Goal: Task Accomplishment & Management: Use online tool/utility

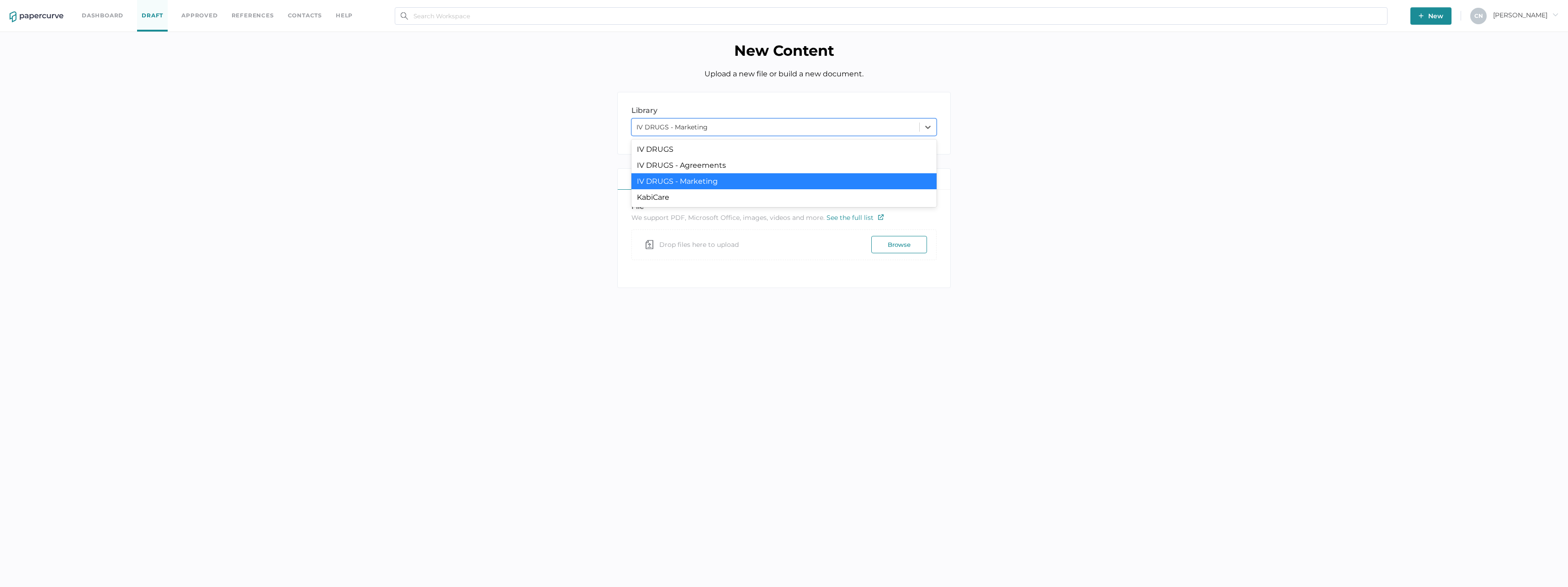
click at [685, 179] on div "IV DRUGS - Marketing" at bounding box center [784, 181] width 305 height 16
click at [779, 131] on div "IV DRUGS - Marketing" at bounding box center [775, 127] width 288 height 14
click at [773, 128] on div "IV DRUGS - Marketing" at bounding box center [775, 127] width 288 height 14
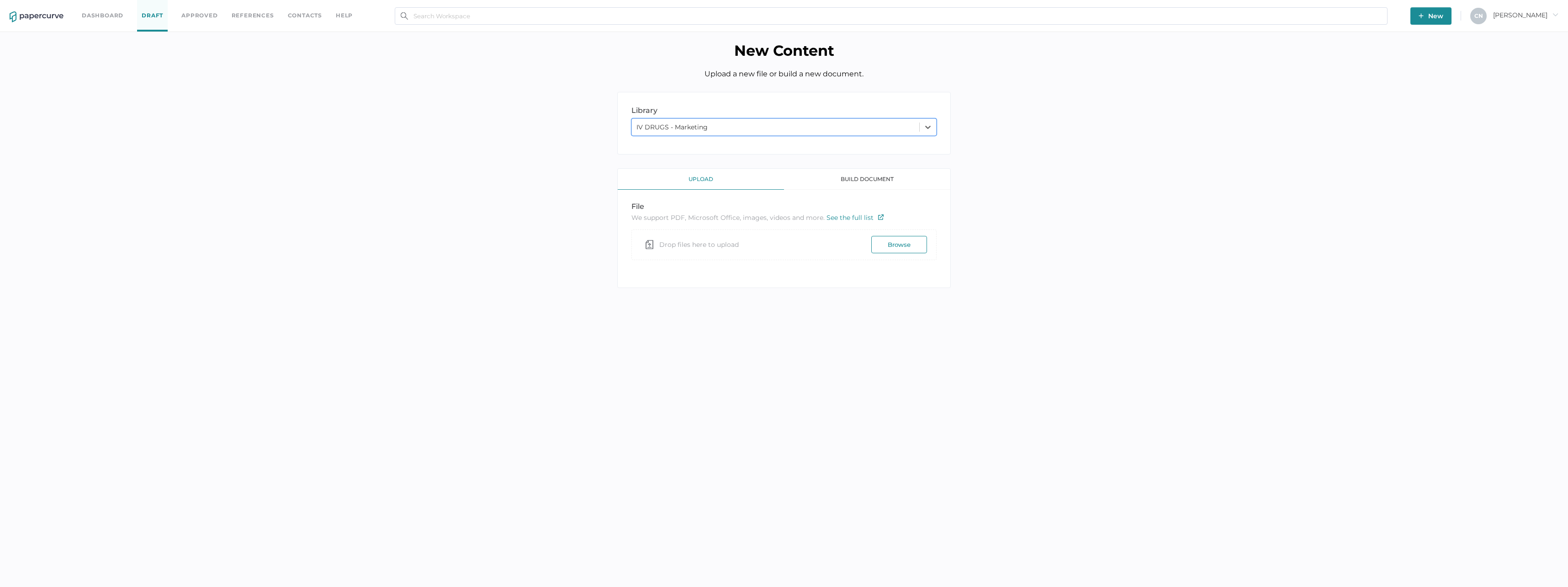
click at [691, 186] on div "upload" at bounding box center [700, 179] width 167 height 21
click at [883, 245] on button "Browse" at bounding box center [899, 244] width 56 height 17
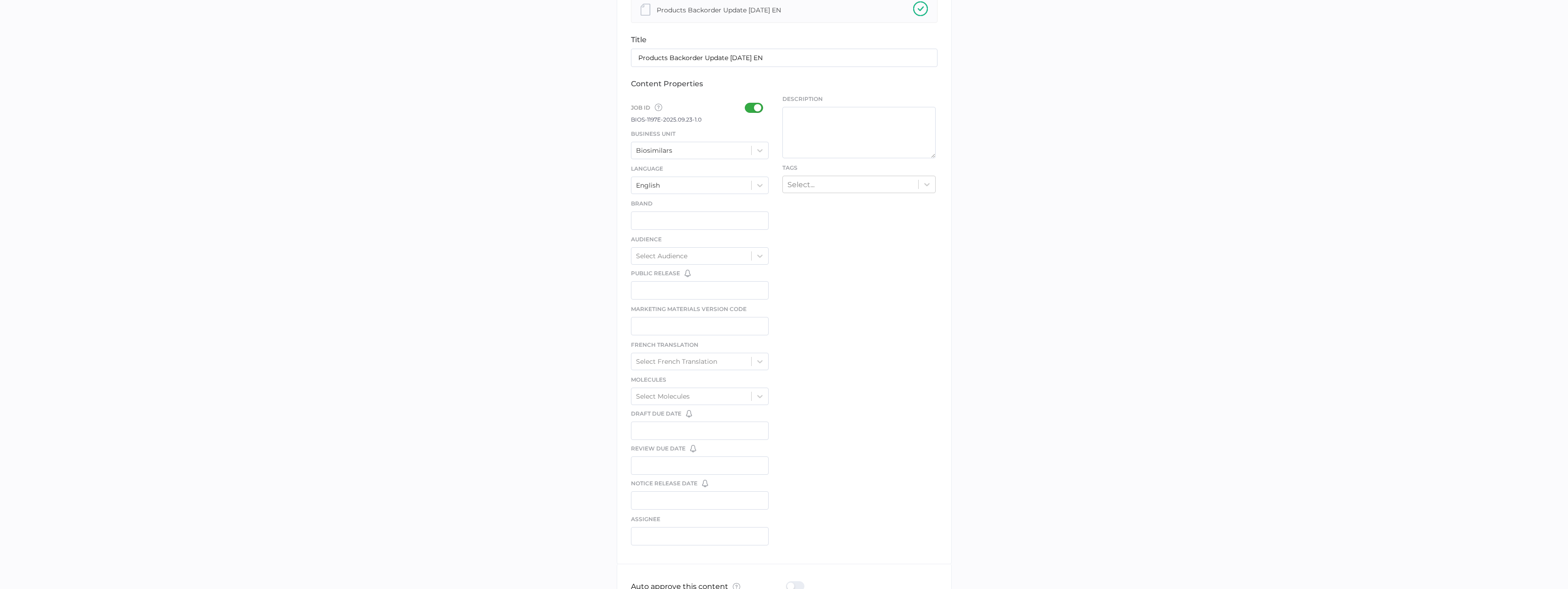
scroll to position [229, 0]
click at [748, 106] on div at bounding box center [757, 104] width 24 height 10
click at [747, 101] on input "checkbox" at bounding box center [747, 101] width 0 height 0
click at [713, 149] on div "Biosimilars" at bounding box center [692, 147] width 120 height 14
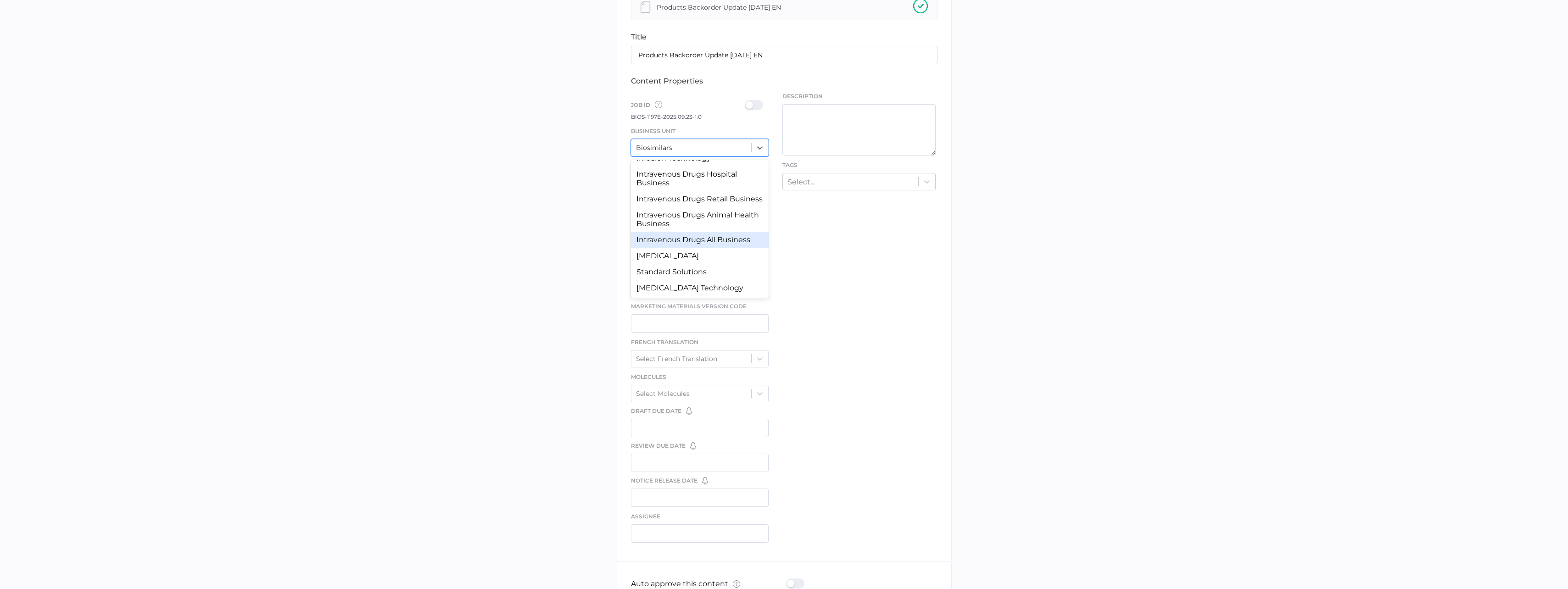
click at [693, 247] on div "Intravenous Drugs All Business" at bounding box center [700, 239] width 138 height 16
click at [763, 106] on div at bounding box center [757, 104] width 24 height 10
click at [747, 101] on input "checkbox" at bounding box center [747, 101] width 0 height 0
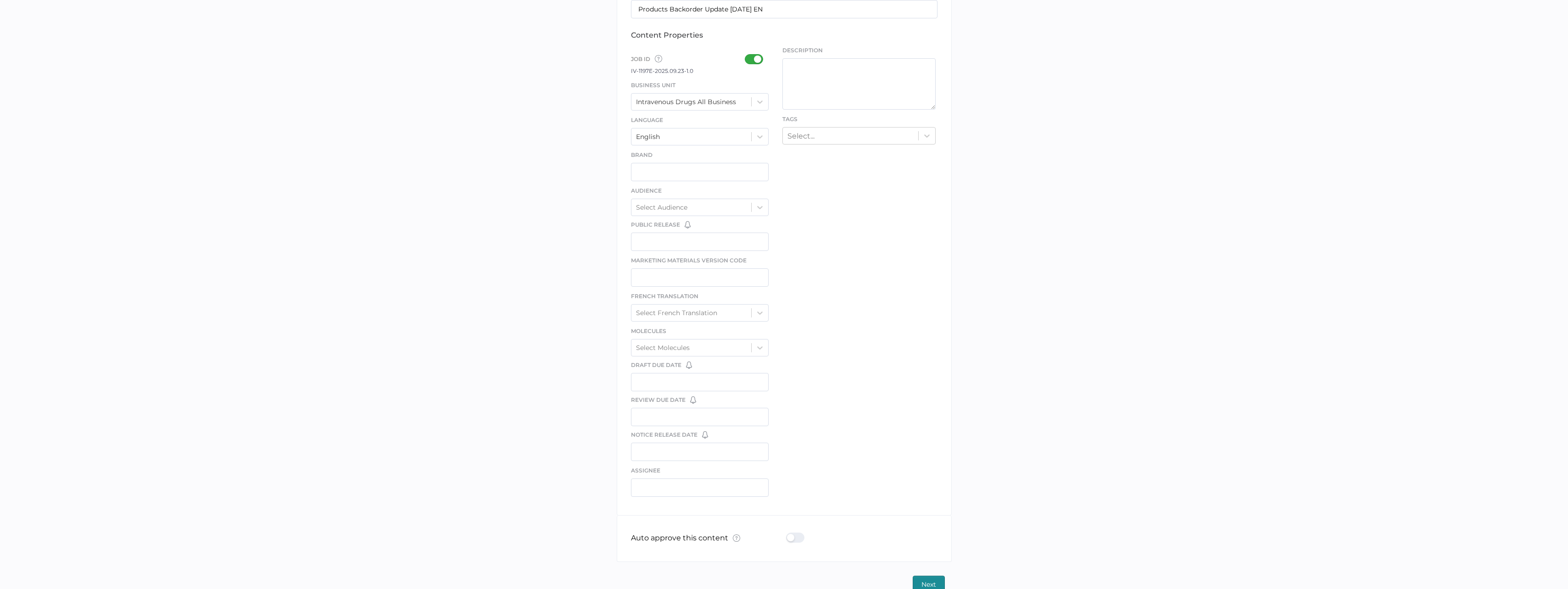
scroll to position [229, 0]
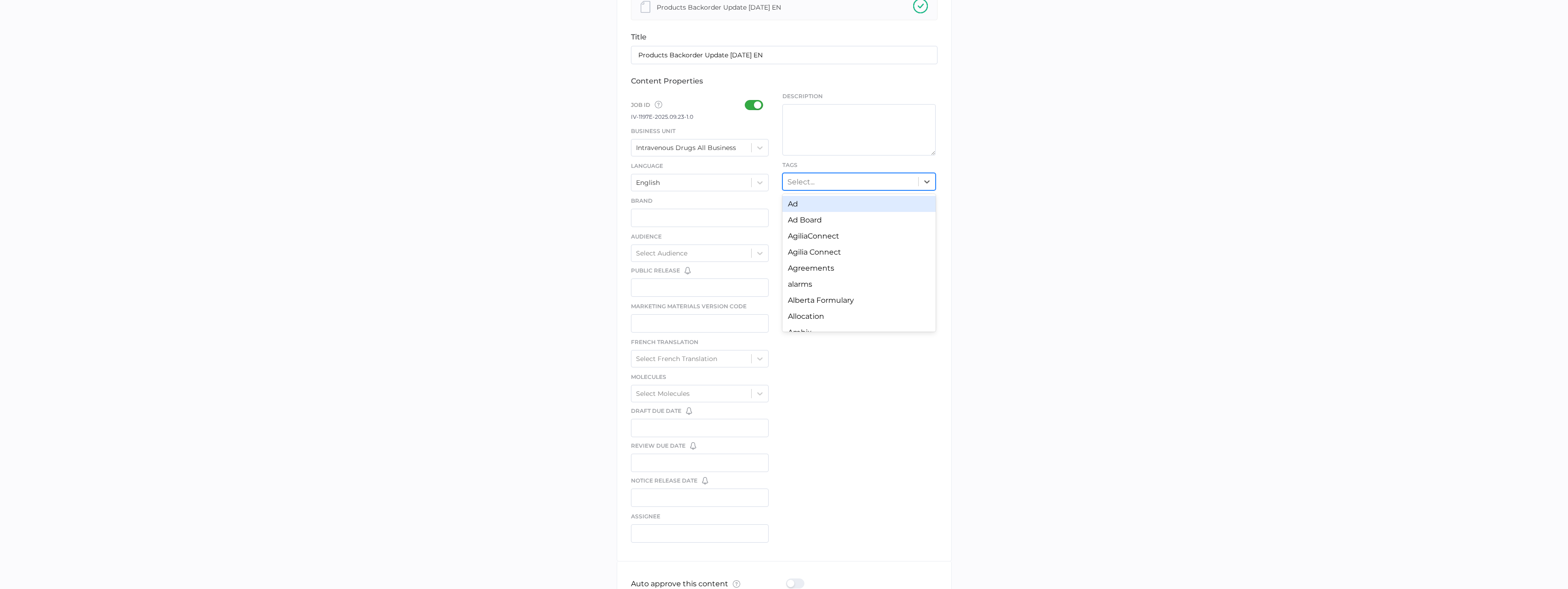
click at [842, 179] on div "Select..." at bounding box center [850, 182] width 136 height 15
click at [845, 179] on div "Select..." at bounding box center [850, 182] width 136 height 15
type input "backorder"
click at [836, 222] on div "Backorder Extension" at bounding box center [859, 220] width 153 height 16
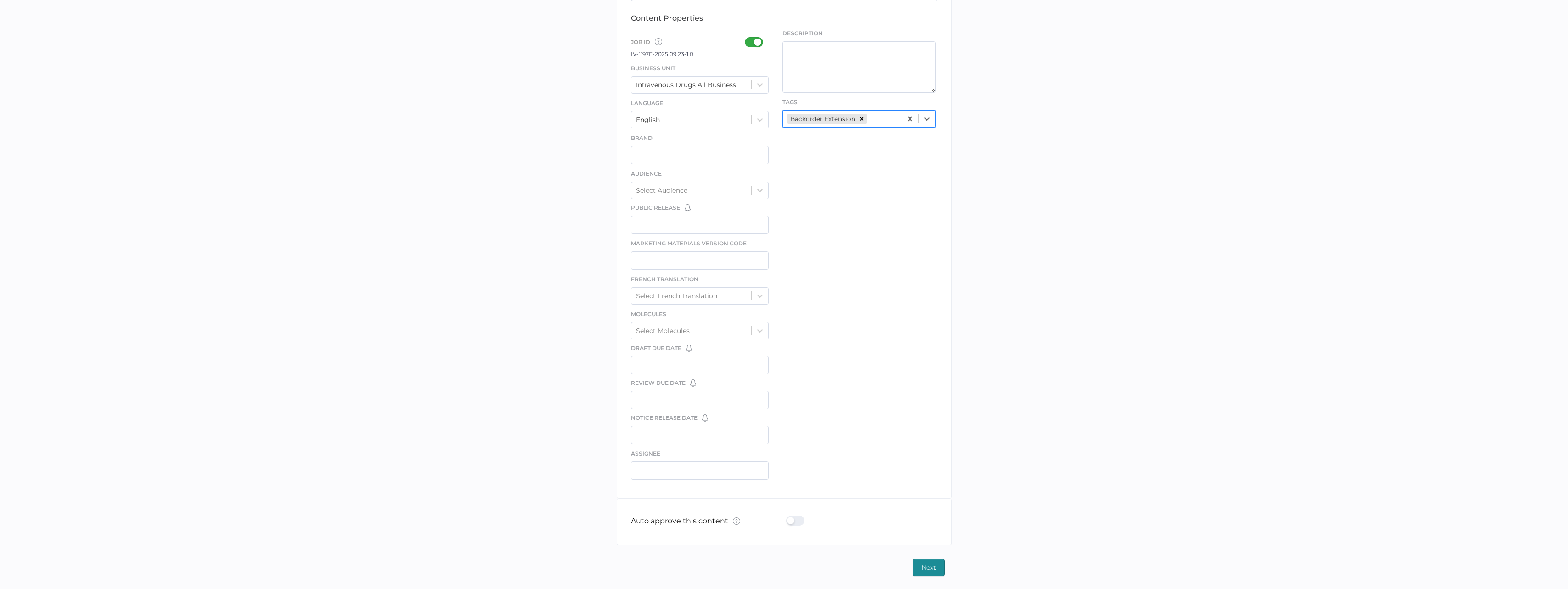
scroll to position [293, 0]
click at [789, 518] on div at bounding box center [798, 520] width 24 height 10
click at [788, 516] on input "checkbox" at bounding box center [788, 516] width 0 height 0
click at [931, 565] on span "Next" at bounding box center [929, 567] width 15 height 17
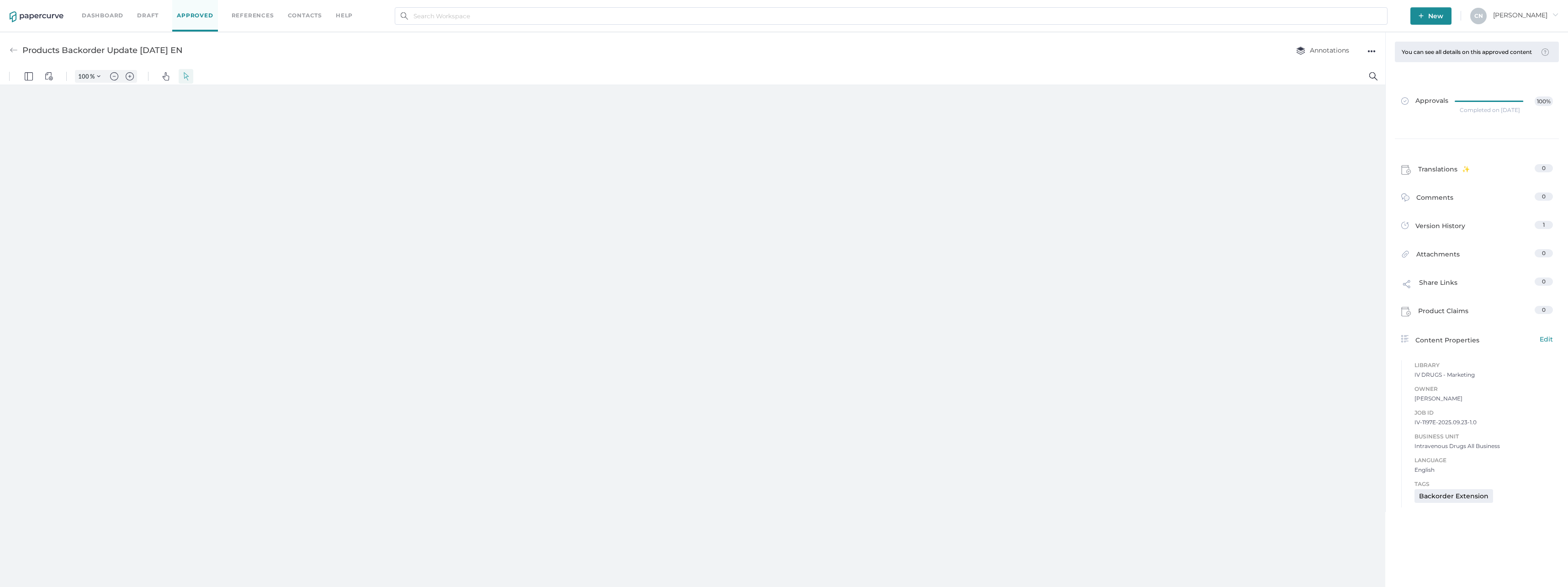
type input "133"
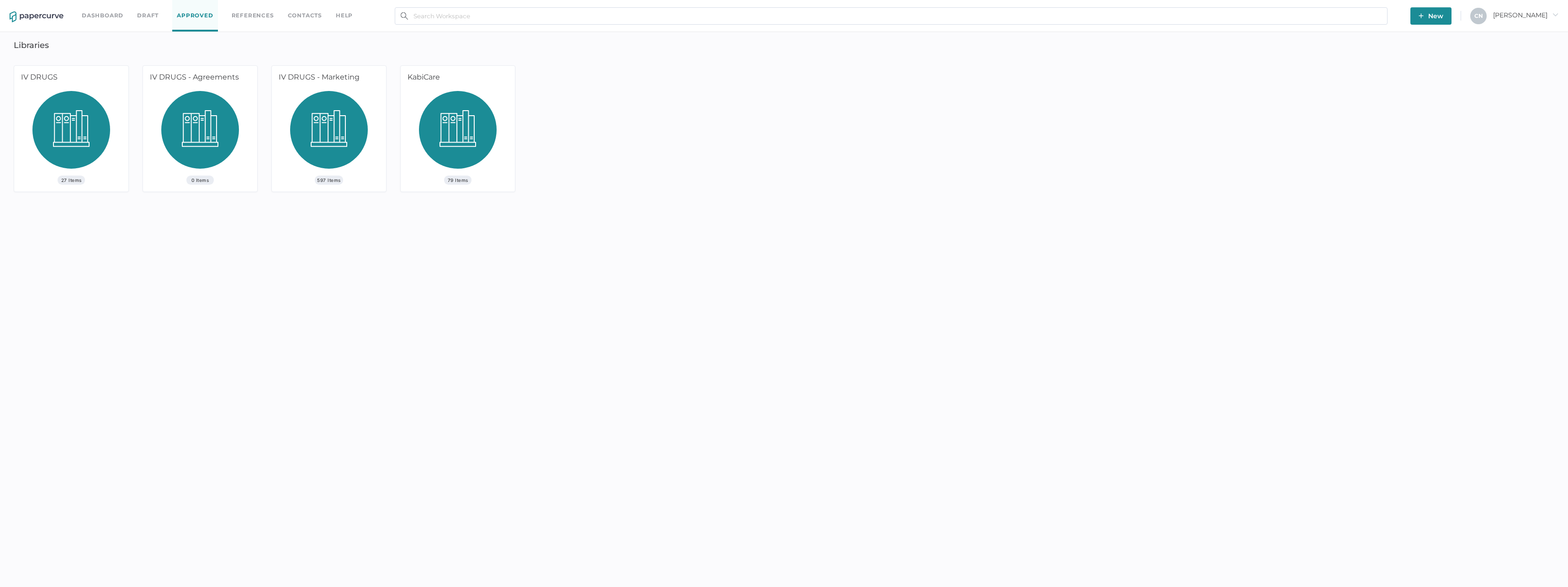
click at [1443, 22] on span "New" at bounding box center [1430, 16] width 24 height 17
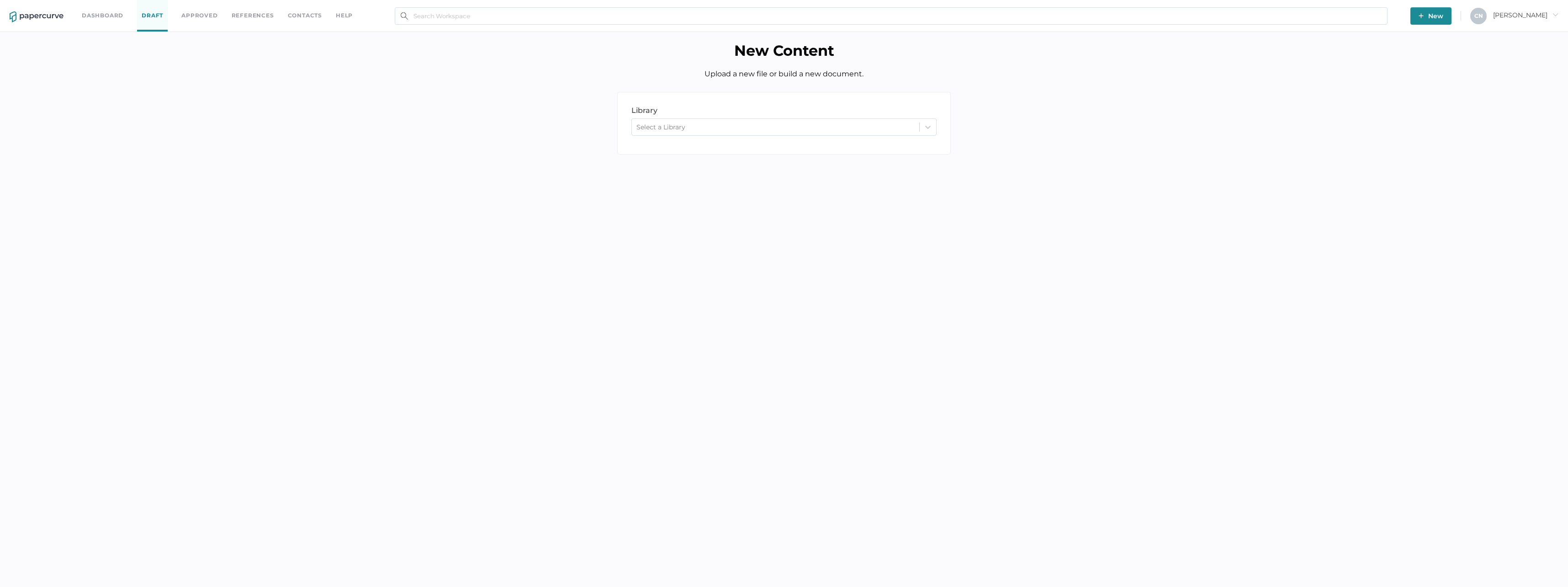
click at [652, 138] on div "library LIBRARY Select a Library" at bounding box center [784, 123] width 334 height 63
click at [653, 134] on div "Select a Library" at bounding box center [784, 127] width 305 height 17
click at [654, 174] on div "IV DRUGS - Marketing" at bounding box center [784, 181] width 305 height 16
drag, startPoint x: 681, startPoint y: 219, endPoint x: 711, endPoint y: 253, distance: 45.3
click at [681, 219] on p "We support PDF, Microsoft Office, images, videos and more. See the full list" at bounding box center [784, 217] width 305 height 10
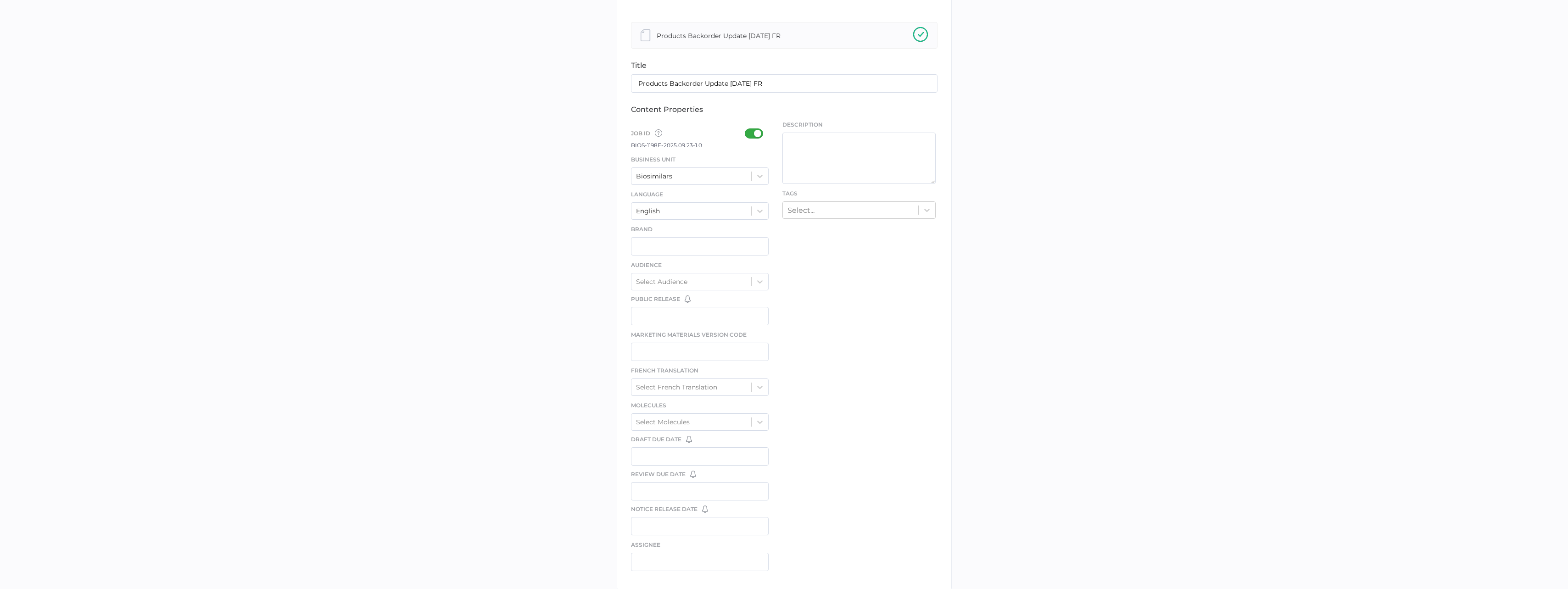
scroll to position [229, 0]
click at [745, 109] on div "Job ID Job IDs can be disabled × If a Job ID is not required for specific conte…" at bounding box center [700, 104] width 138 height 15
click at [748, 105] on div at bounding box center [757, 104] width 24 height 10
click at [747, 101] on input "checkbox" at bounding box center [747, 101] width 0 height 0
click at [707, 153] on div "Biosimilars" at bounding box center [692, 147] width 120 height 14
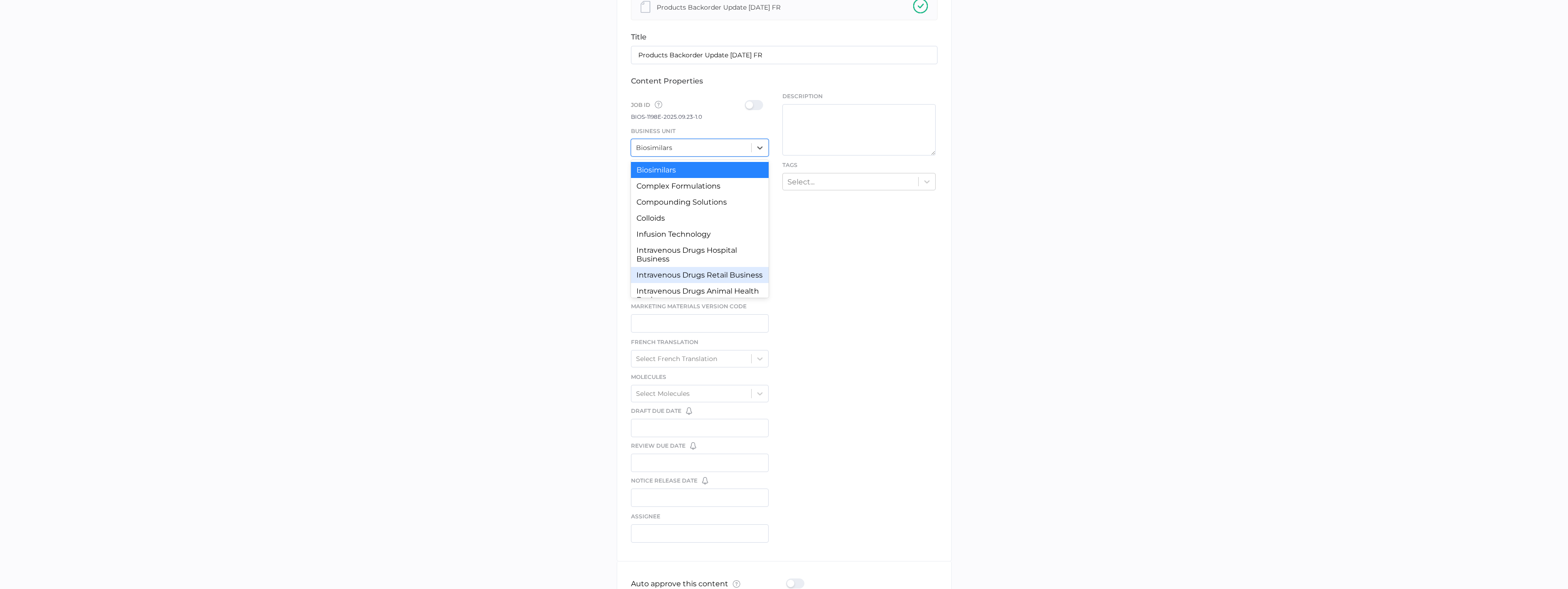
scroll to position [85, 0]
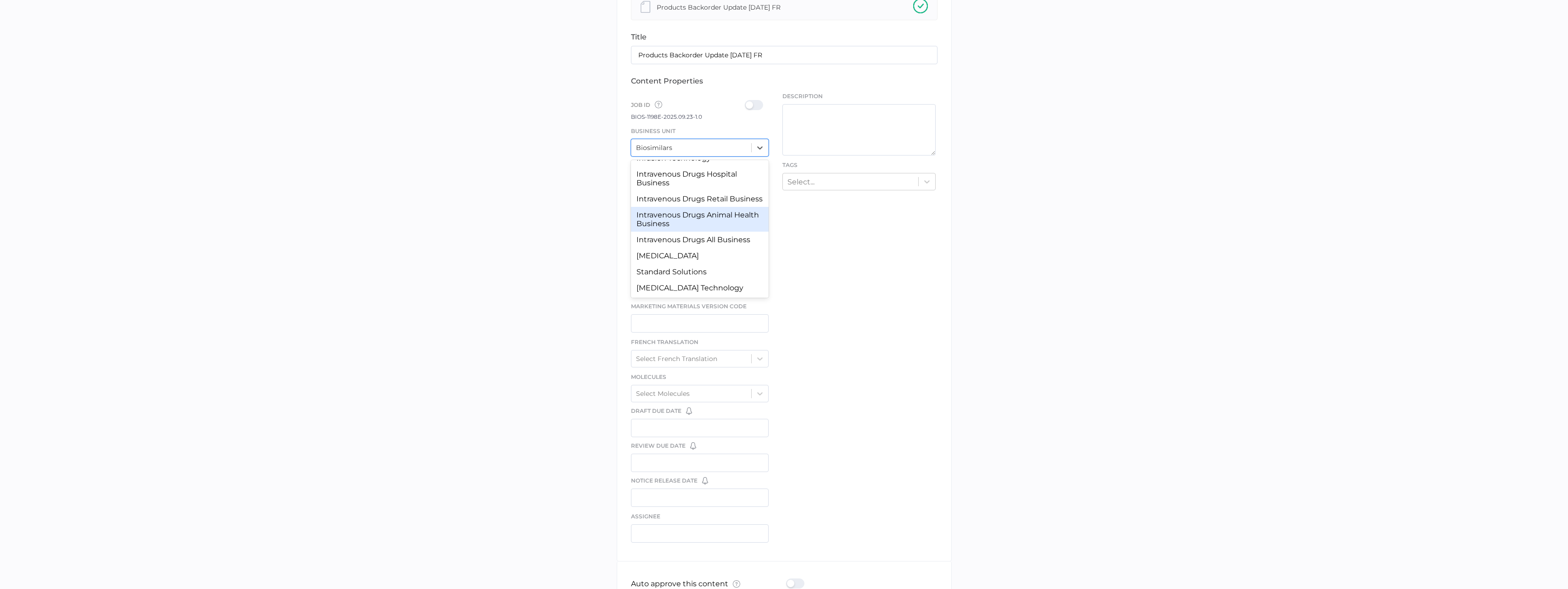
click at [701, 229] on div "Intravenous Drugs Animal Health Business" at bounding box center [700, 219] width 138 height 24
click at [701, 230] on div "Job ID Job IDs can be disabled × If a Job ID is not required for specific conte…" at bounding box center [700, 319] width 138 height 455
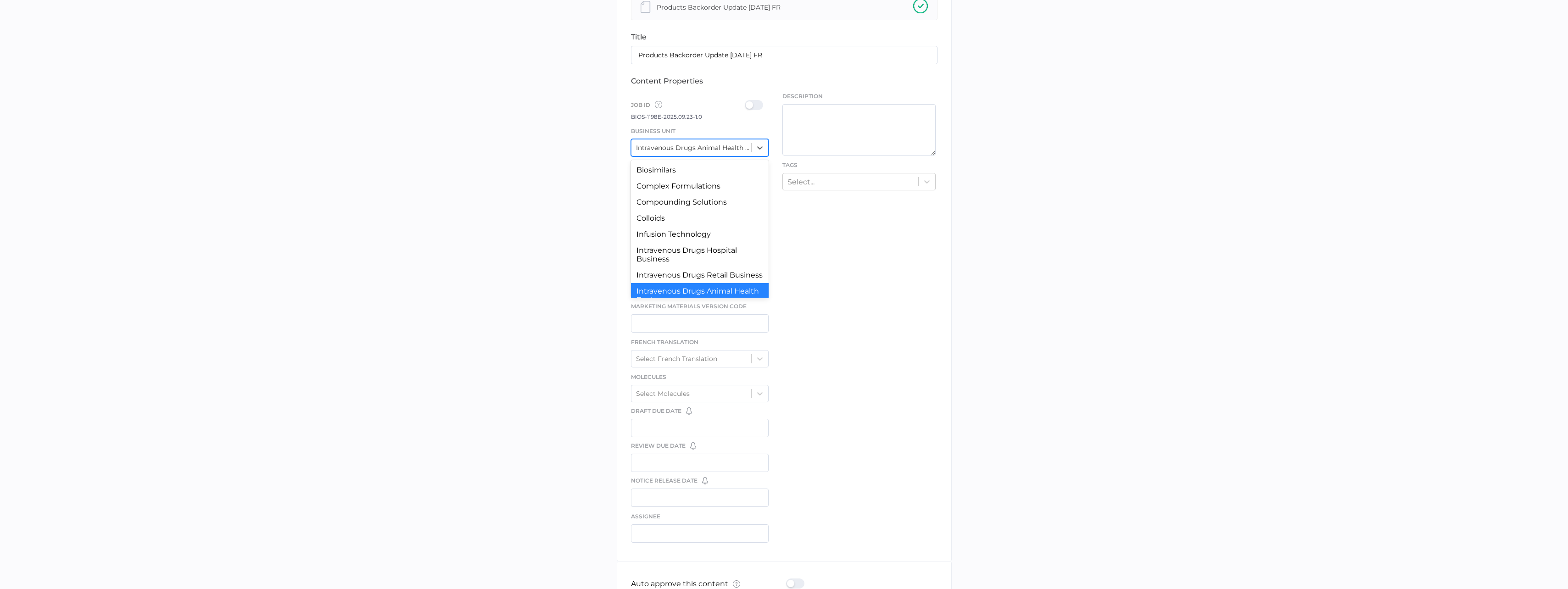
click at [712, 154] on div "Intravenous Drugs Animal Health Business" at bounding box center [692, 147] width 120 height 14
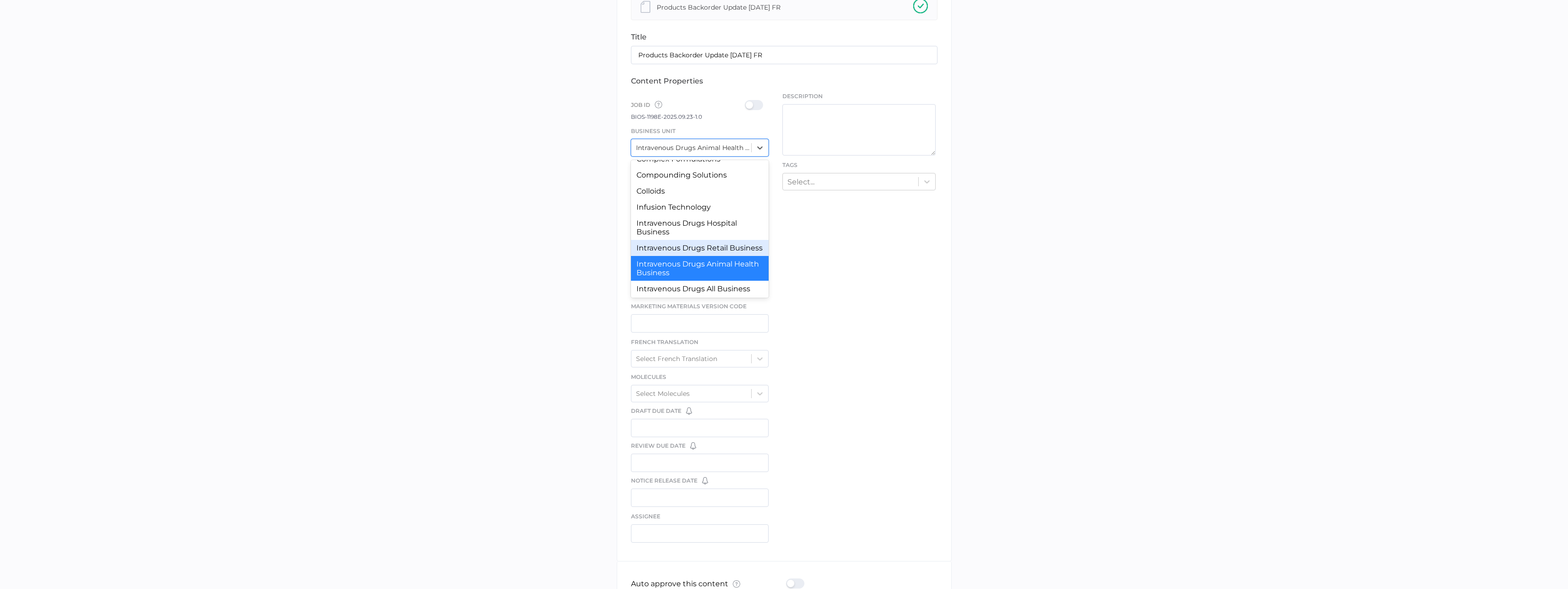
scroll to position [73, 0]
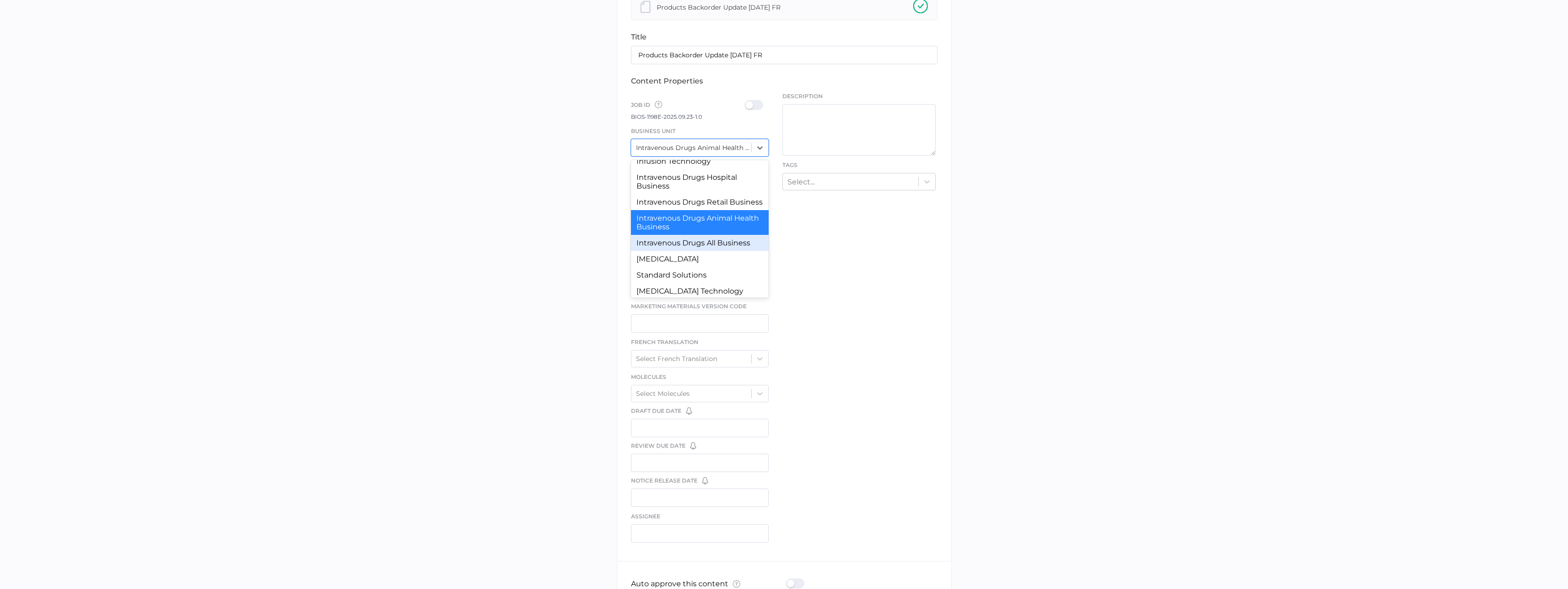
click at [709, 251] on div "Intravenous Drugs All Business" at bounding box center [700, 243] width 138 height 16
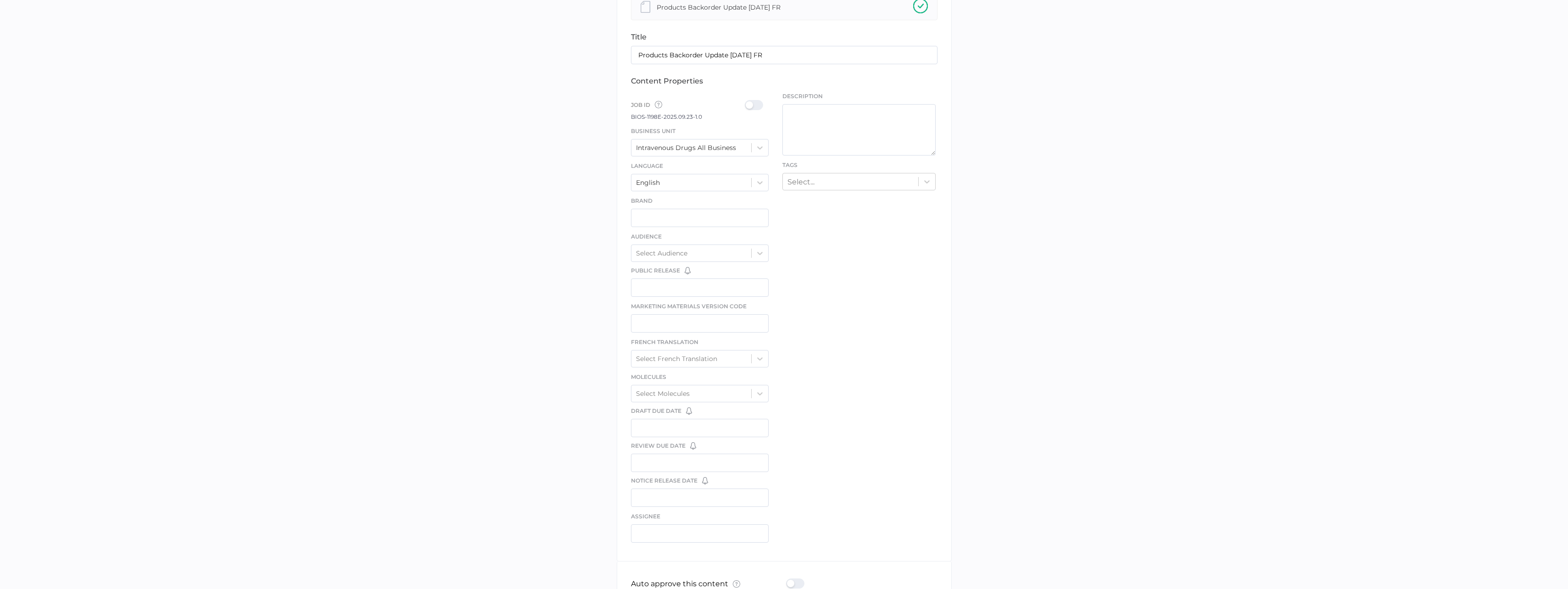
click at [761, 106] on div at bounding box center [757, 104] width 24 height 10
click at [747, 101] on input "checkbox" at bounding box center [747, 101] width 0 height 0
click at [722, 178] on div "English" at bounding box center [692, 182] width 120 height 14
click at [707, 212] on div "French" at bounding box center [700, 205] width 138 height 16
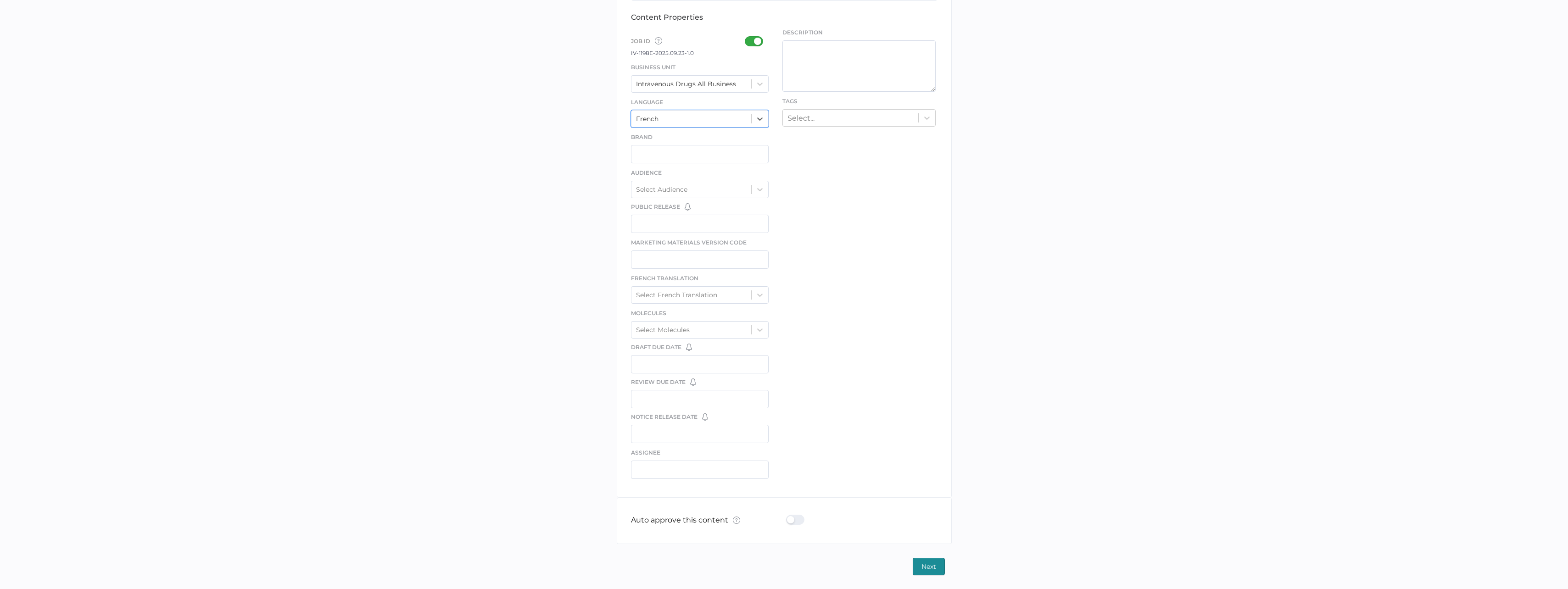
click at [799, 514] on div "Auto approve this content What is Auto Approve? × The auto approve feature lets…" at bounding box center [784, 520] width 307 height 46
click at [799, 520] on div at bounding box center [798, 520] width 24 height 10
click at [788, 516] on input "checkbox" at bounding box center [788, 516] width 0 height 0
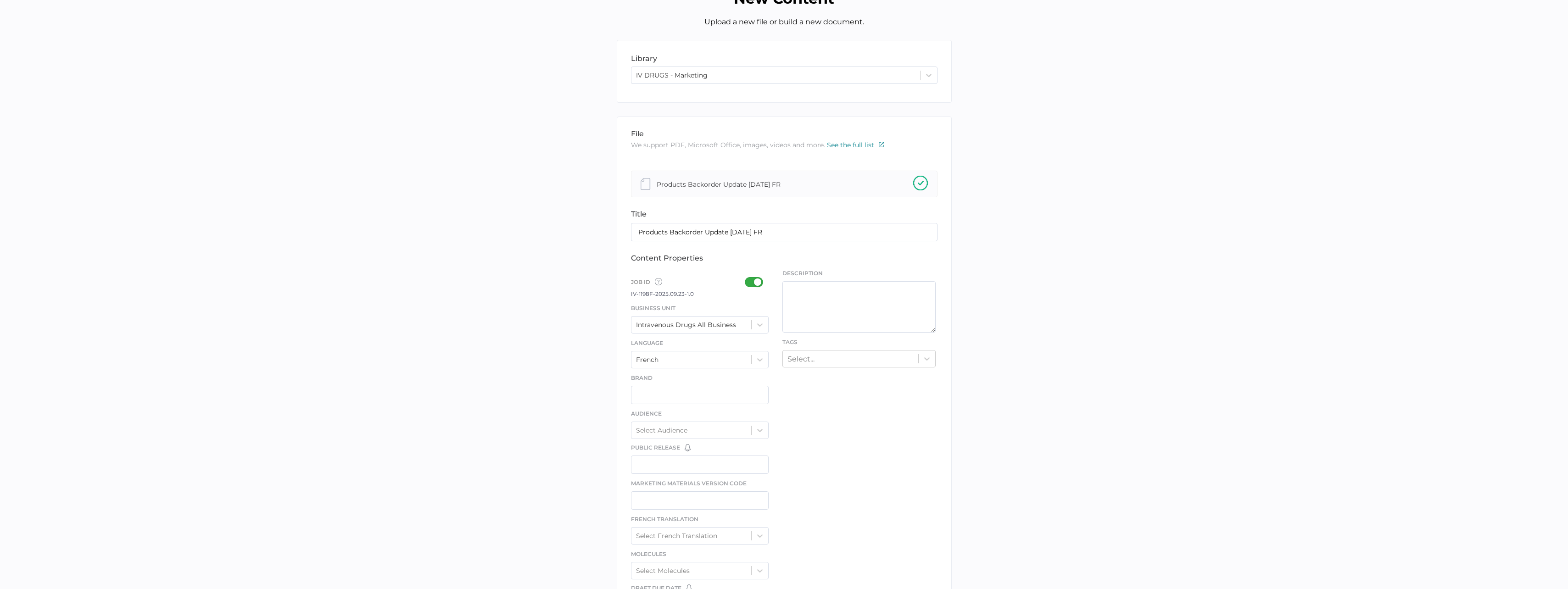
scroll to position [0, 0]
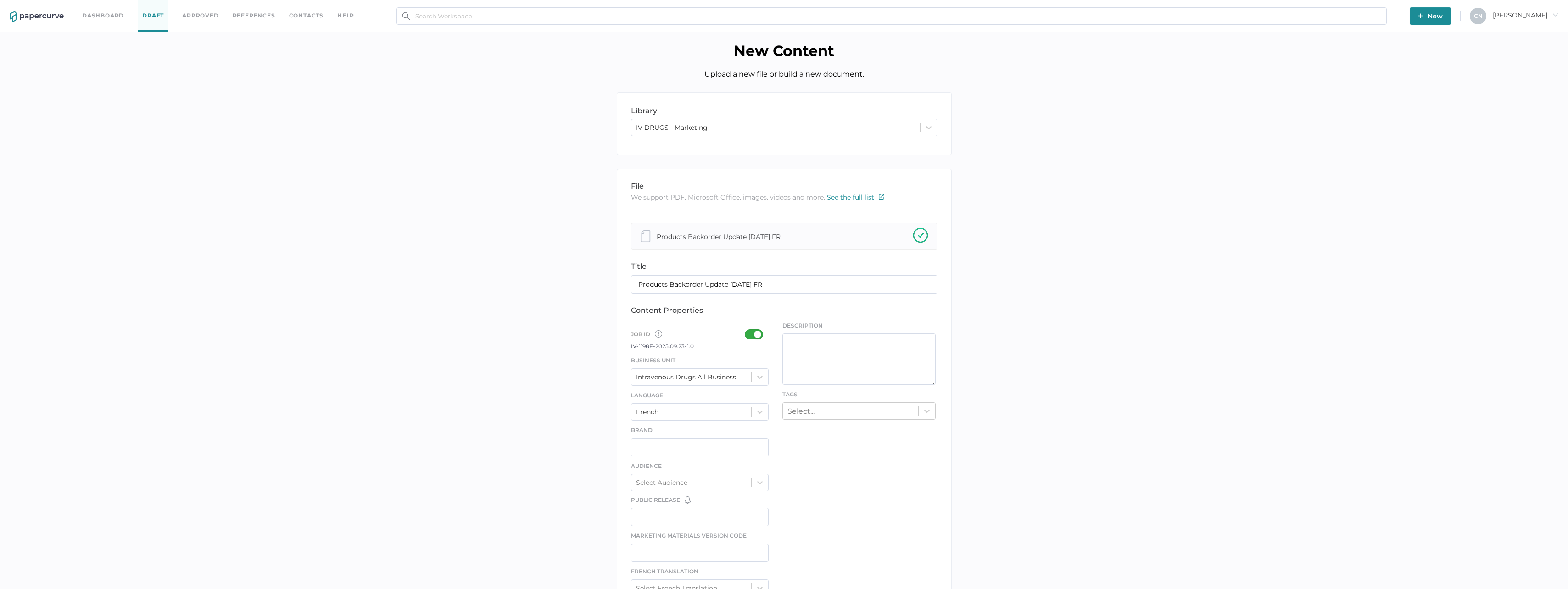
type input "Cristina.Nunez@fresenius-kabi.com"
click at [921, 409] on div at bounding box center [927, 411] width 17 height 17
click at [927, 408] on icon at bounding box center [927, 411] width 9 height 9
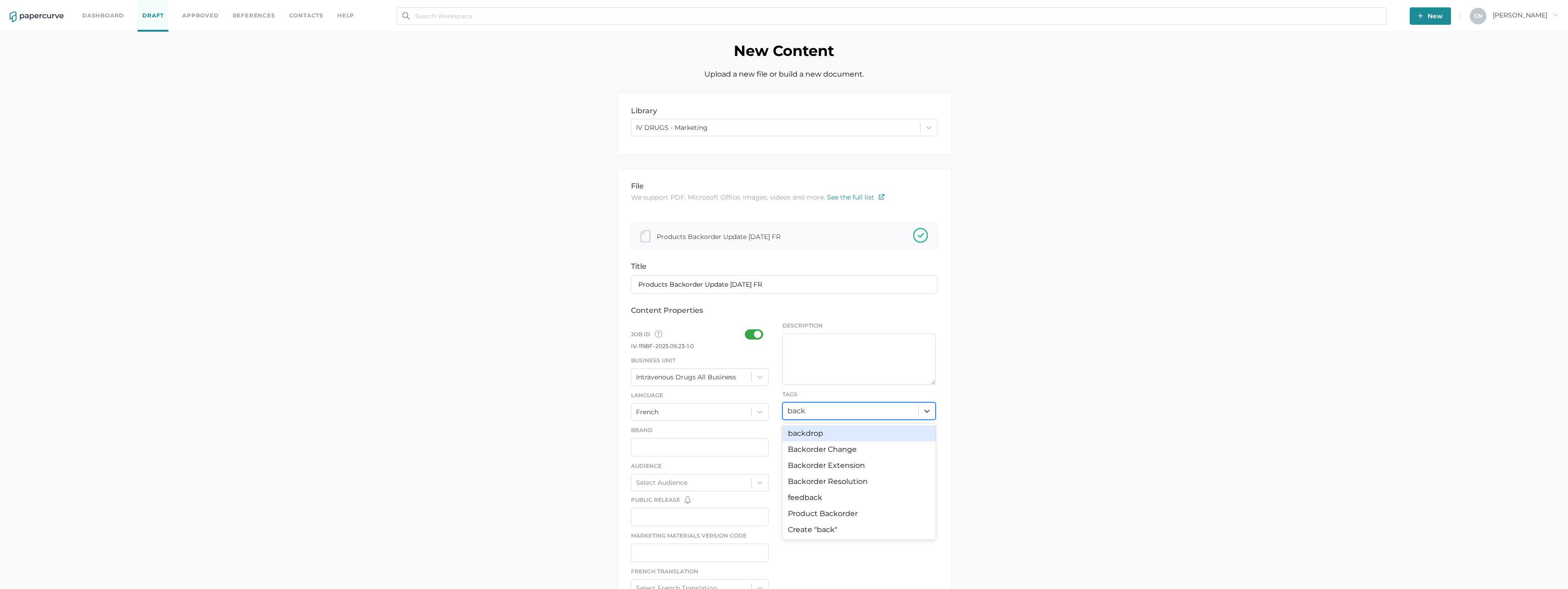
type input "back"
click at [1109, 432] on div "library LIBRARY IV DRUGS - Marketing file We support PDF, Microsoft Office, ima…" at bounding box center [784, 480] width 1555 height 776
click at [883, 412] on div "Select..." at bounding box center [850, 411] width 136 height 15
type input "bac"
click at [830, 461] on div "Backorder Extension" at bounding box center [859, 465] width 153 height 16
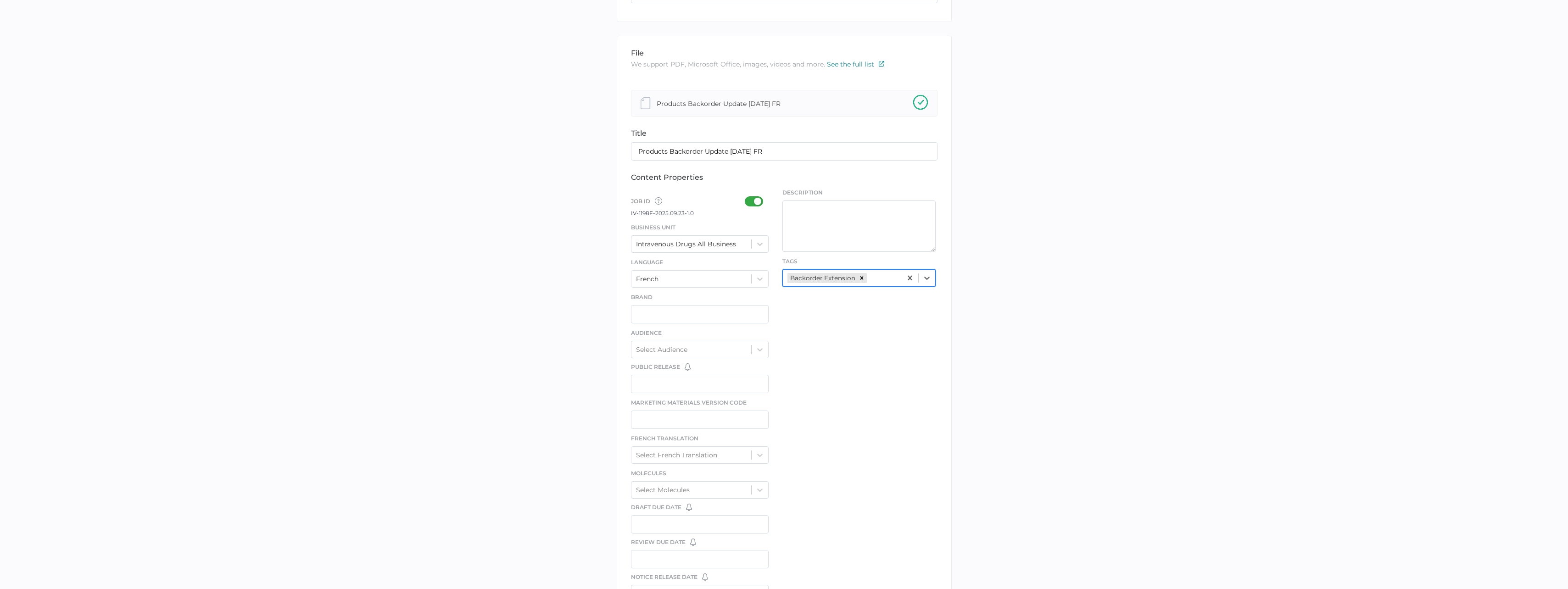
scroll to position [293, 0]
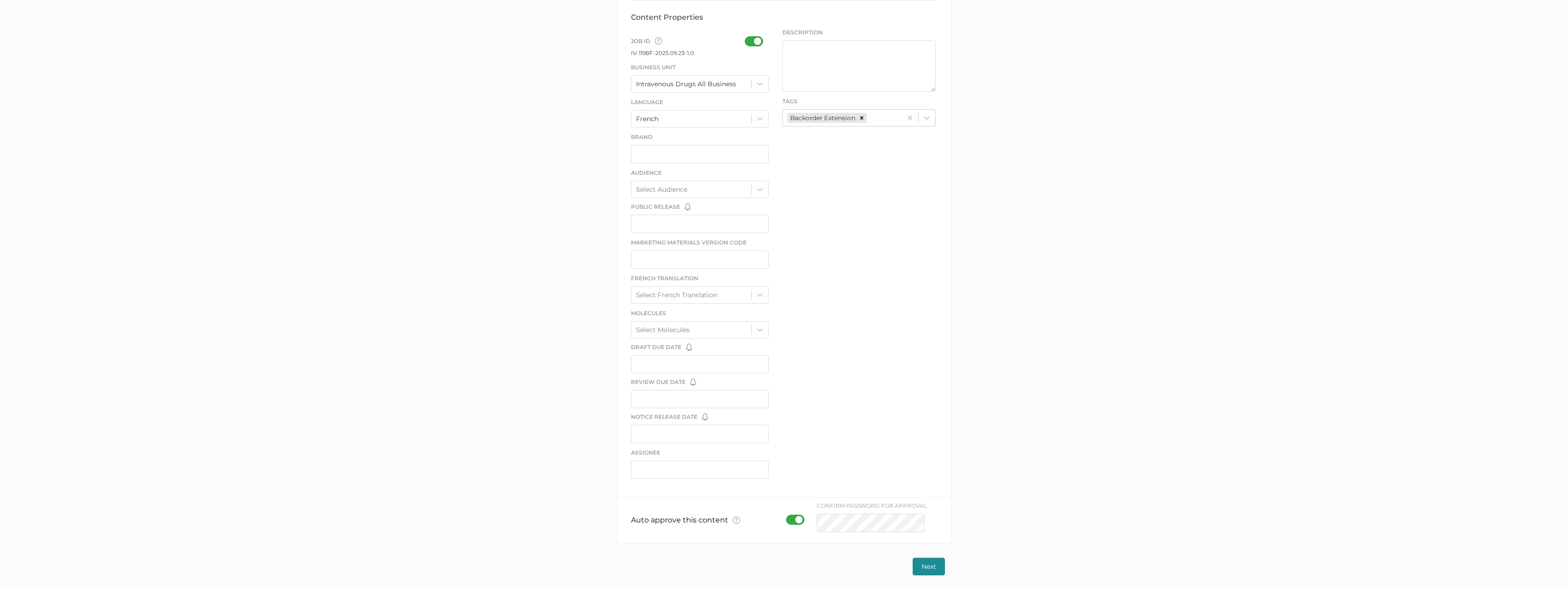
click at [934, 566] on span "Next" at bounding box center [929, 567] width 15 height 17
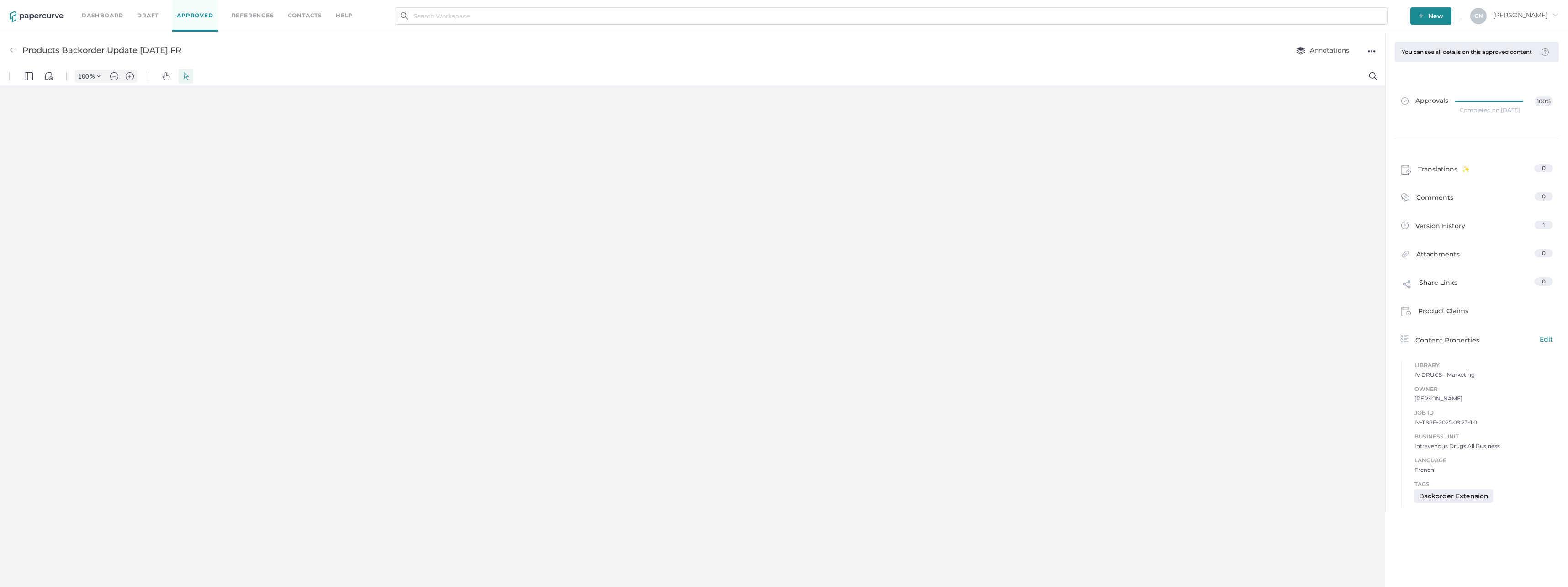
type input "133"
click at [592, 335] on div at bounding box center [691, 339] width 369 height 478
click at [631, 24] on input "text" at bounding box center [891, 16] width 993 height 17
click at [631, 17] on input "text" at bounding box center [891, 16] width 993 height 17
click at [106, 11] on link "Dashboard" at bounding box center [102, 15] width 41 height 10
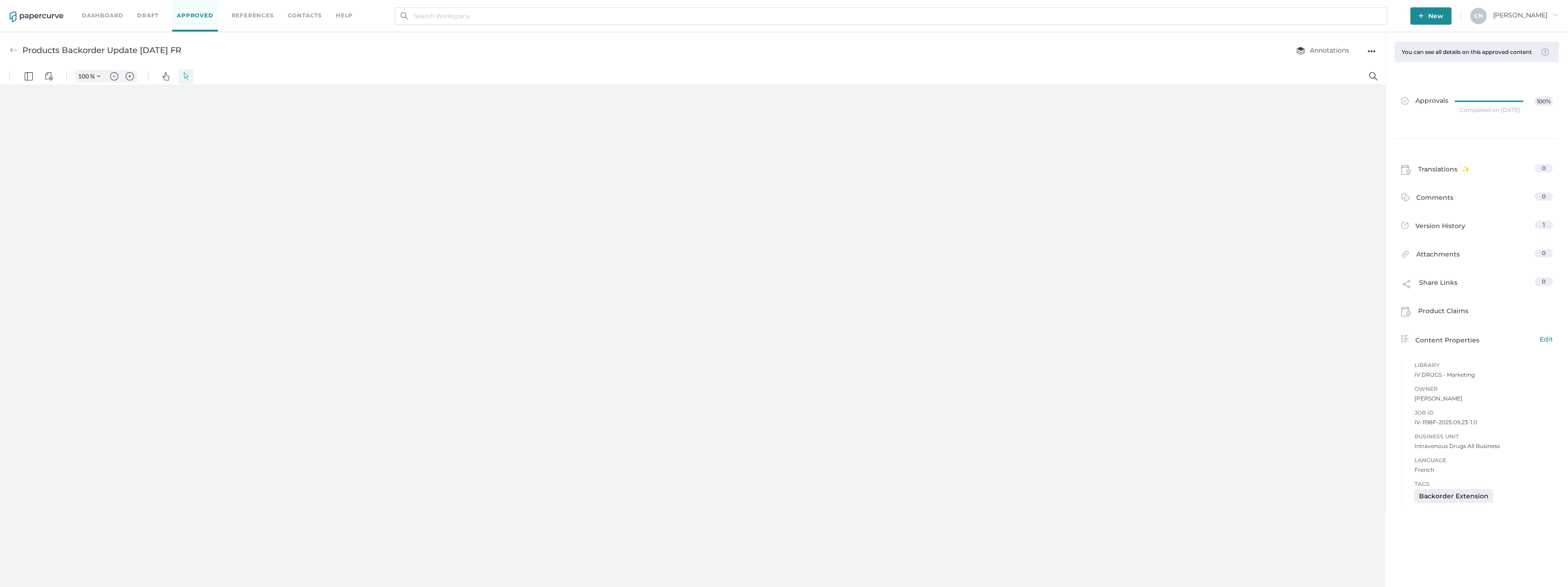
type input "133"
drag, startPoint x: 416, startPoint y: 241, endPoint x: 415, endPoint y: 248, distance: 7.1
click at [417, 241] on div at bounding box center [693, 338] width 1385 height 506
click at [1438, 14] on div "Dashboard Draft Approved References Contacts help New C N Cristina arrow_right" at bounding box center [784, 16] width 1568 height 32
click at [1443, 17] on span "New" at bounding box center [1430, 16] width 24 height 17
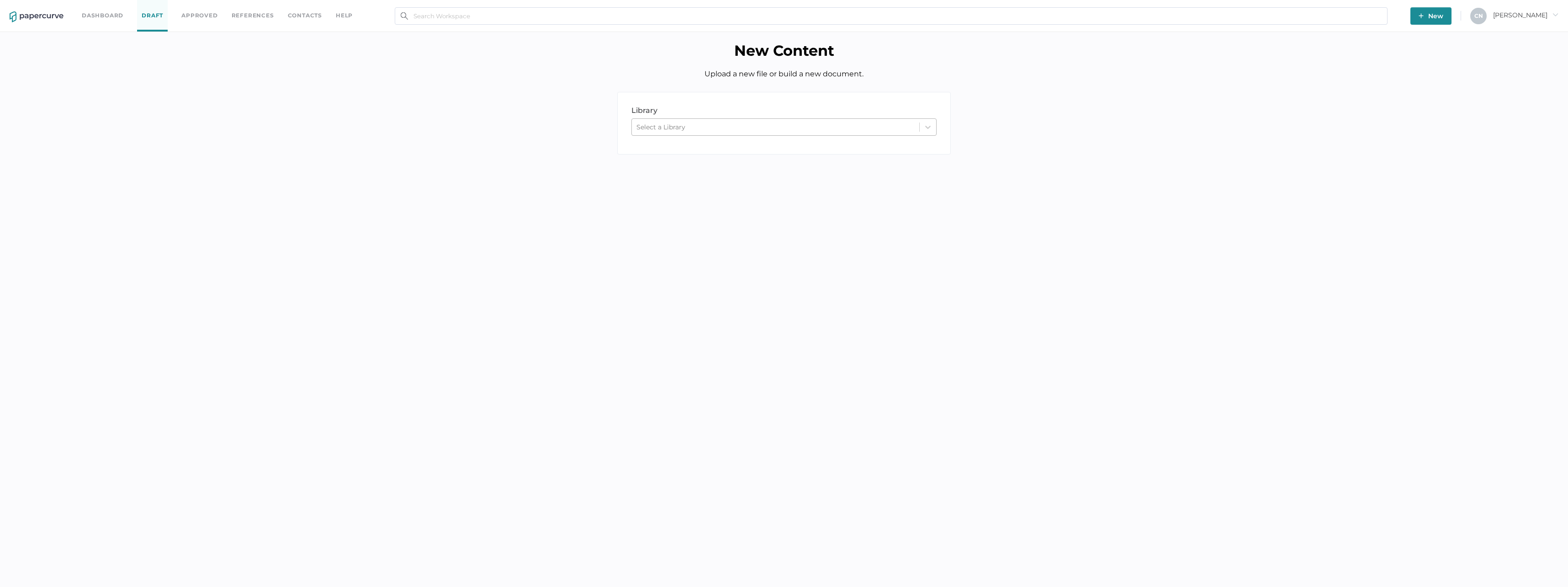
drag, startPoint x: 640, startPoint y: 124, endPoint x: 644, endPoint y: 125, distance: 4.1
click at [640, 125] on div "Select a Library" at bounding box center [661, 127] width 49 height 8
click at [664, 181] on div "IV DRUGS - Marketing" at bounding box center [784, 181] width 305 height 16
click at [716, 125] on div "IV DRUGS - Marketing" at bounding box center [775, 127] width 288 height 14
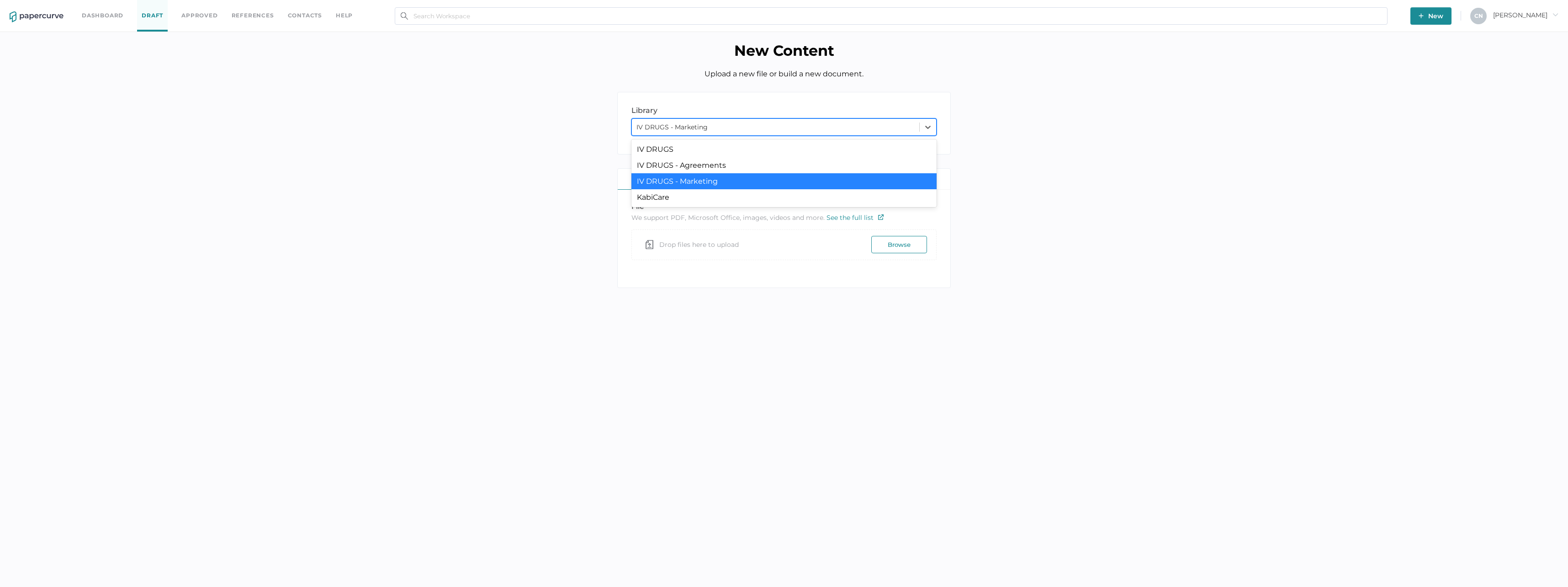
click at [716, 125] on div "IV DRUGS - Marketing" at bounding box center [775, 127] width 288 height 14
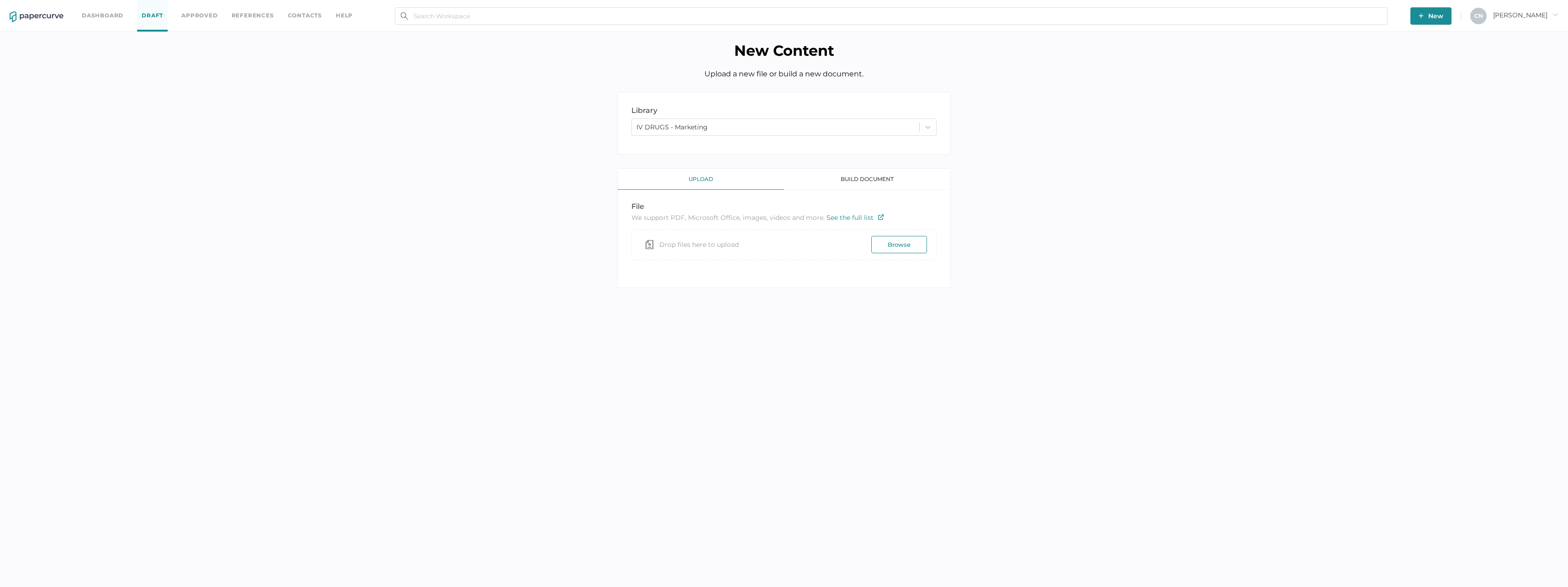
click at [712, 182] on div "upload" at bounding box center [700, 179] width 167 height 21
click at [718, 243] on span "Drop files here to upload" at bounding box center [698, 244] width 80 height 20
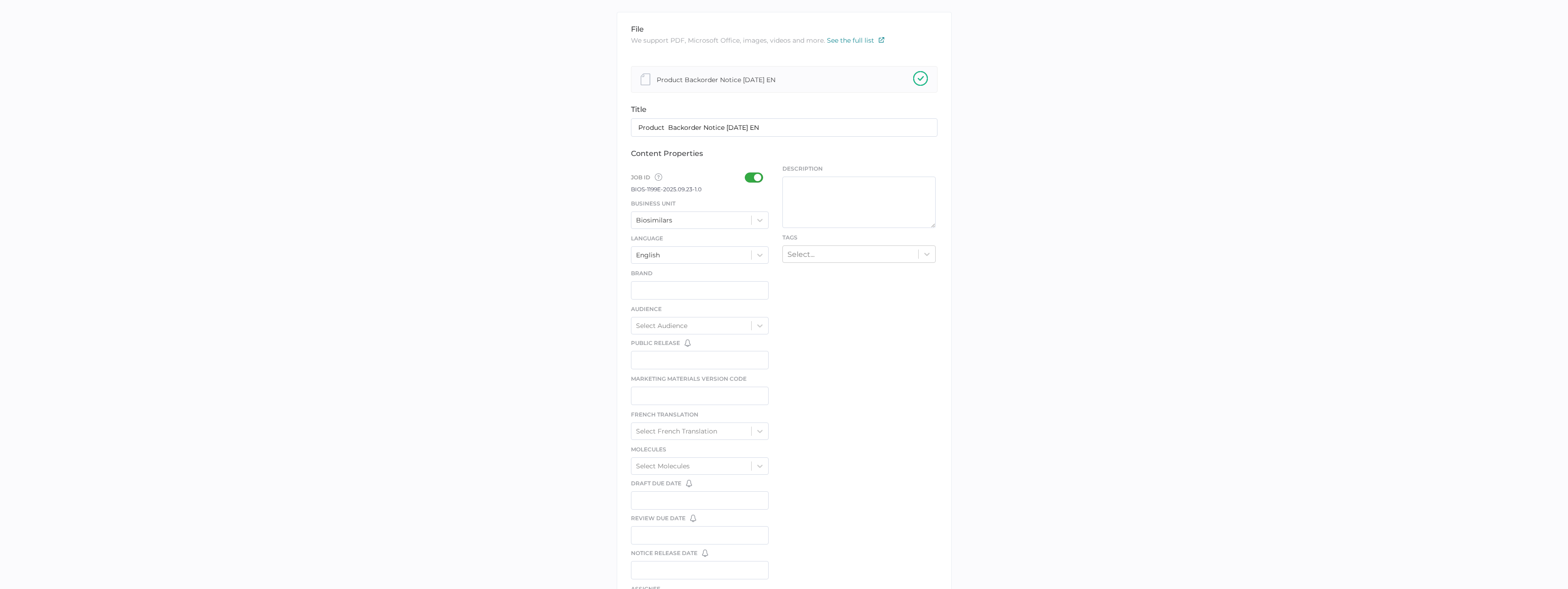
scroll to position [184, 0]
click at [749, 151] on div at bounding box center [757, 151] width 24 height 10
click at [747, 147] on input "checkbox" at bounding box center [747, 147] width 0 height 0
click at [730, 192] on div "Biosimilars" at bounding box center [692, 193] width 120 height 14
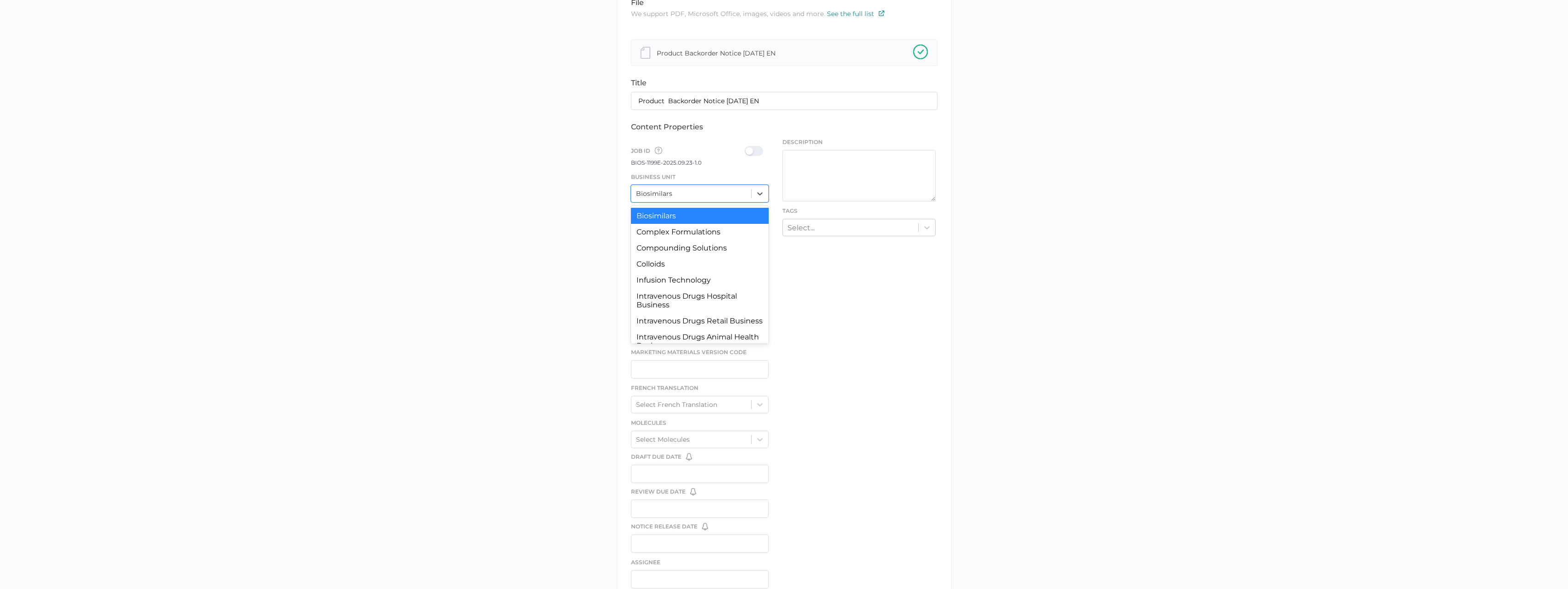
scroll to position [85, 0]
click at [721, 288] on div "Intravenous Drugs All Business" at bounding box center [700, 286] width 138 height 16
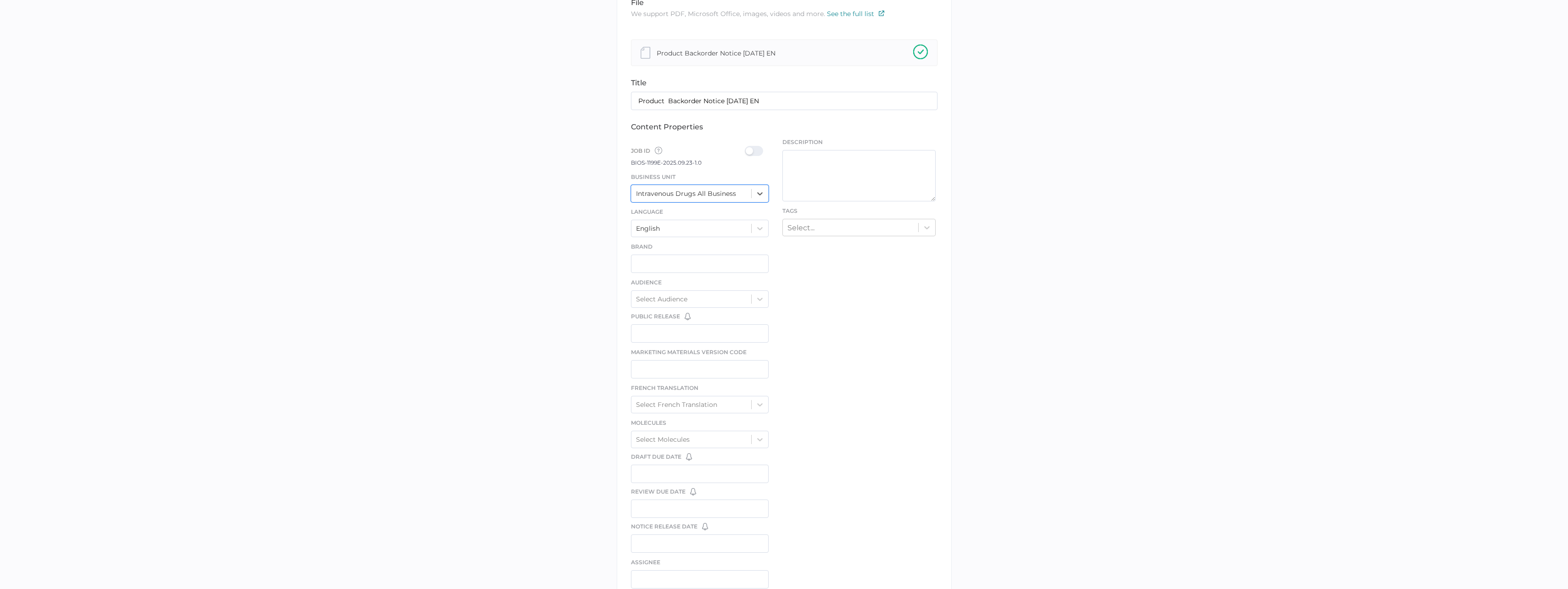
click at [757, 151] on div at bounding box center [757, 151] width 24 height 10
click at [747, 147] on input "checkbox" at bounding box center [747, 147] width 0 height 0
click at [691, 230] on div "English" at bounding box center [692, 228] width 120 height 14
click at [690, 230] on div "English" at bounding box center [692, 228] width 120 height 14
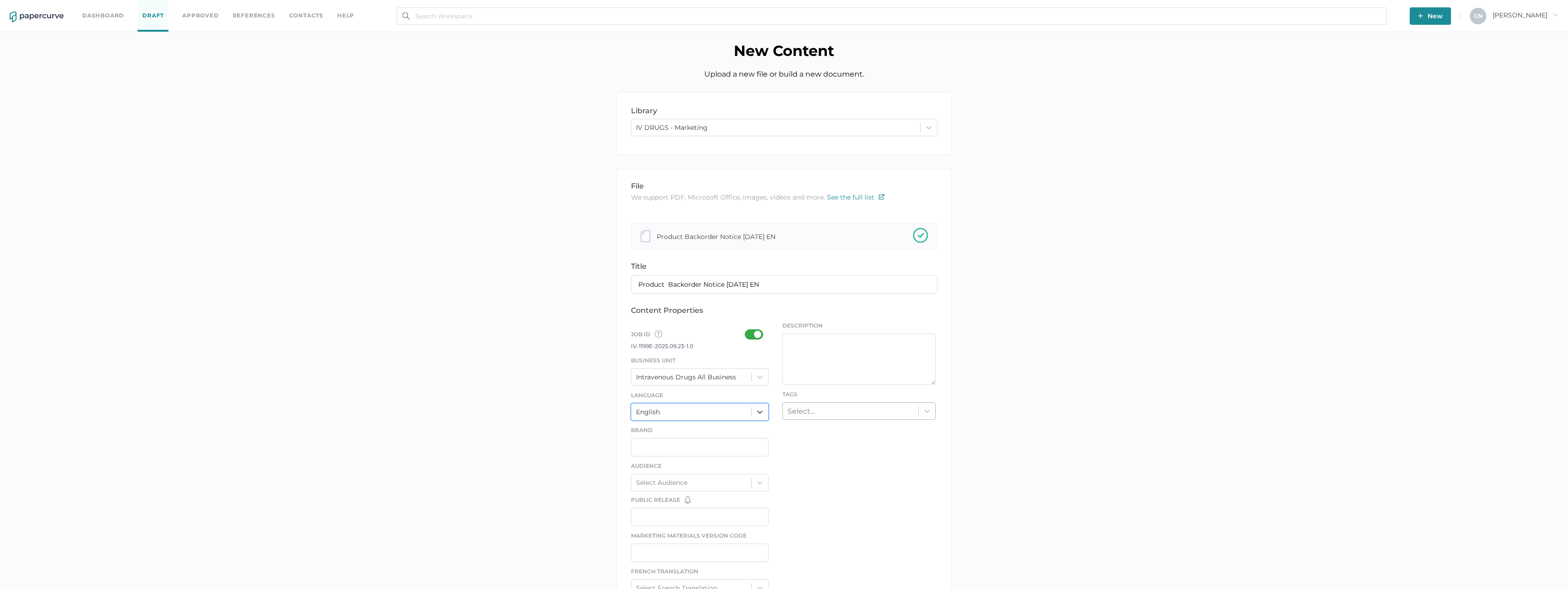
click at [824, 408] on div "Select..." at bounding box center [850, 411] width 136 height 15
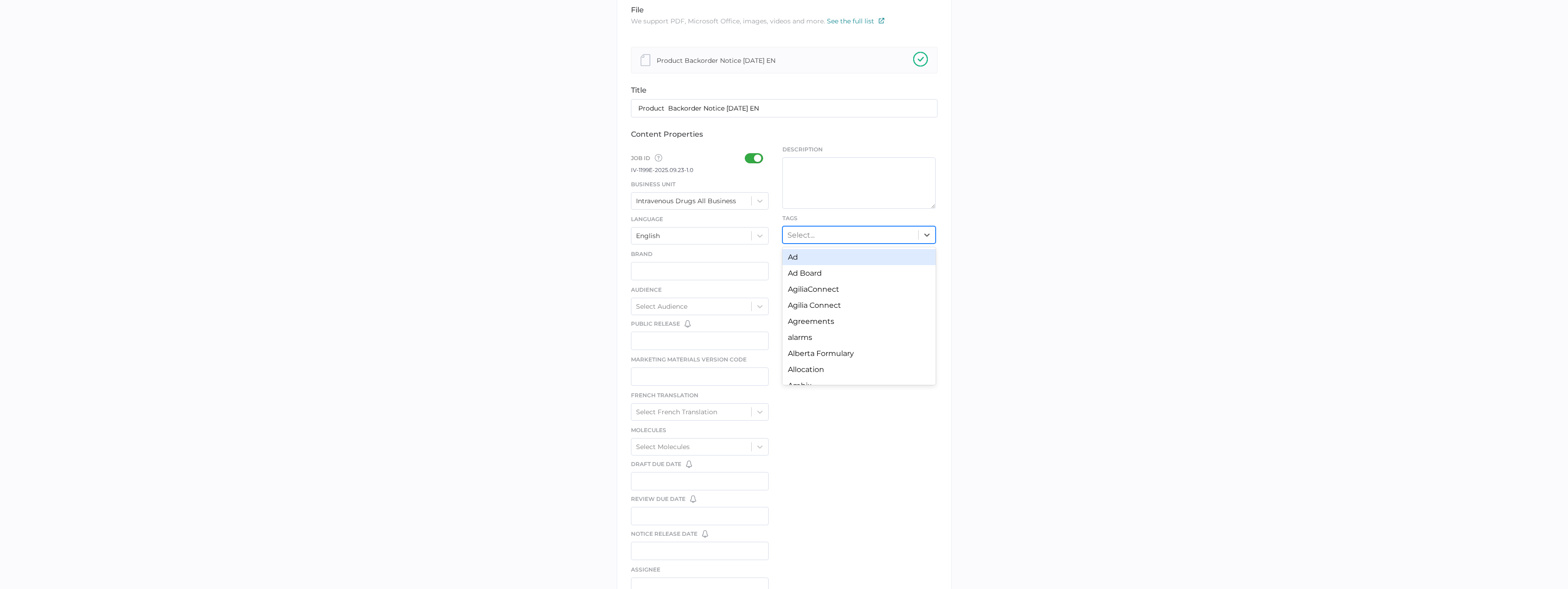
scroll to position [184, 0]
type input "bac"
click at [874, 331] on div "Product Backorder" at bounding box center [859, 330] width 153 height 16
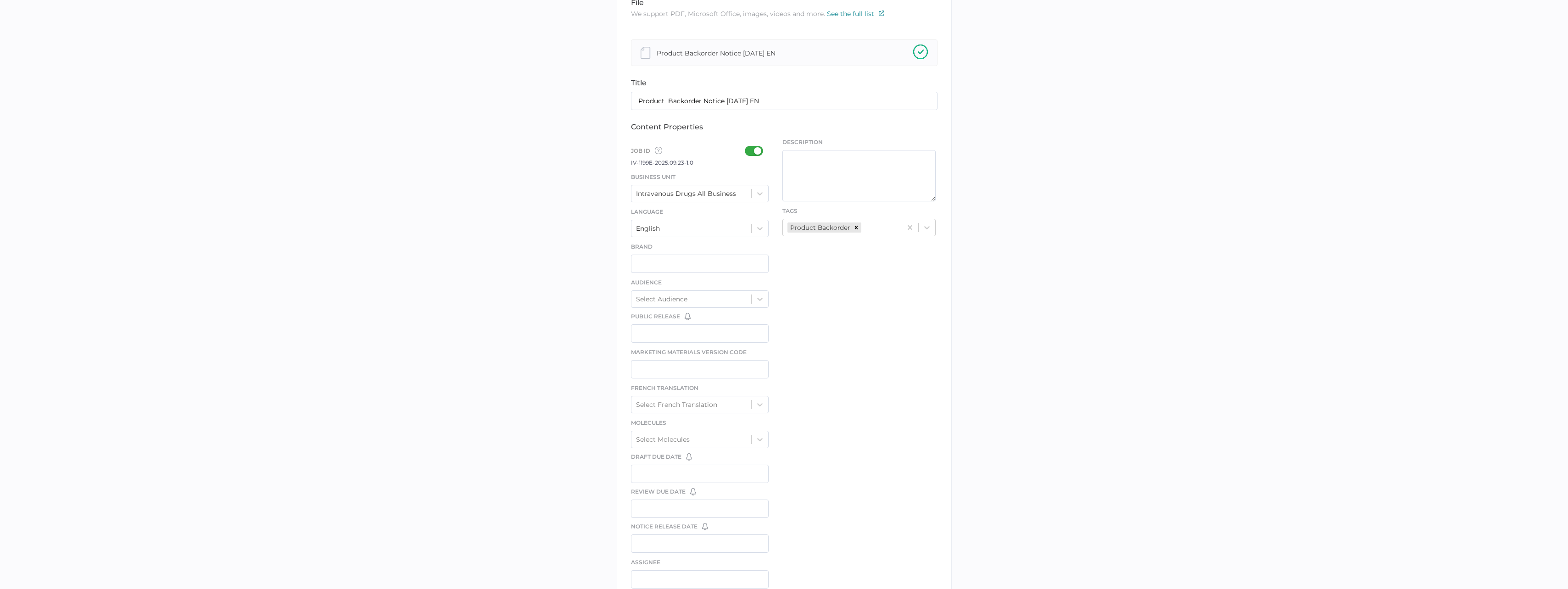
click at [874, 331] on div "file We support PDF, Microsoft Office, images, videos and more. See the full li…" at bounding box center [784, 296] width 335 height 622
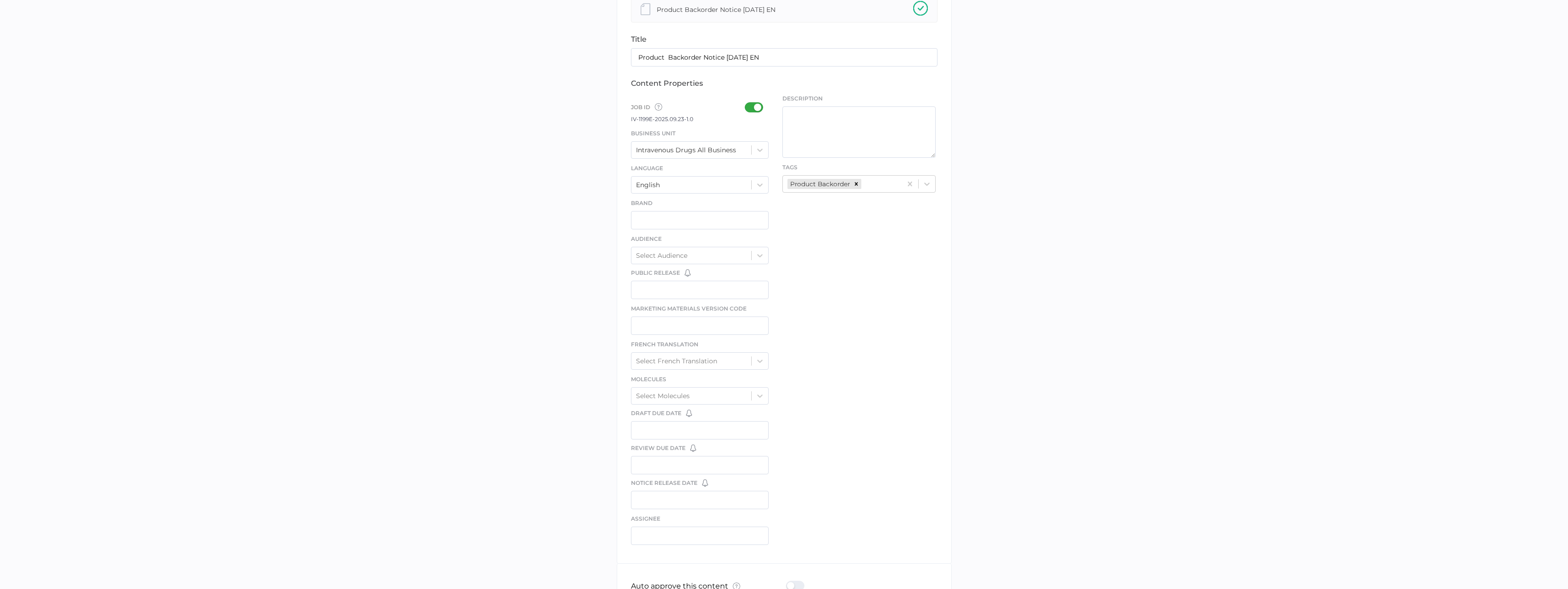
scroll to position [293, 0]
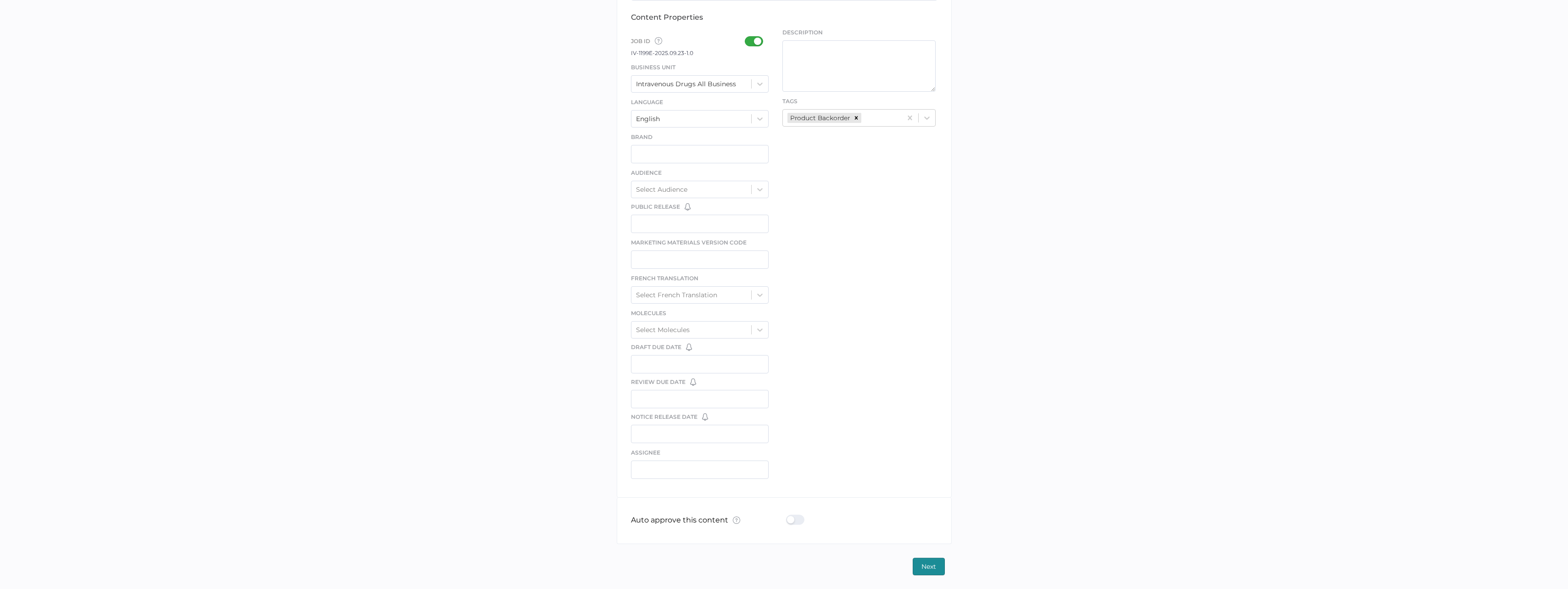
click at [792, 523] on div at bounding box center [798, 520] width 24 height 10
click at [788, 516] on input "checkbox" at bounding box center [788, 516] width 0 height 0
click at [916, 567] on button "Next" at bounding box center [928, 567] width 32 height 17
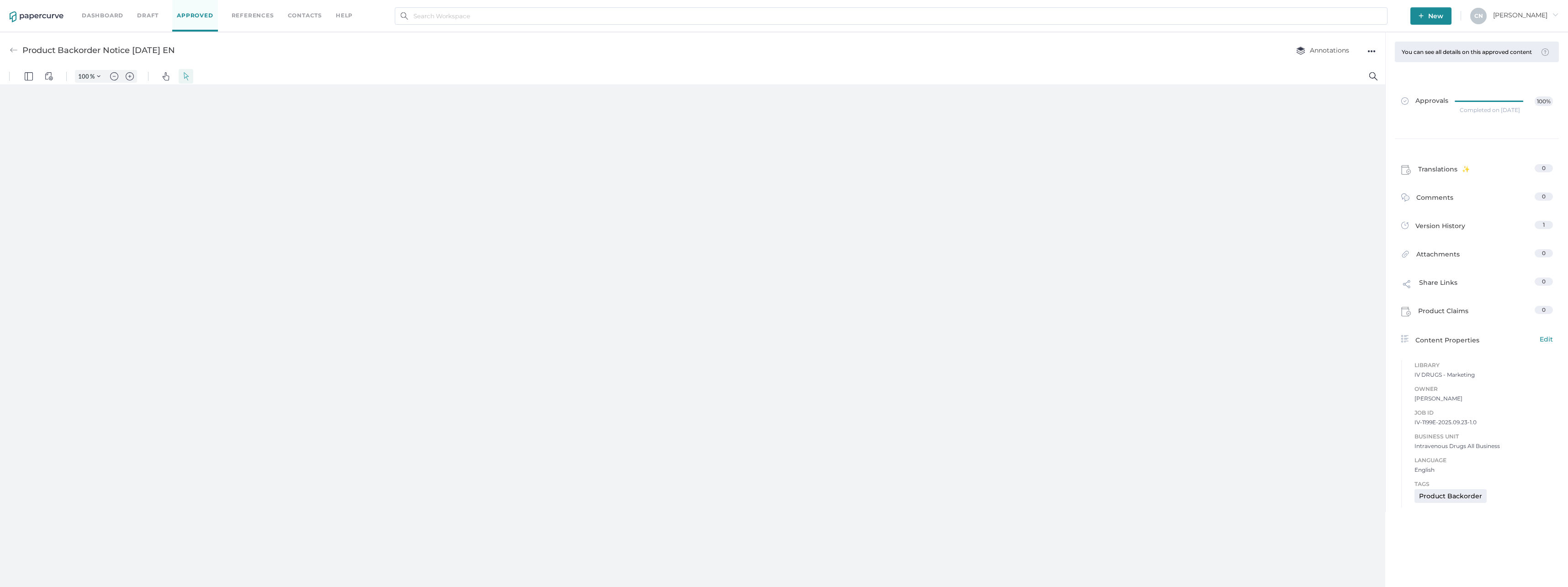
type input "133"
click at [1424, 10] on img "button" at bounding box center [1421, 12] width 5 height 5
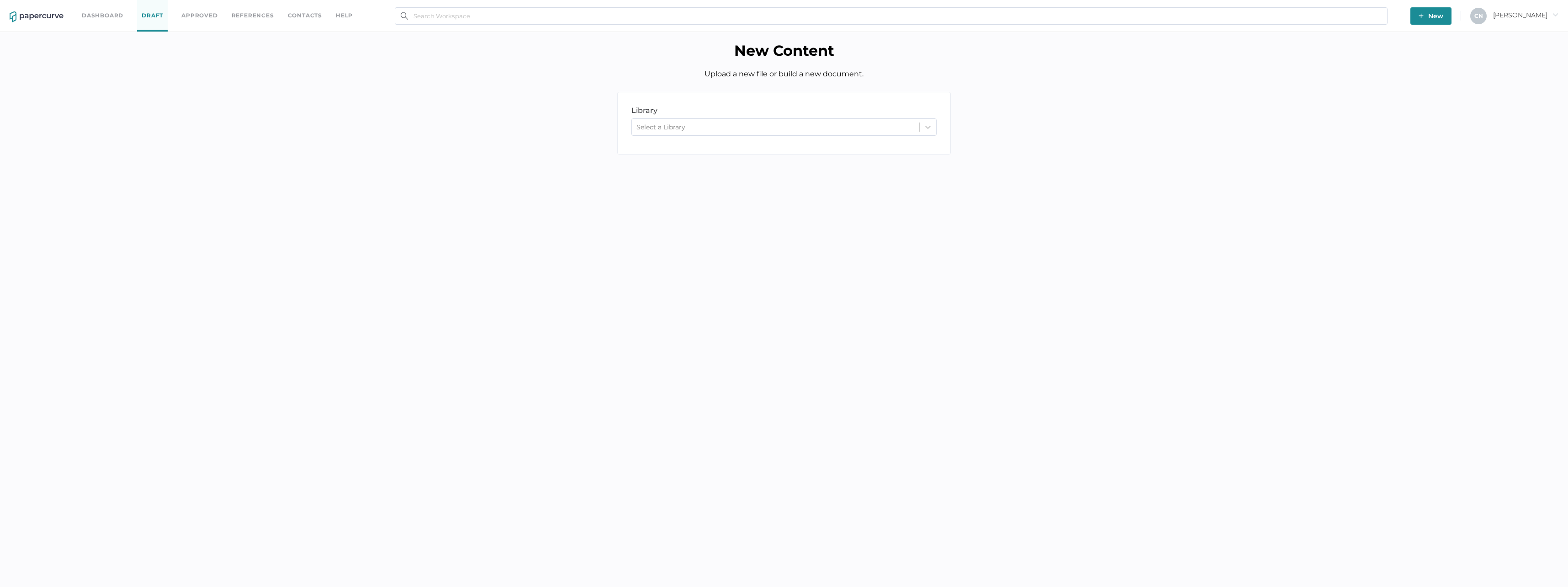
click at [906, 115] on div "library LIBRARY Select a Library" at bounding box center [784, 123] width 334 height 63
click at [906, 123] on div "Select a Library" at bounding box center [775, 127] width 288 height 14
click at [713, 177] on div "IV DRUGS - Marketing" at bounding box center [784, 181] width 305 height 16
click at [713, 175] on div "upload" at bounding box center [700, 179] width 167 height 21
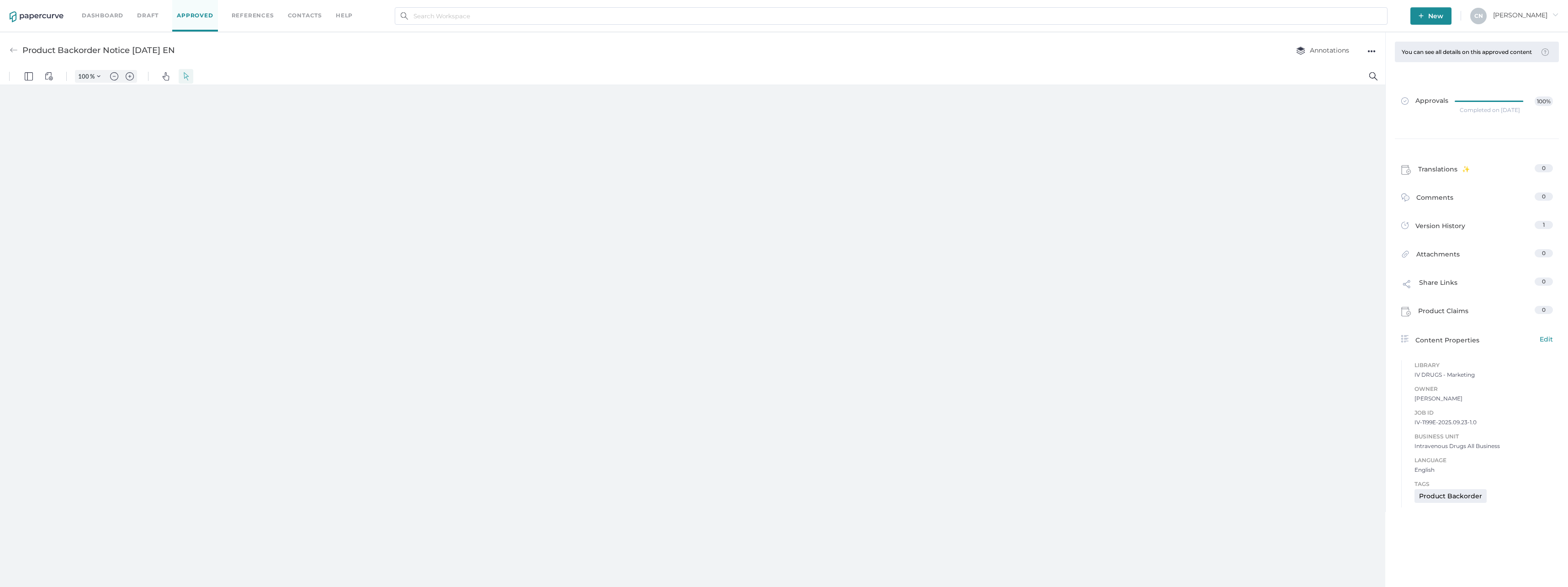
type input "133"
click at [596, 554] on div at bounding box center [691, 339] width 369 height 478
click at [597, 548] on div at bounding box center [691, 339] width 369 height 478
click at [14, 51] on img at bounding box center [14, 50] width 8 height 8
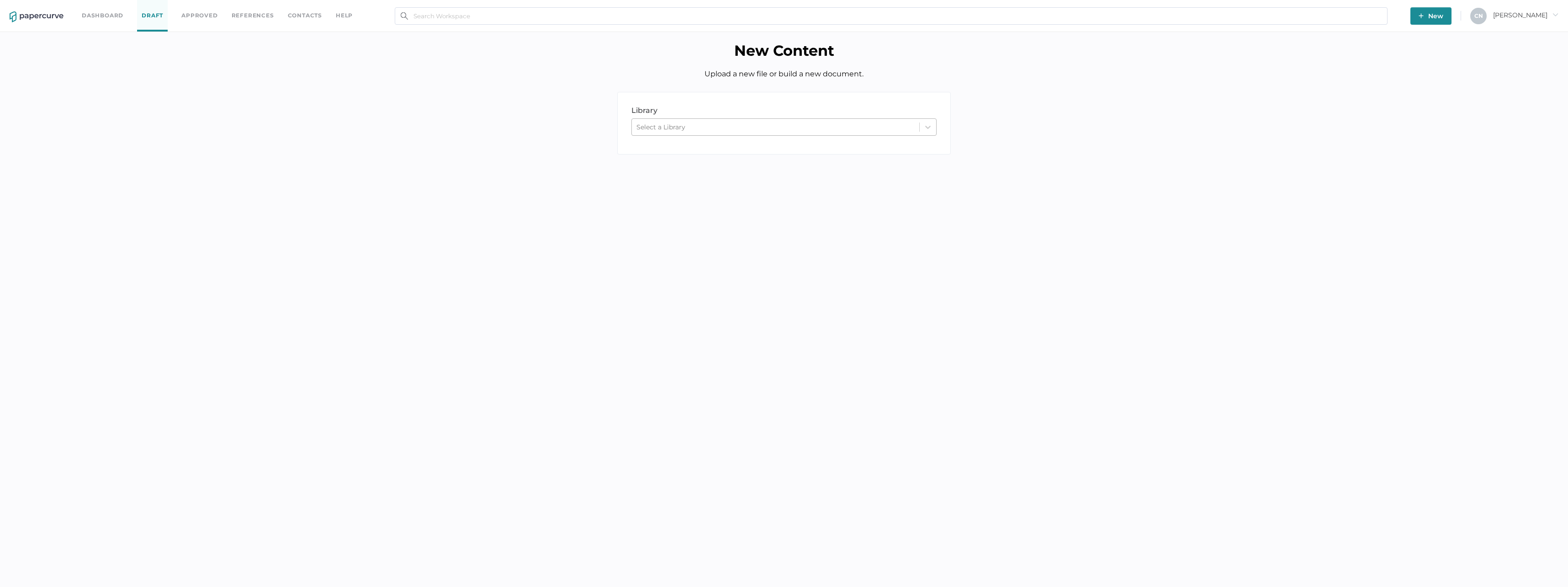
drag, startPoint x: 849, startPoint y: 119, endPoint x: 849, endPoint y: 123, distance: 4.0
click at [849, 123] on div "library LIBRARY Select a Library" at bounding box center [784, 123] width 334 height 63
click at [848, 123] on div "Select a Library" at bounding box center [775, 127] width 288 height 14
click at [770, 178] on div "IV DRUGS - Marketing" at bounding box center [784, 181] width 305 height 16
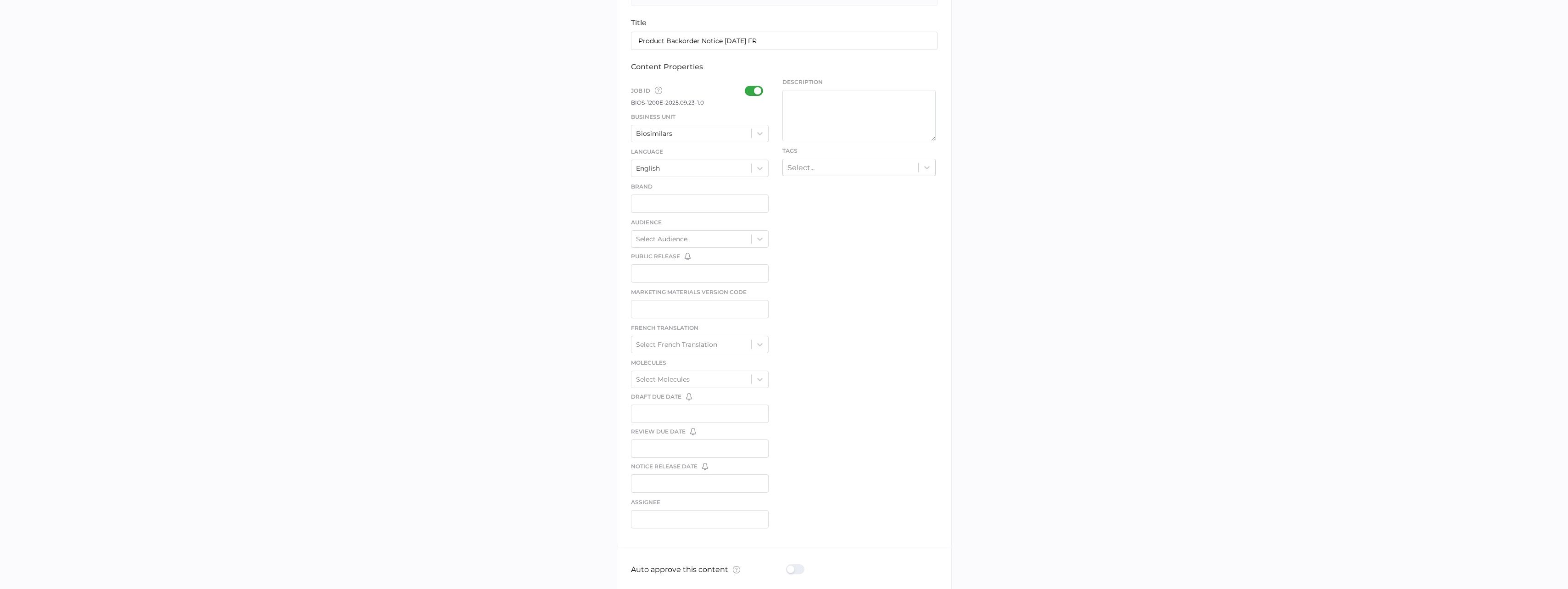
scroll to position [275, 0]
click at [751, 63] on div at bounding box center [757, 59] width 24 height 10
click at [747, 56] on input "checkbox" at bounding box center [747, 56] width 0 height 0
click at [747, 97] on div "Biosimilars" at bounding box center [692, 102] width 120 height 14
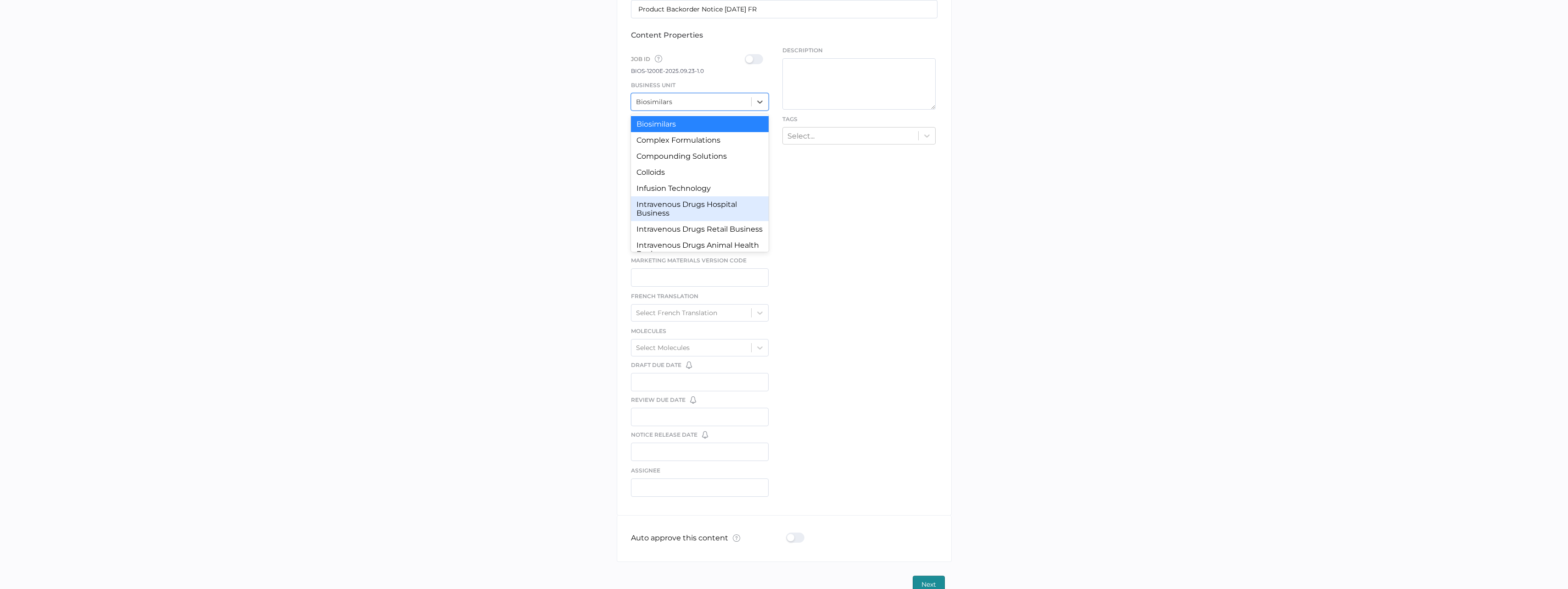
scroll to position [85, 0]
click at [732, 191] on div "Intravenous Drugs All Business" at bounding box center [700, 194] width 138 height 16
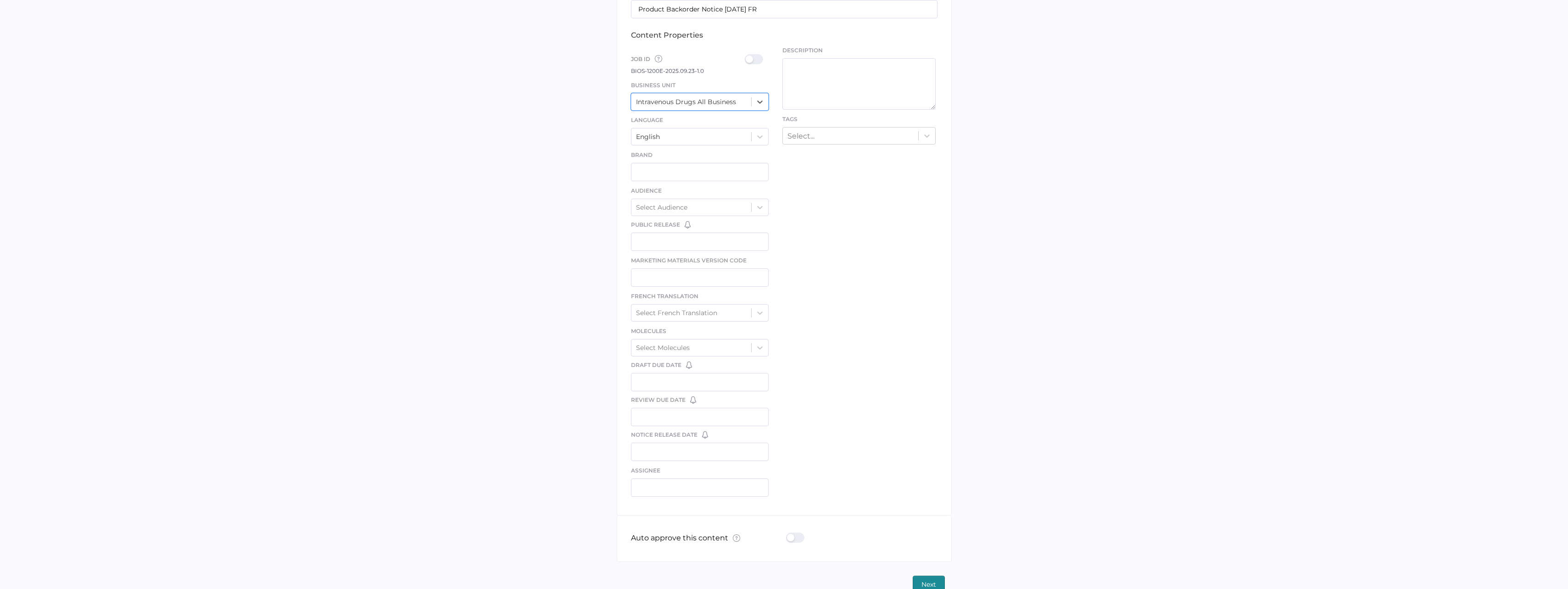
click at [752, 56] on div at bounding box center [757, 59] width 24 height 10
click at [747, 56] on input "checkbox" at bounding box center [747, 56] width 0 height 0
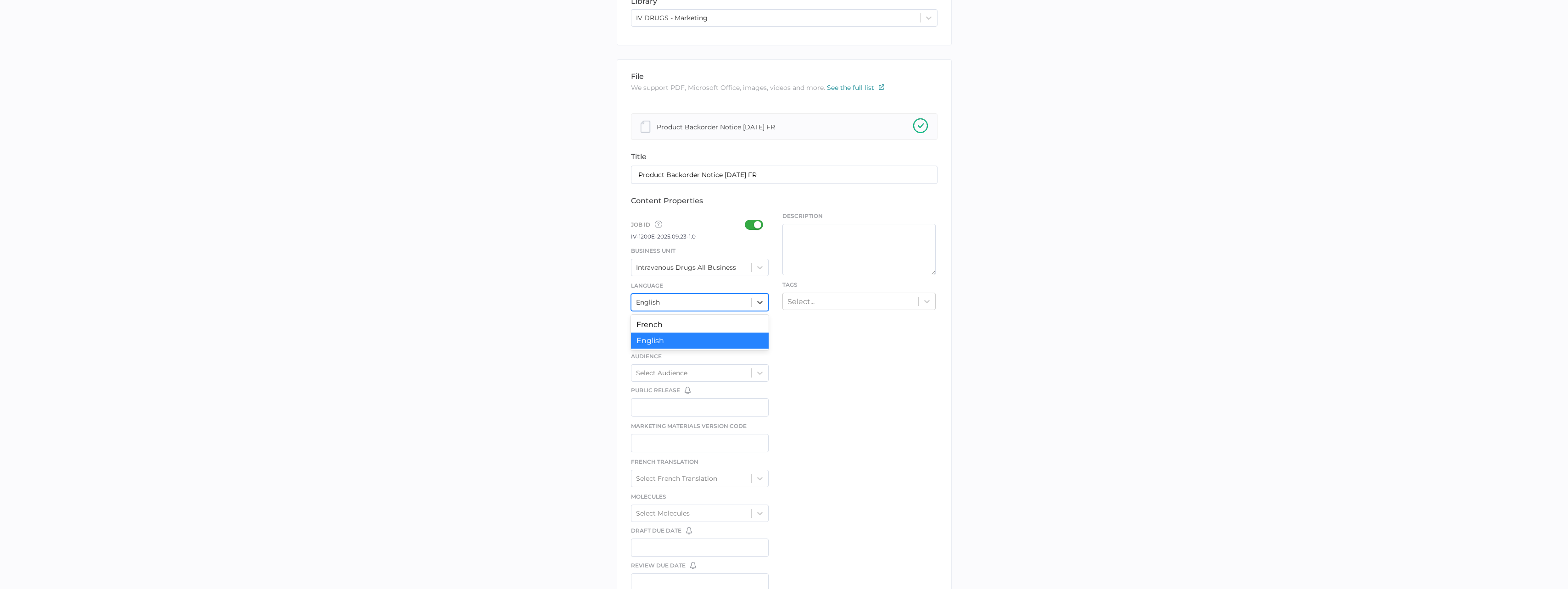
click at [689, 304] on div "English" at bounding box center [692, 302] width 120 height 14
click at [692, 325] on div "French" at bounding box center [700, 325] width 138 height 16
click at [869, 295] on div "Select..." at bounding box center [850, 301] width 136 height 15
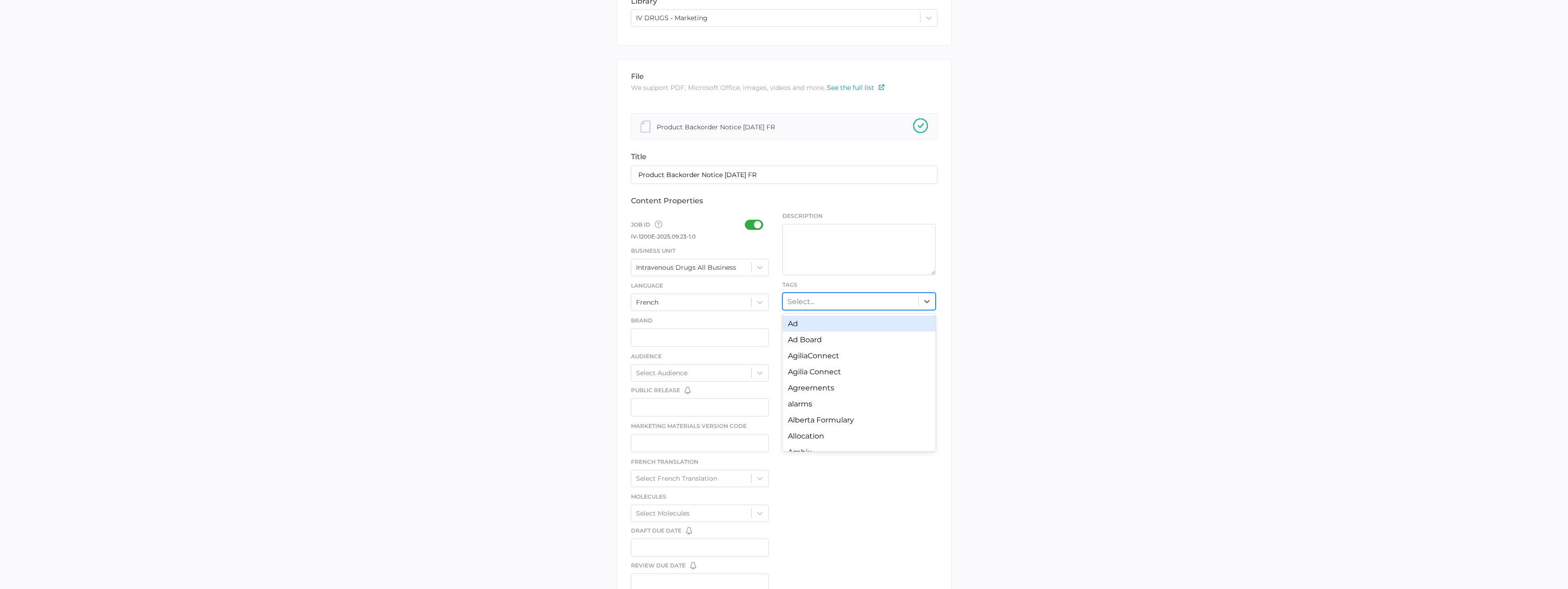
click at [851, 299] on div "Select..." at bounding box center [850, 301] width 136 height 15
type input "bac"
click at [866, 407] on div "Product Backorder" at bounding box center [859, 404] width 153 height 16
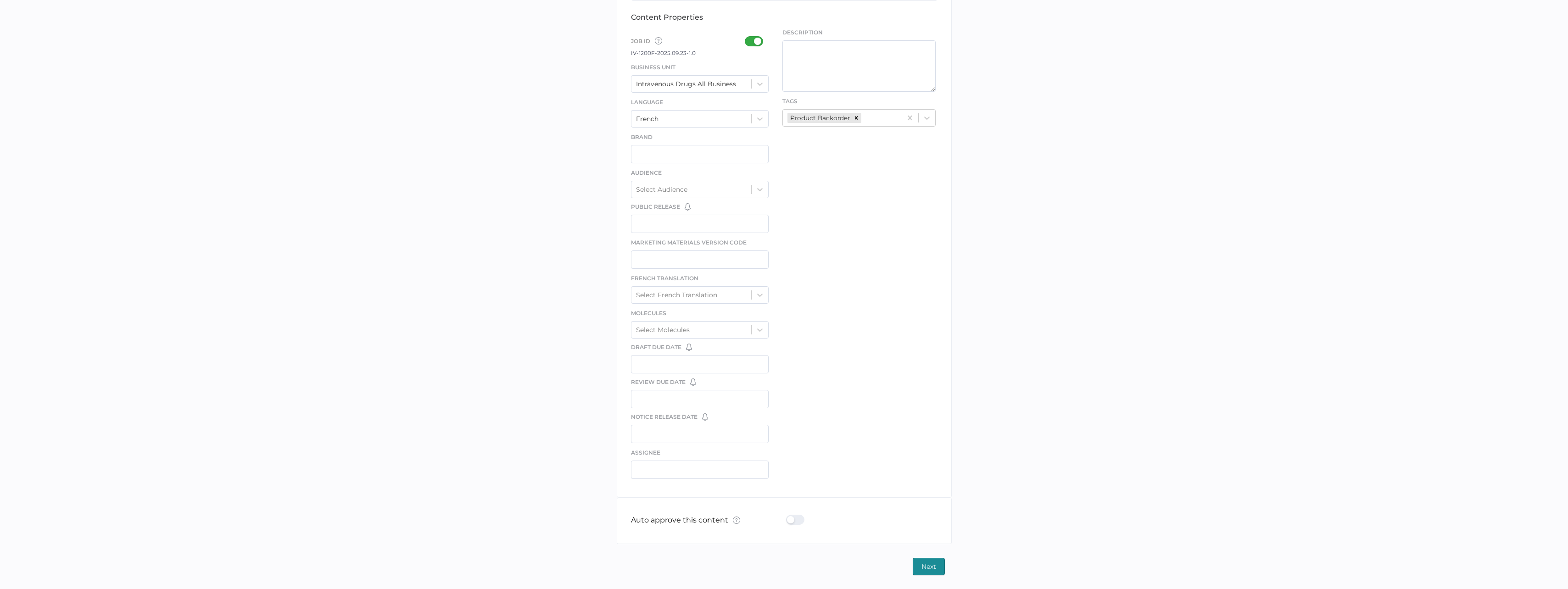
click at [800, 521] on div at bounding box center [798, 520] width 24 height 10
click at [788, 516] on input "checkbox" at bounding box center [788, 516] width 0 height 0
click at [930, 566] on span "Next" at bounding box center [929, 567] width 15 height 17
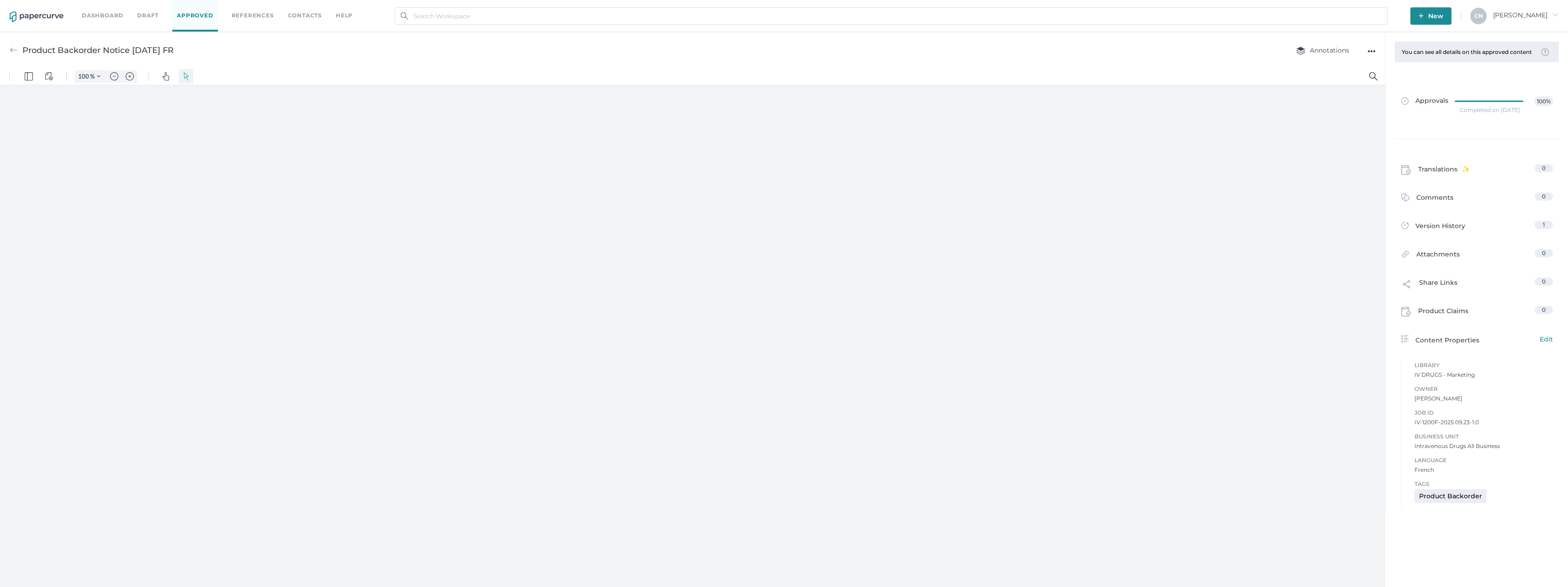
type input "133"
click at [17, 51] on img at bounding box center [14, 50] width 8 height 8
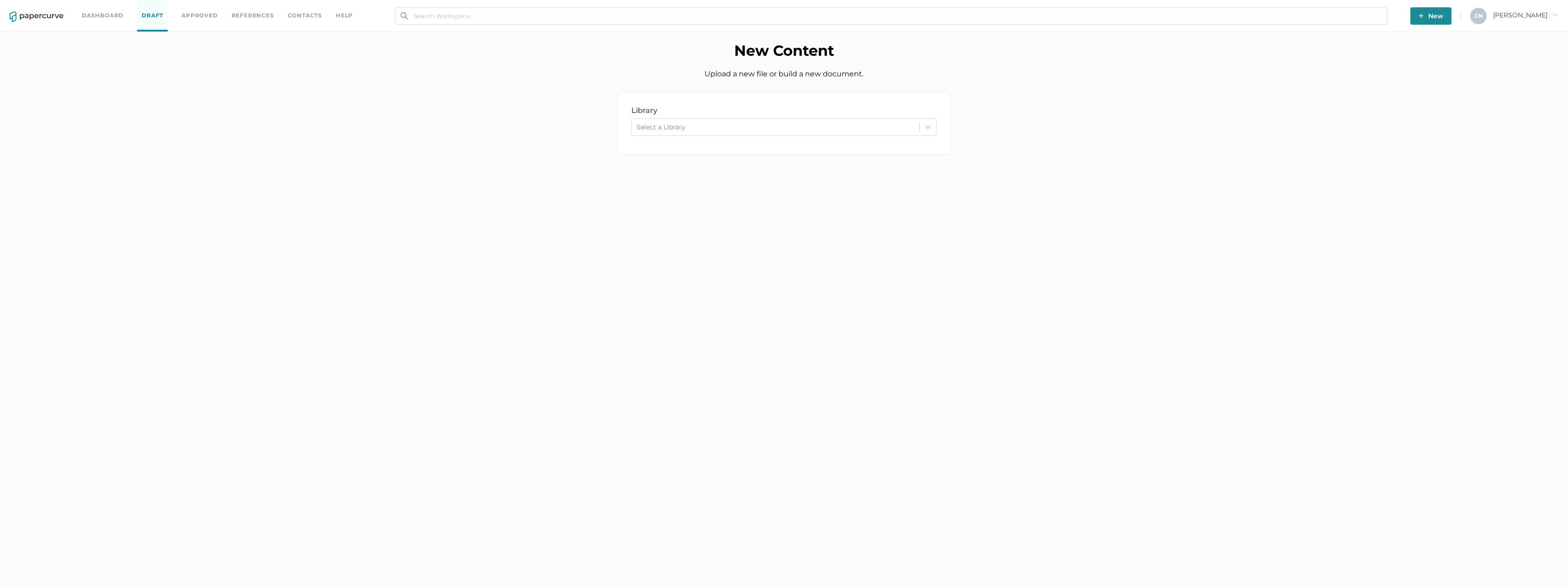
click at [1443, 11] on span "New" at bounding box center [1430, 16] width 24 height 17
click at [1443, 20] on span "New" at bounding box center [1430, 16] width 24 height 17
click at [777, 126] on div "Select a Library" at bounding box center [775, 127] width 288 height 14
click at [743, 180] on div "IV DRUGS - Marketing" at bounding box center [784, 181] width 305 height 16
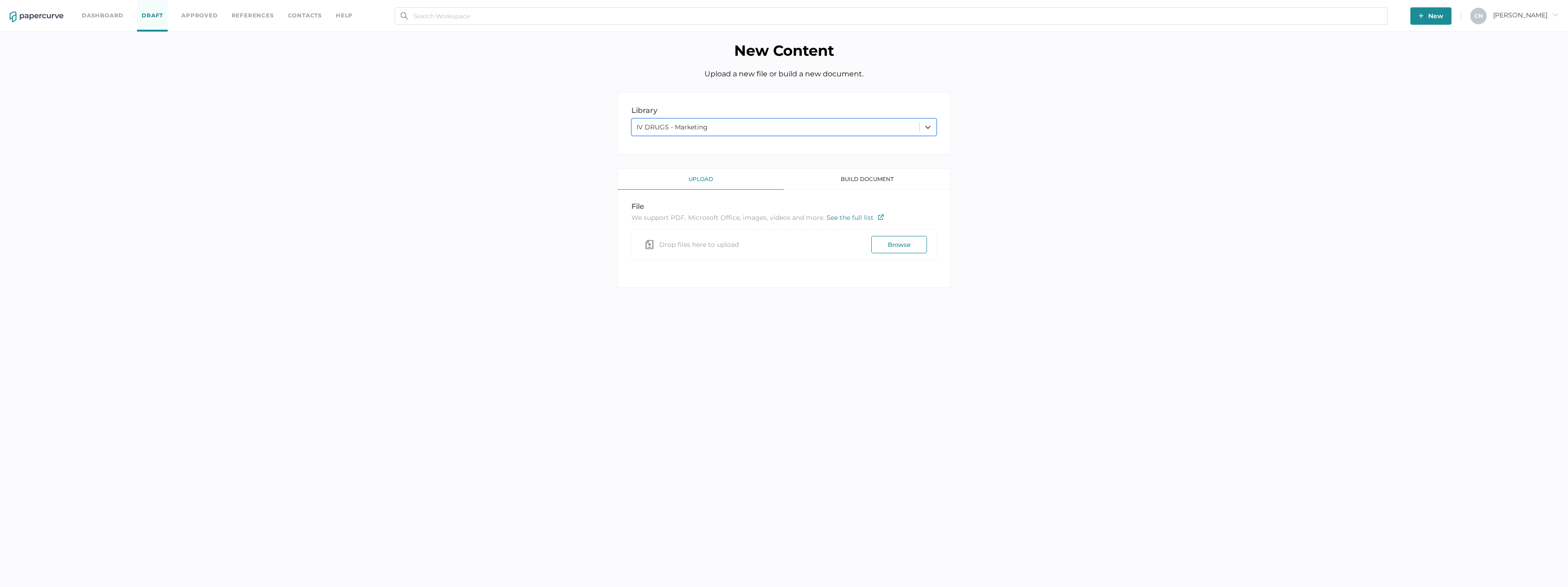
click at [731, 184] on div "upload" at bounding box center [700, 179] width 167 height 21
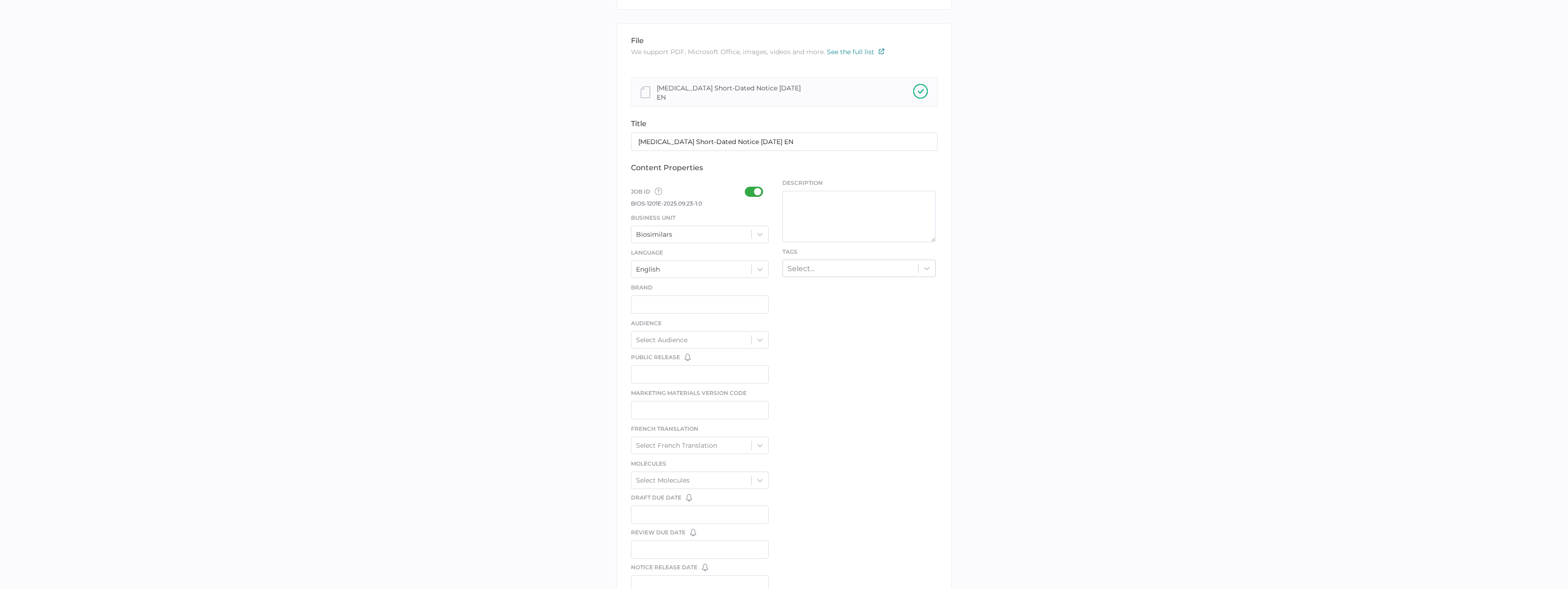
scroll to position [229, 0]
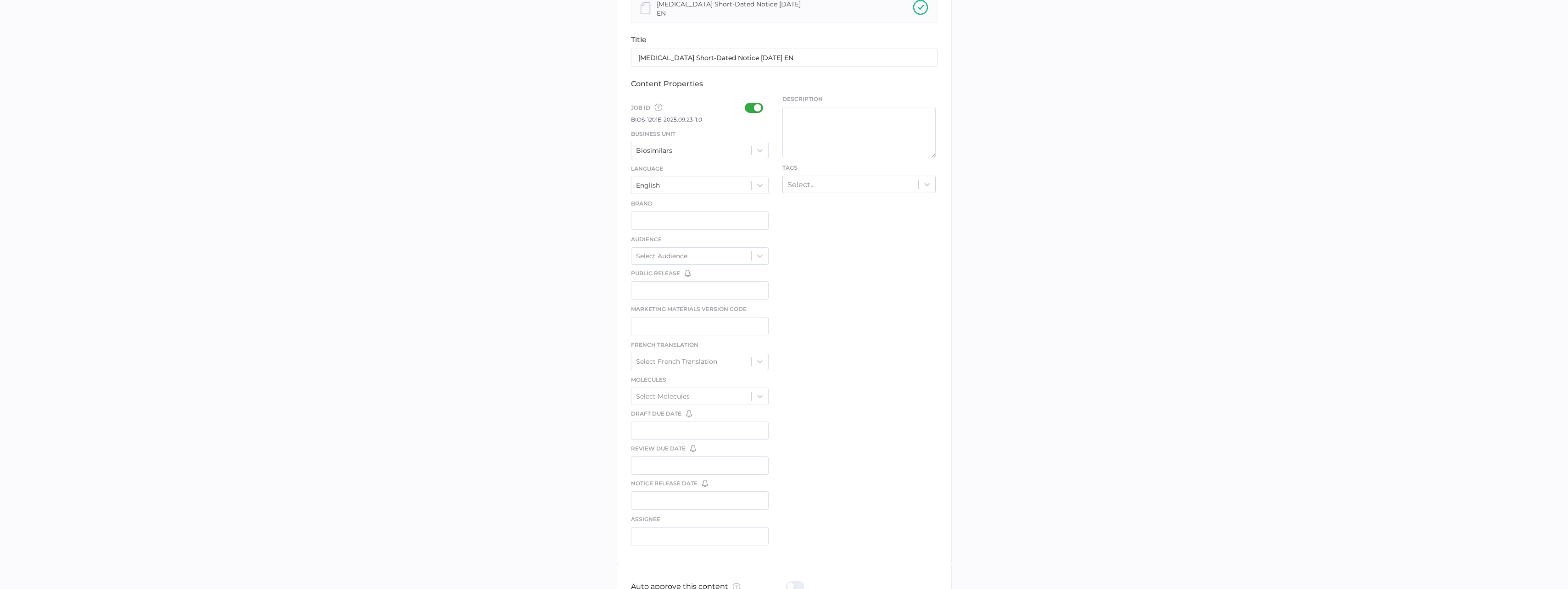
click at [751, 102] on div at bounding box center [757, 107] width 24 height 10
click at [747, 104] on input "checkbox" at bounding box center [747, 104] width 0 height 0
click at [745, 147] on div "Biosimilars" at bounding box center [692, 150] width 120 height 14
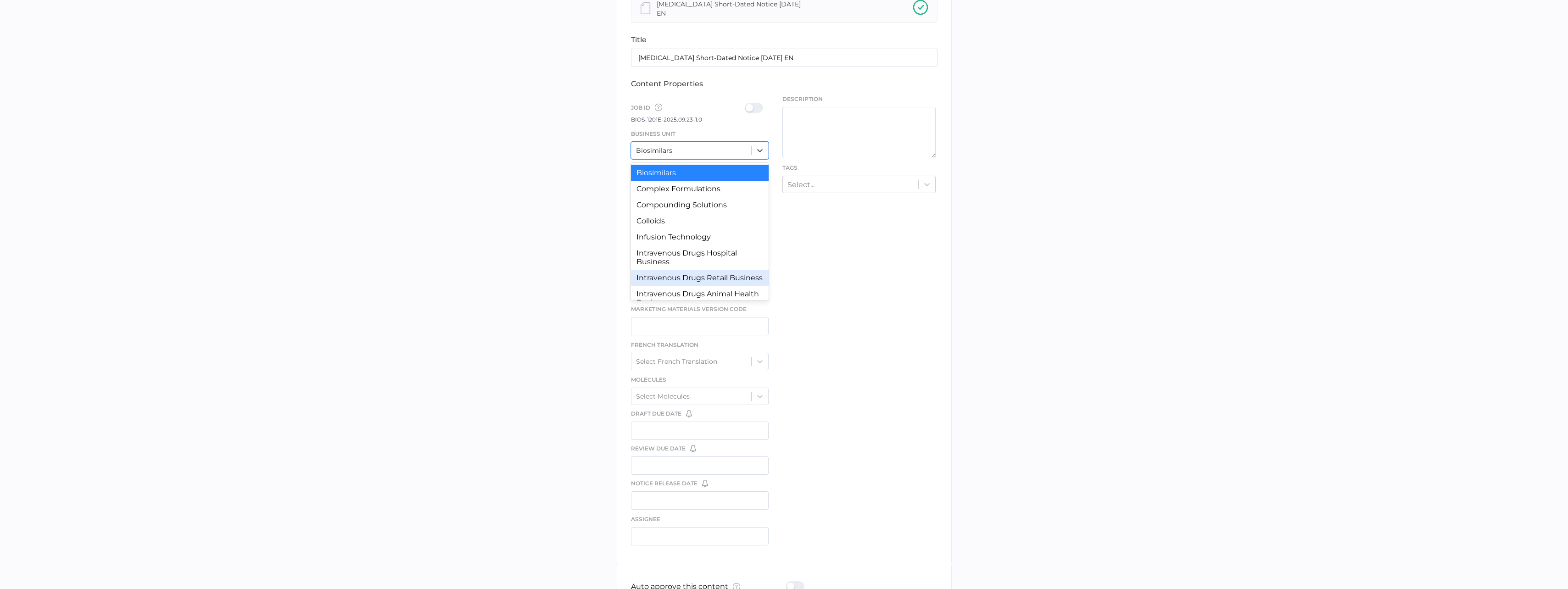
scroll to position [85, 0]
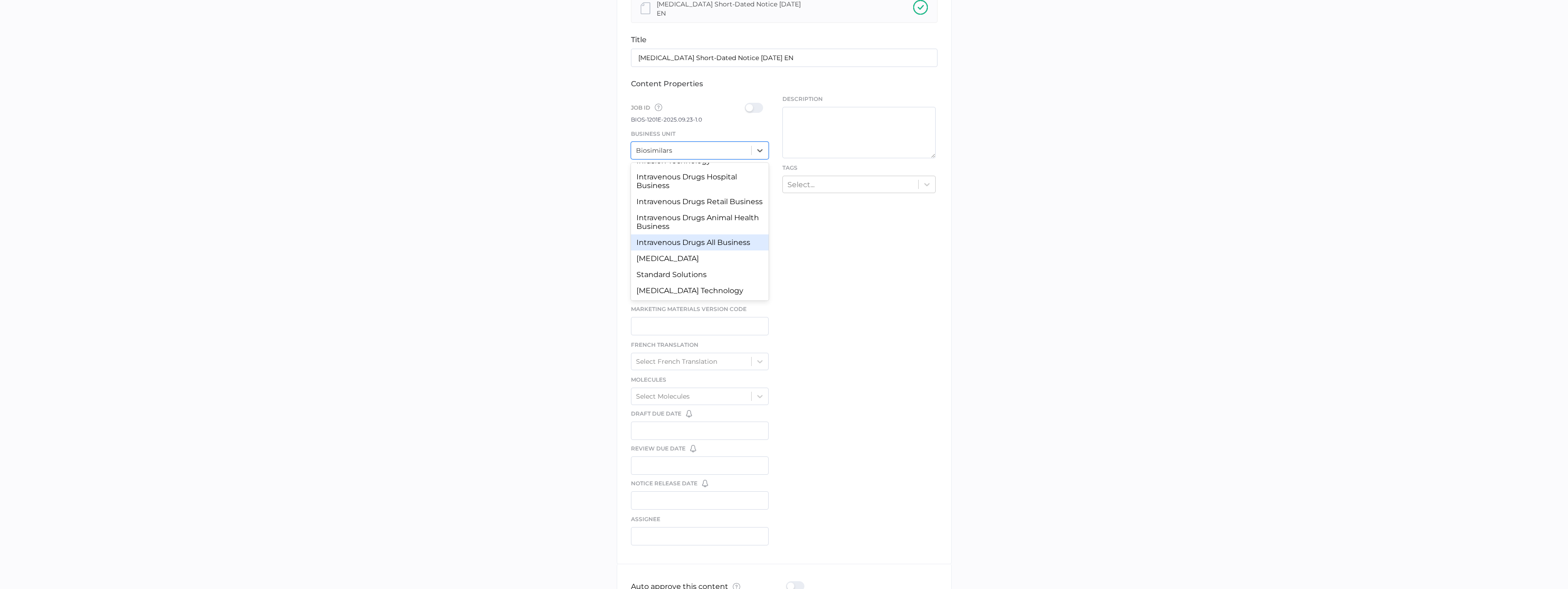
click at [715, 237] on div "Intravenous Drugs All Business" at bounding box center [700, 243] width 138 height 16
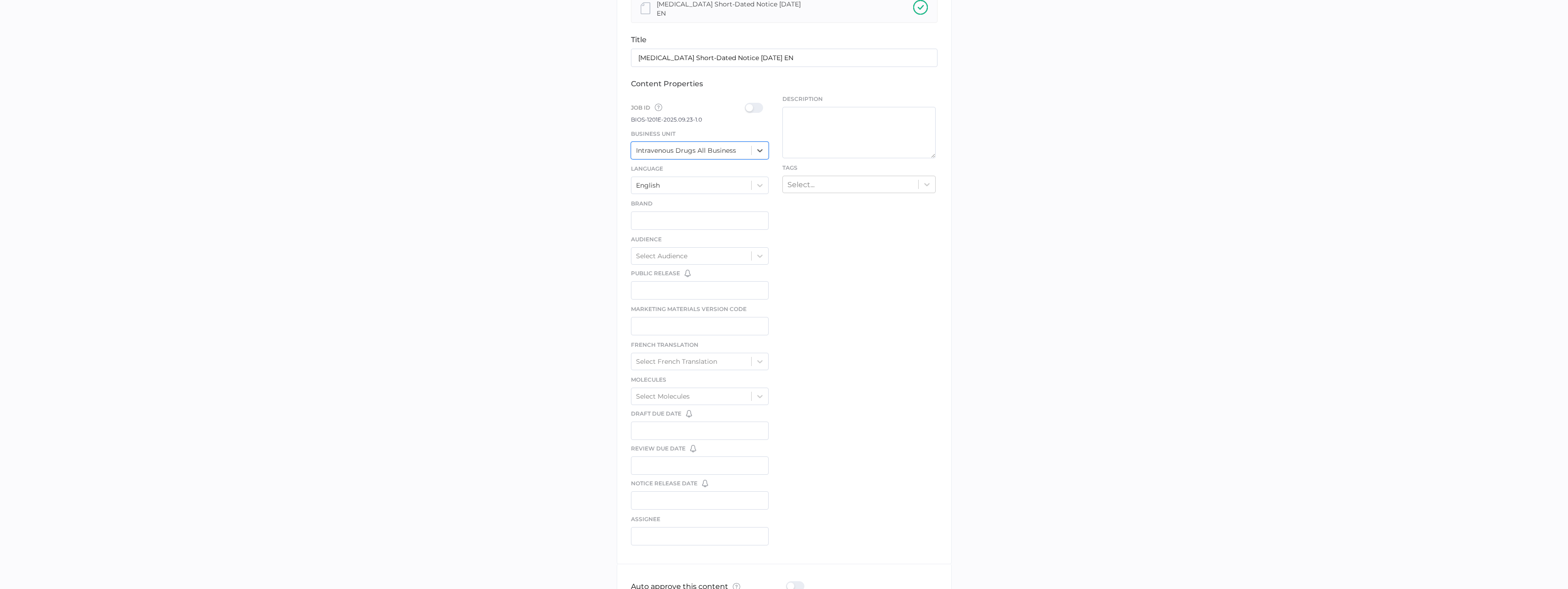
click at [754, 107] on div at bounding box center [757, 107] width 24 height 10
click at [747, 104] on input "checkbox" at bounding box center [747, 104] width 0 height 0
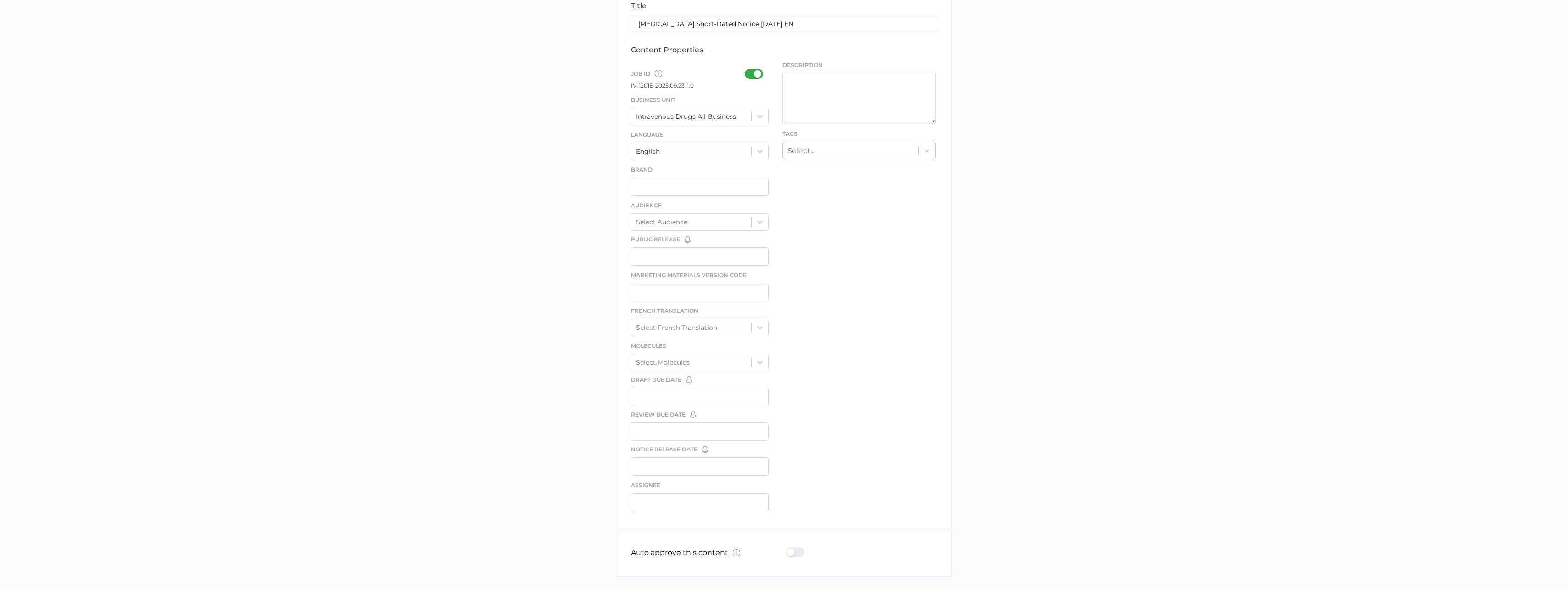
scroll to position [293, 0]
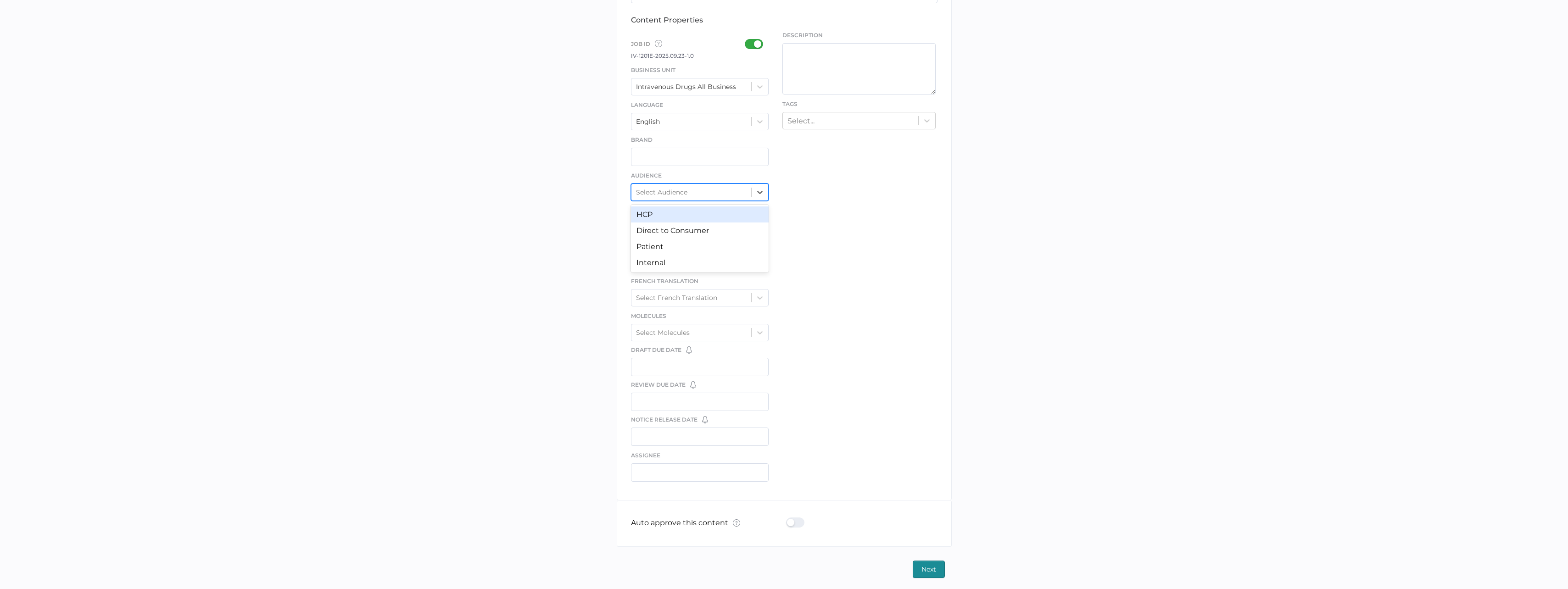
click at [739, 192] on div "Select Audience" at bounding box center [692, 192] width 120 height 14
click at [739, 190] on div "Select Audience" at bounding box center [692, 192] width 120 height 14
click at [797, 518] on div at bounding box center [798, 522] width 24 height 10
click at [788, 519] on input "checkbox" at bounding box center [788, 519] width 0 height 0
type input "Cristina.Nunez@fresenius-kabi.com"
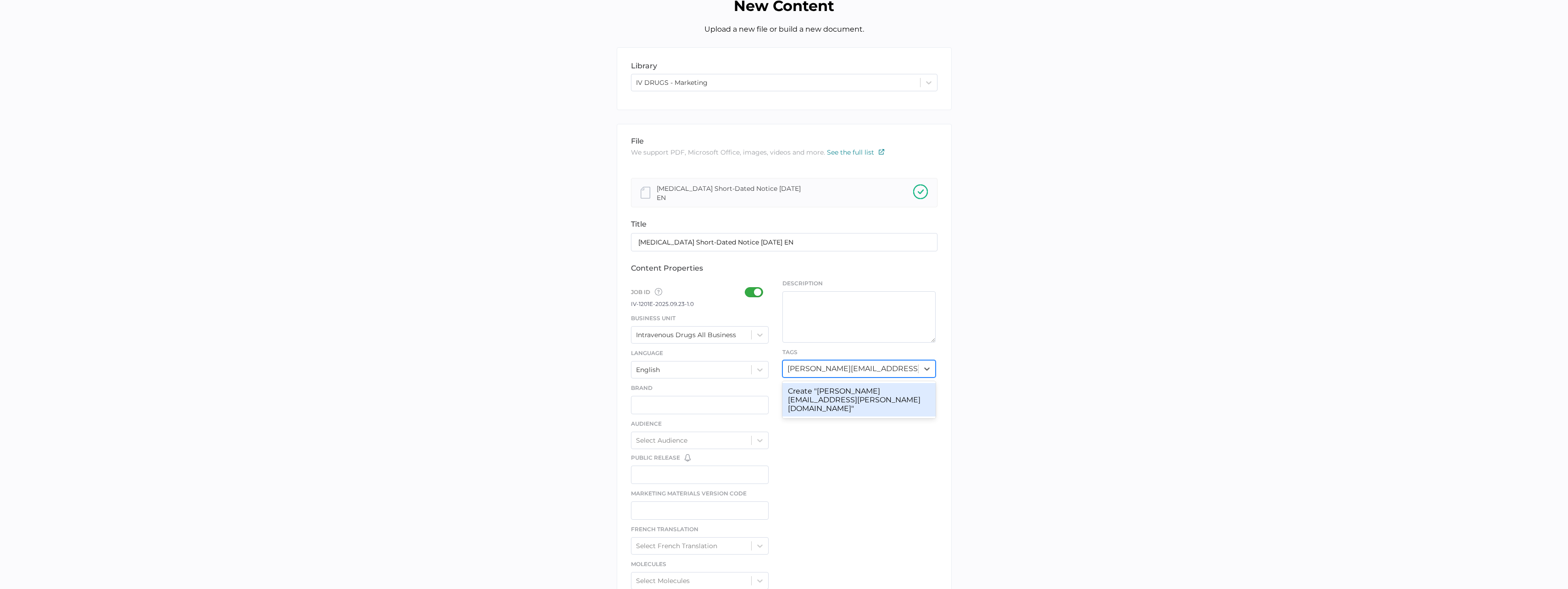
scroll to position [92, 0]
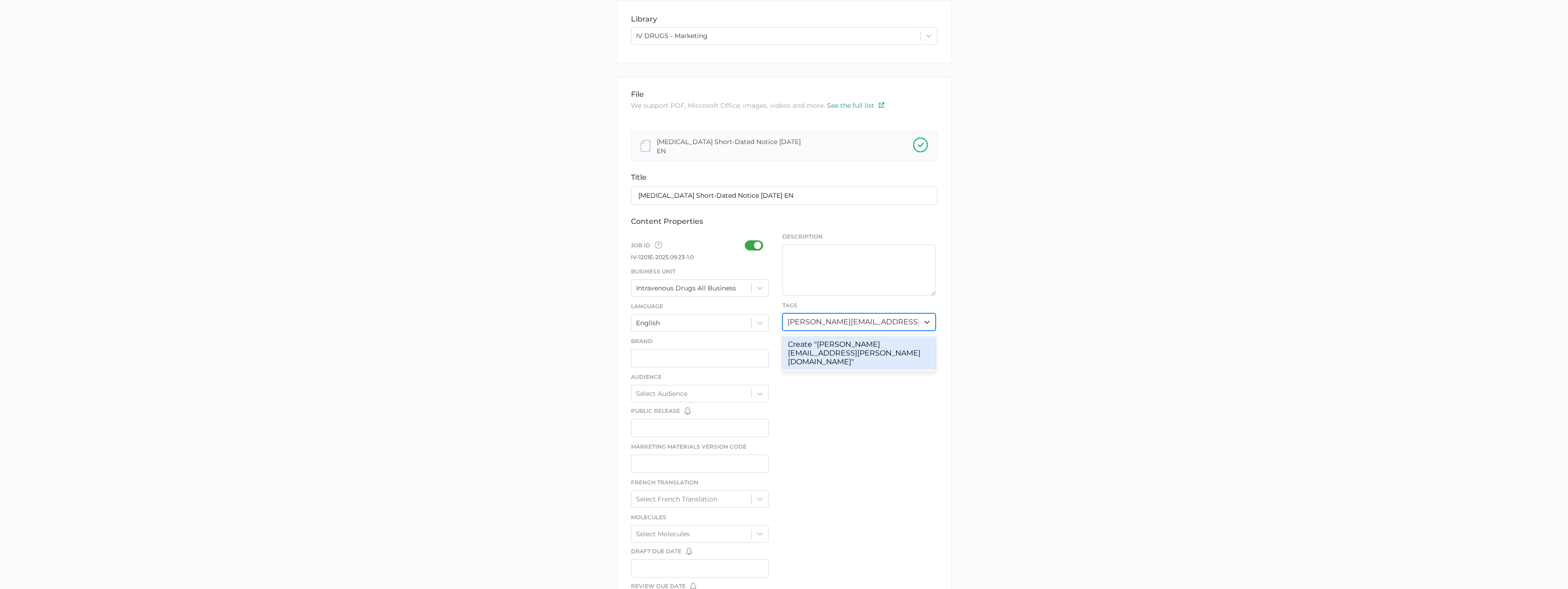
click at [843, 321] on input "Cristina.Nunez@fresenius-kabi.com" at bounding box center [853, 321] width 132 height 9
click at [914, 320] on input "Cristina.Nunez@fresenius-kabi.com" at bounding box center [853, 321] width 132 height 9
click at [913, 319] on input "Cristina.Nunez@fresenius-kabi.com" at bounding box center [853, 321] width 132 height 9
click at [914, 324] on div "Select..." at bounding box center [850, 322] width 136 height 15
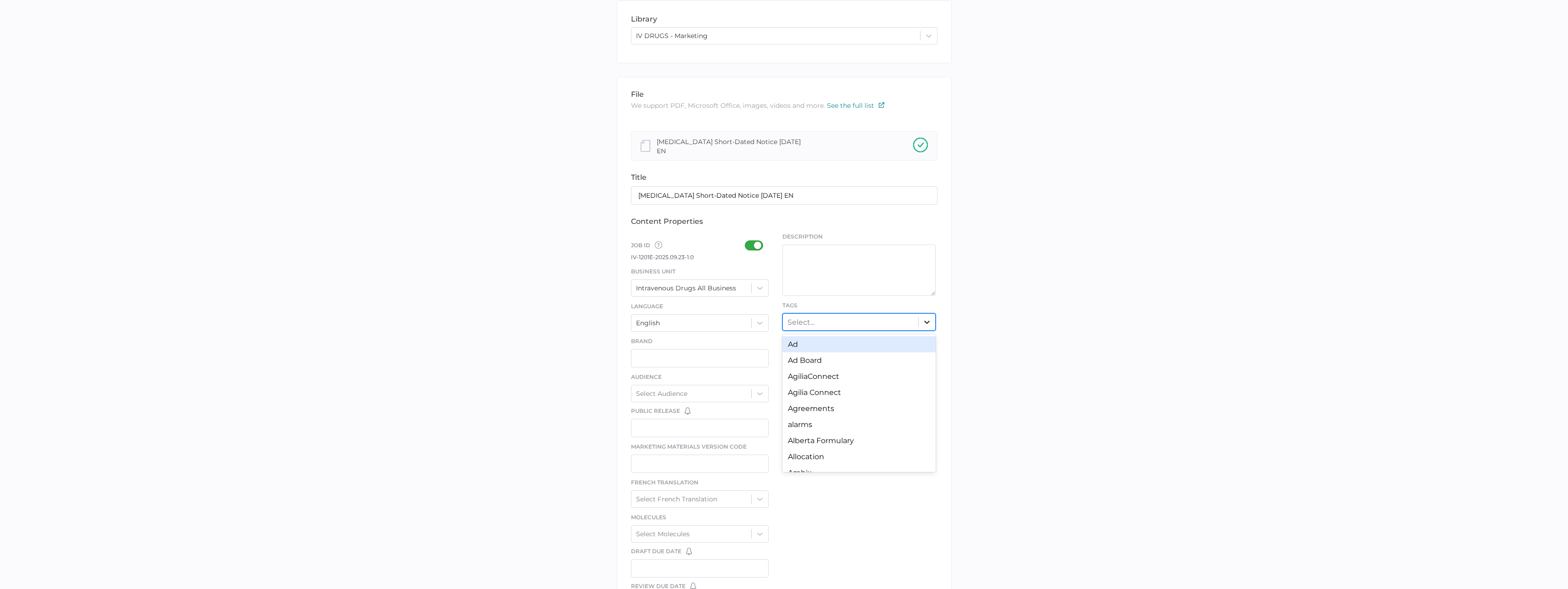
click at [926, 317] on icon at bounding box center [927, 322] width 9 height 9
type input "short"
click at [848, 342] on div "Short-Dated Notice" at bounding box center [859, 344] width 153 height 16
click at [856, 358] on div "file We support PDF, Microsoft Office, images, videos and more. See the full li…" at bounding box center [784, 389] width 335 height 625
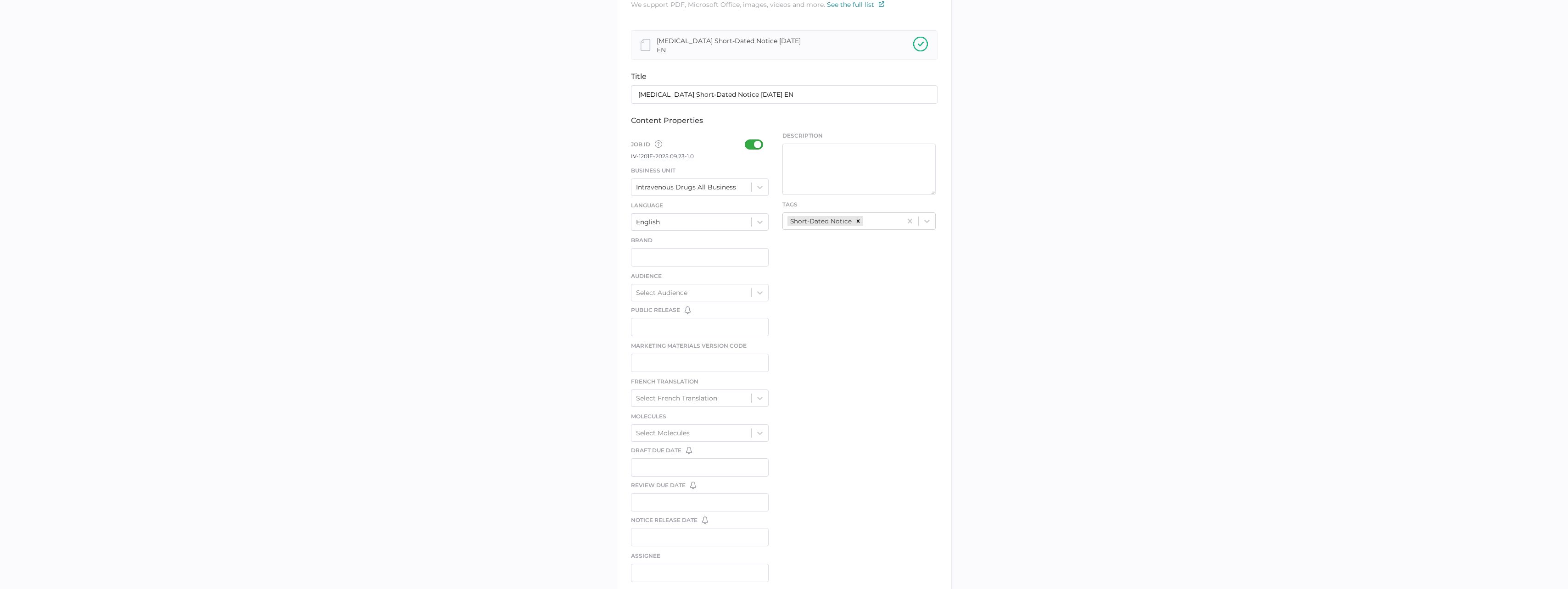
scroll to position [293, 0]
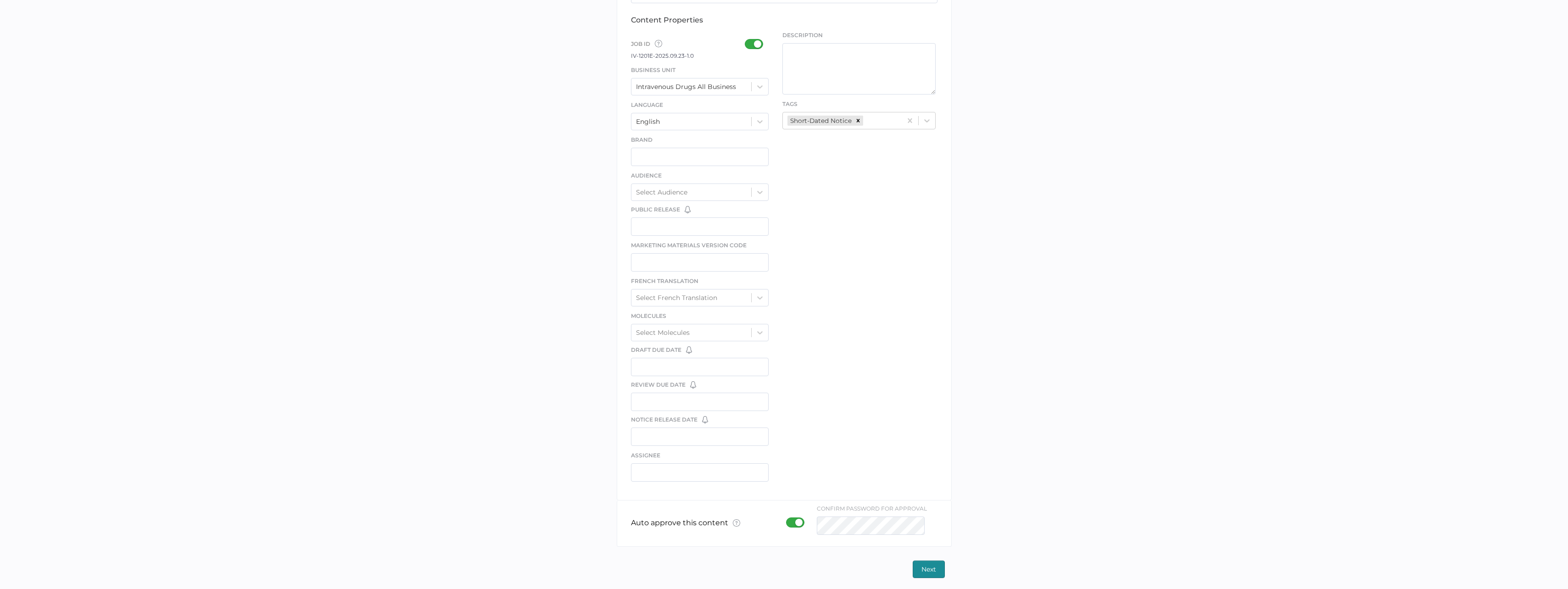
click at [922, 567] on span "Next" at bounding box center [929, 569] width 15 height 17
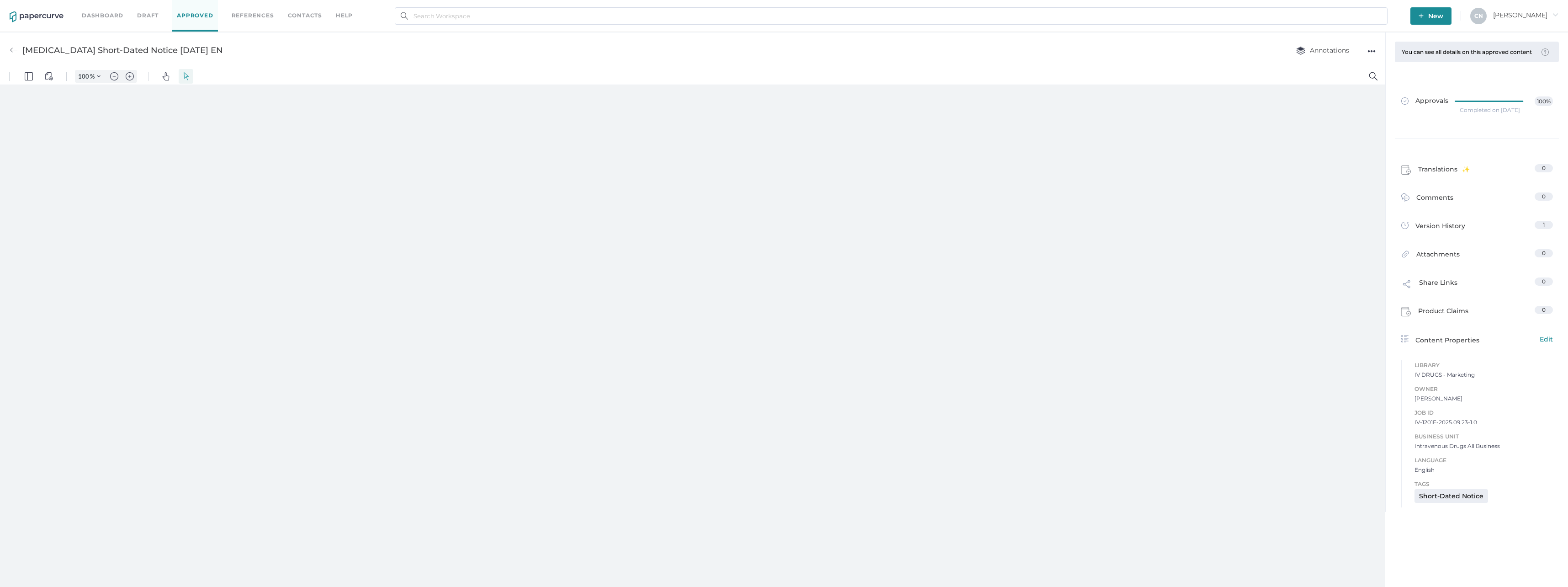
type input "133"
click at [5, 49] on div "Oxytocin Short-Dated Notice 09.16.2025 EN Annotations ●●●" at bounding box center [693, 50] width 1385 height 36
click at [16, 47] on img at bounding box center [14, 50] width 8 height 8
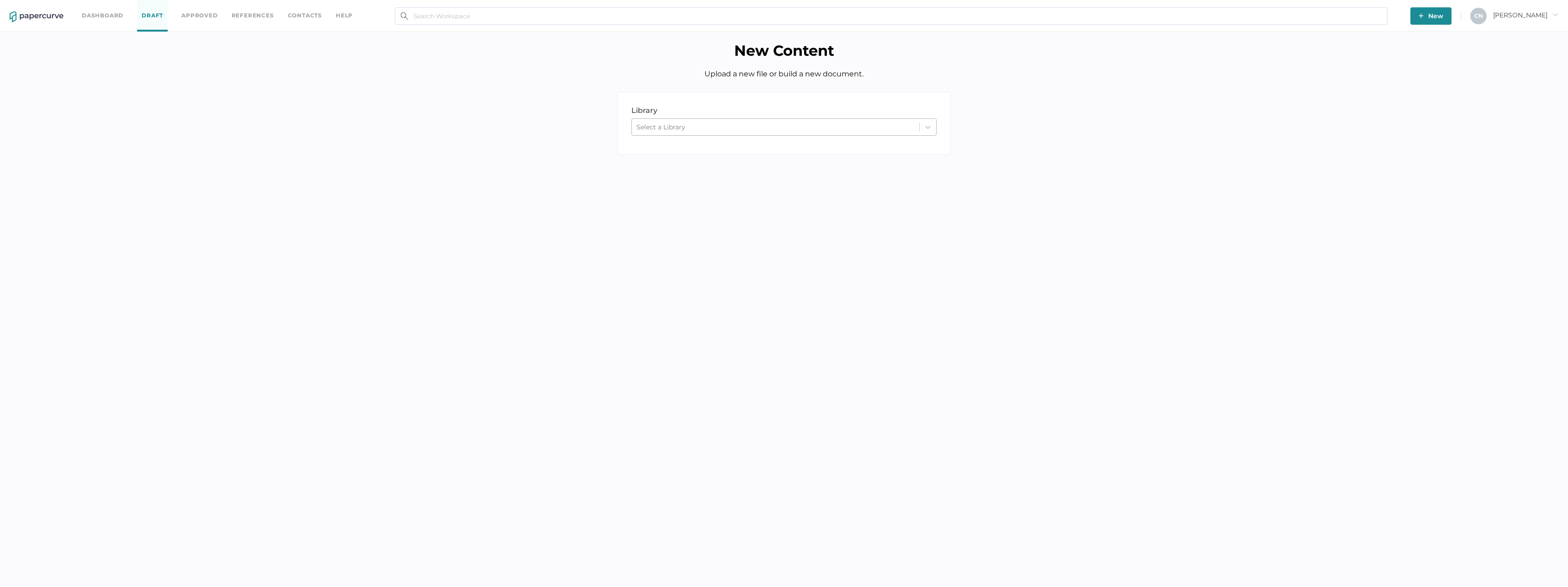
click at [713, 124] on div "Select a Library" at bounding box center [775, 127] width 288 height 14
click at [719, 181] on div "IV DRUGS - Marketing" at bounding box center [784, 181] width 305 height 16
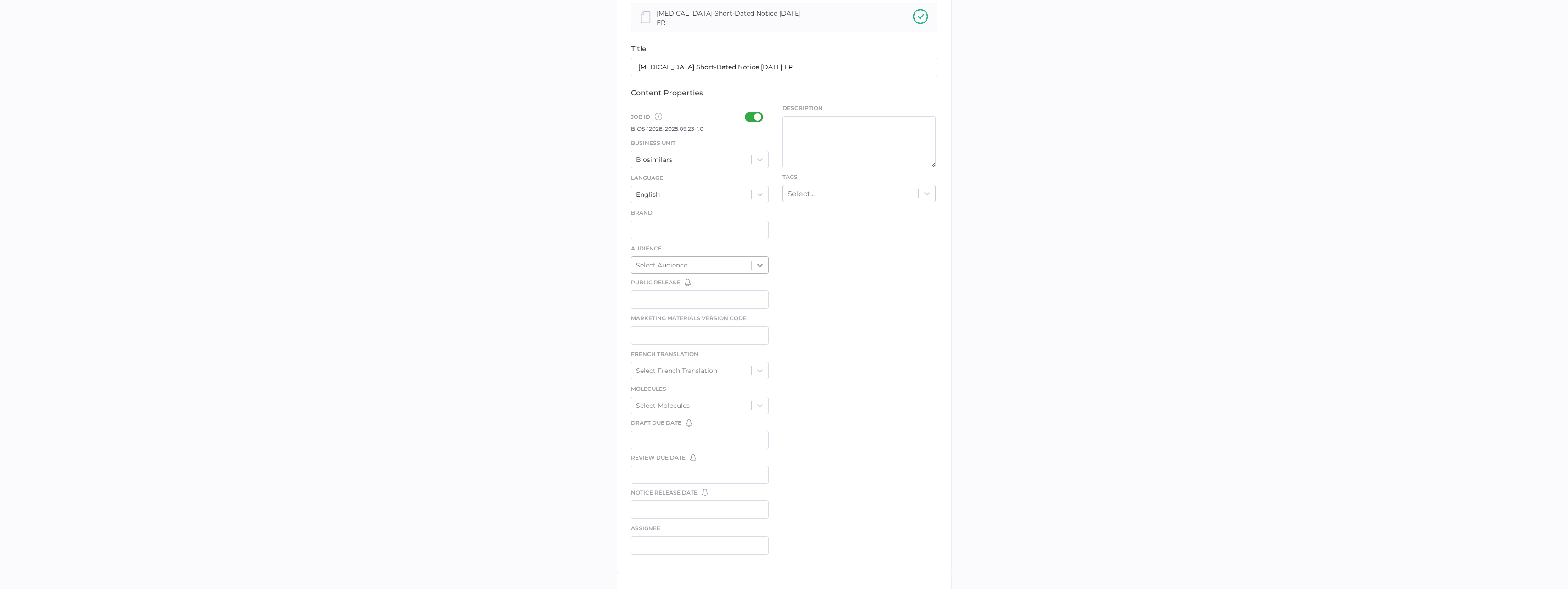
scroll to position [229, 0]
click at [751, 102] on div at bounding box center [757, 107] width 24 height 10
click at [747, 104] on input "checkbox" at bounding box center [747, 104] width 0 height 0
click at [736, 149] on div "Biosimilars" at bounding box center [692, 150] width 120 height 14
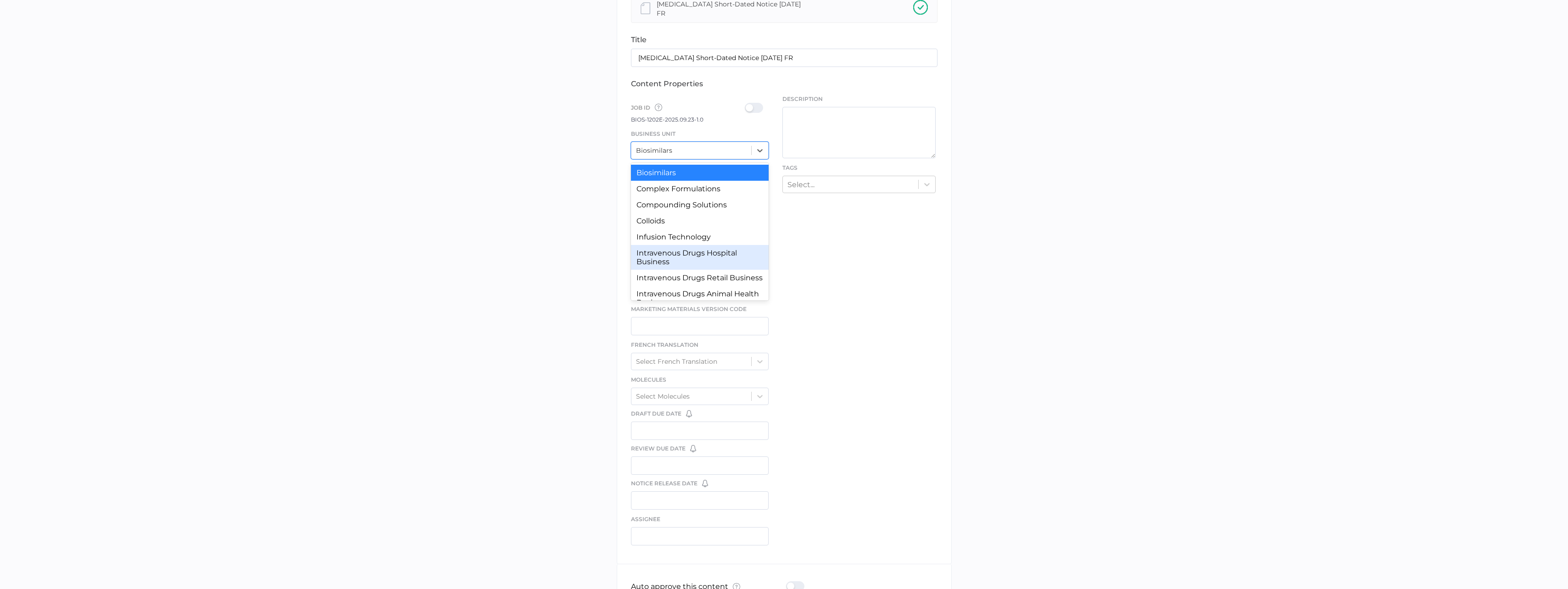
scroll to position [85, 0]
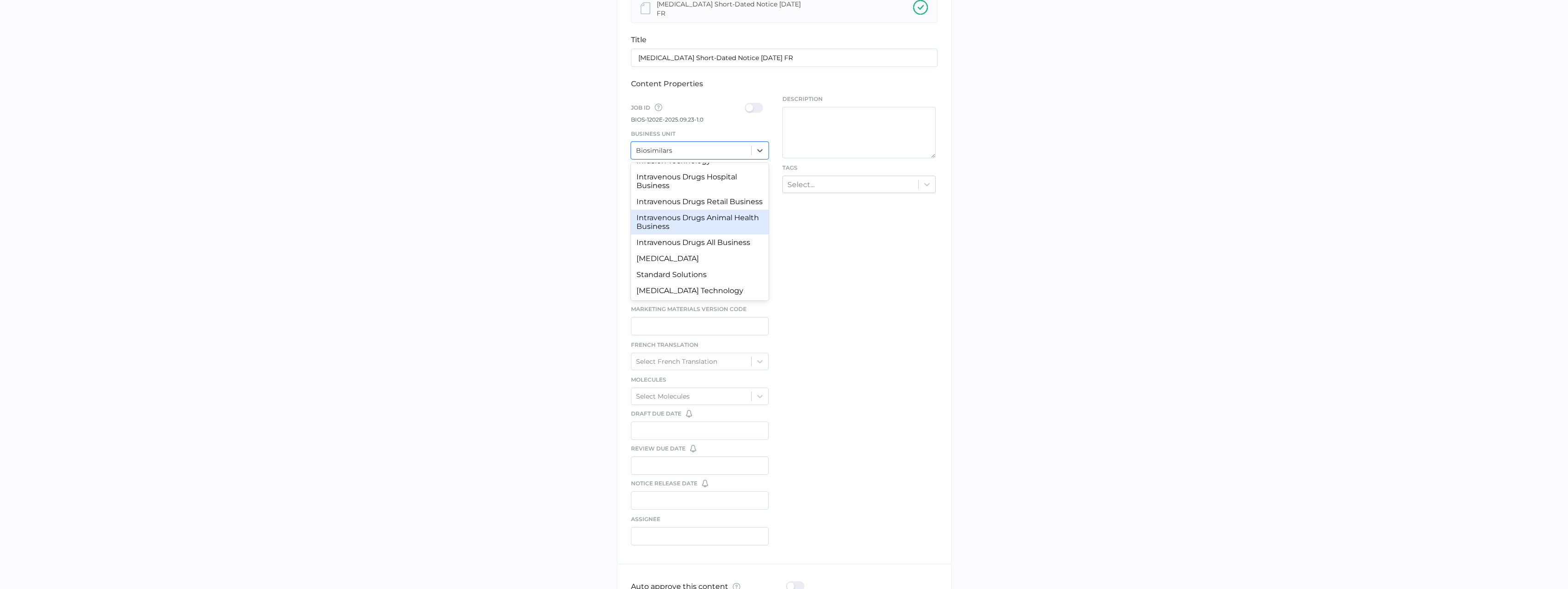
click at [732, 242] on div "Intravenous Drugs All Business" at bounding box center [700, 243] width 138 height 16
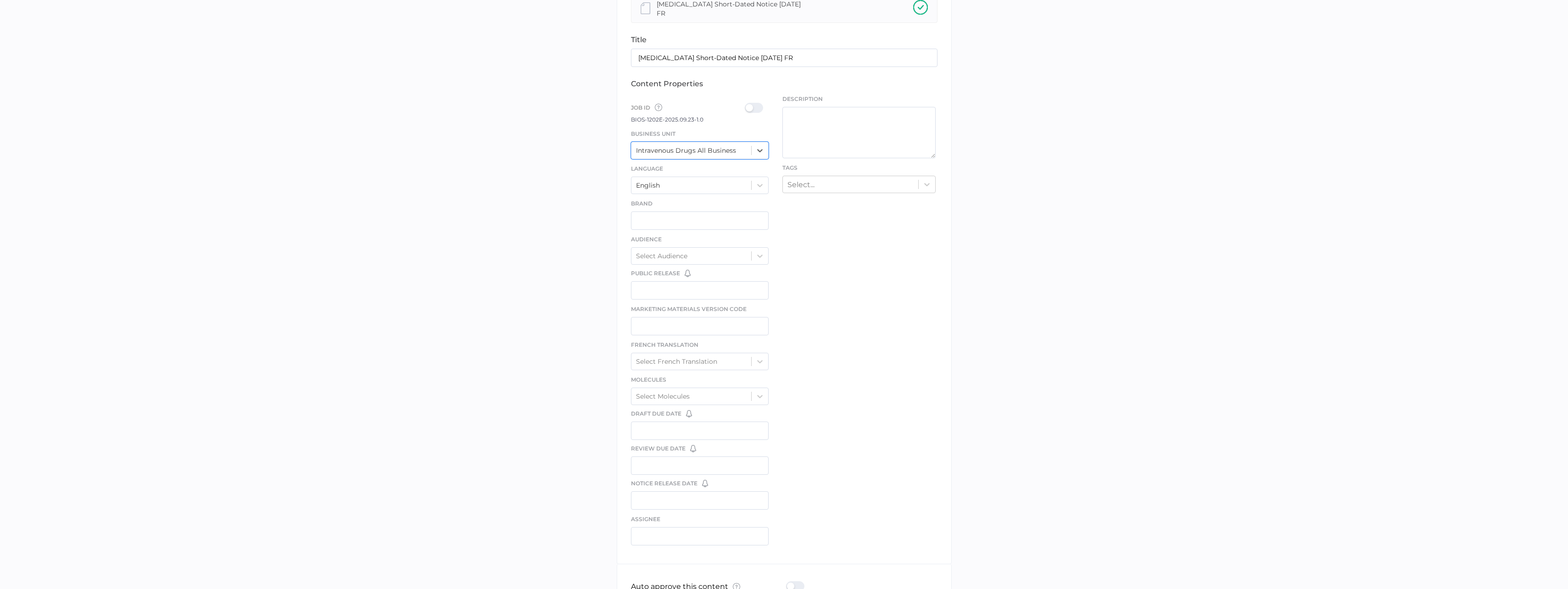
click at [758, 102] on div at bounding box center [757, 107] width 24 height 10
click at [747, 104] on input "checkbox" at bounding box center [747, 104] width 0 height 0
click at [687, 182] on div "English" at bounding box center [692, 185] width 120 height 14
click at [685, 204] on div "French" at bounding box center [700, 208] width 138 height 16
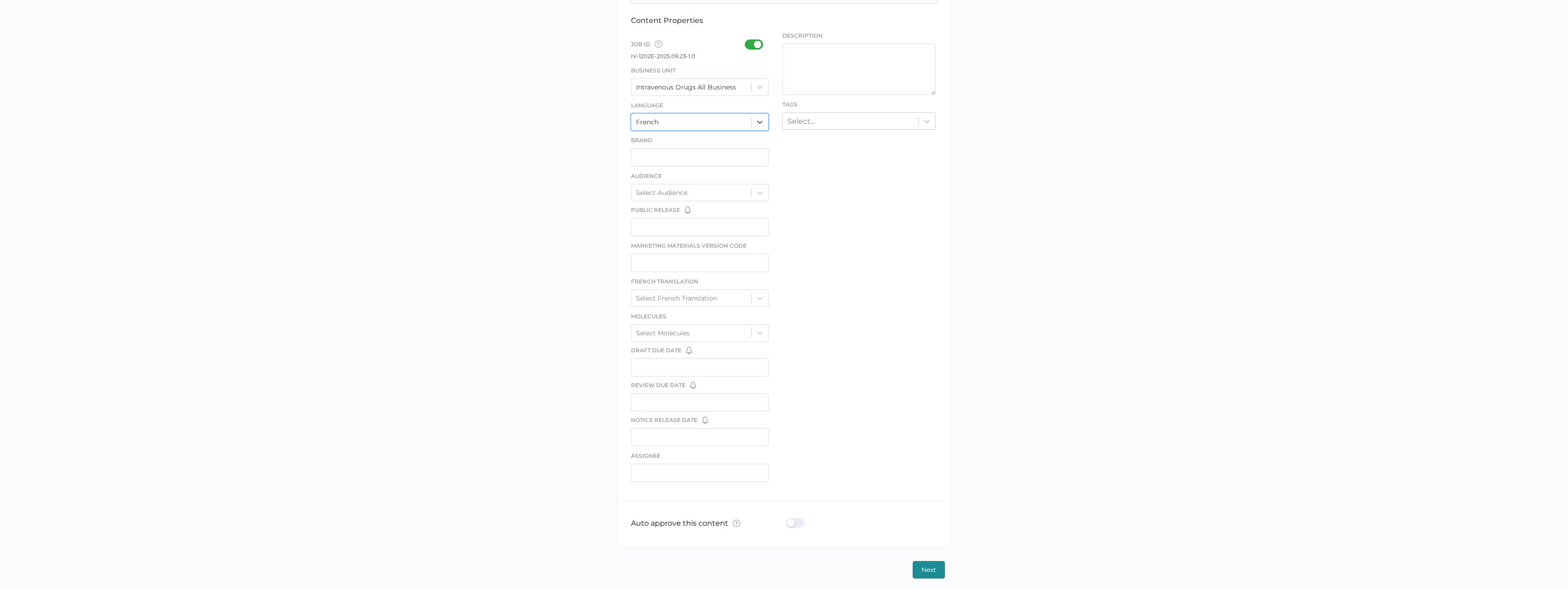
scroll to position [293, 0]
click at [791, 524] on div at bounding box center [798, 522] width 24 height 10
click at [788, 519] on input "checkbox" at bounding box center [788, 519] width 0 height 0
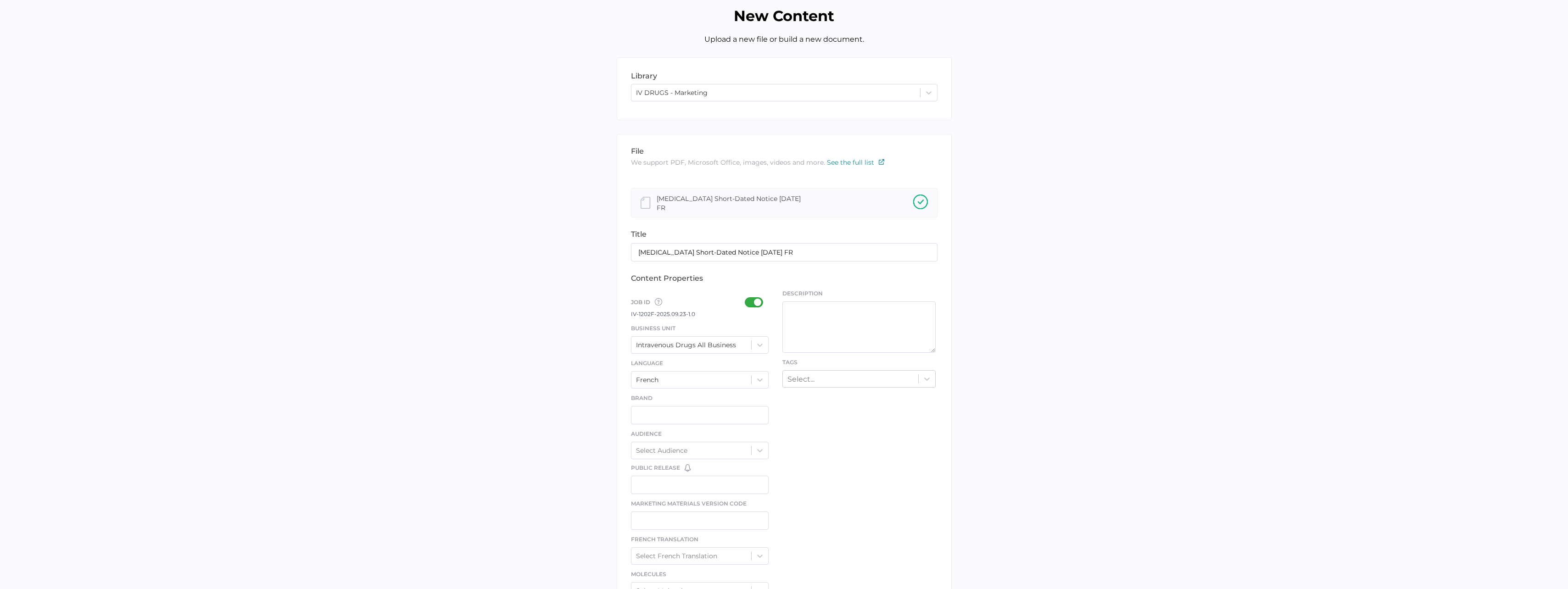
scroll to position [0, 0]
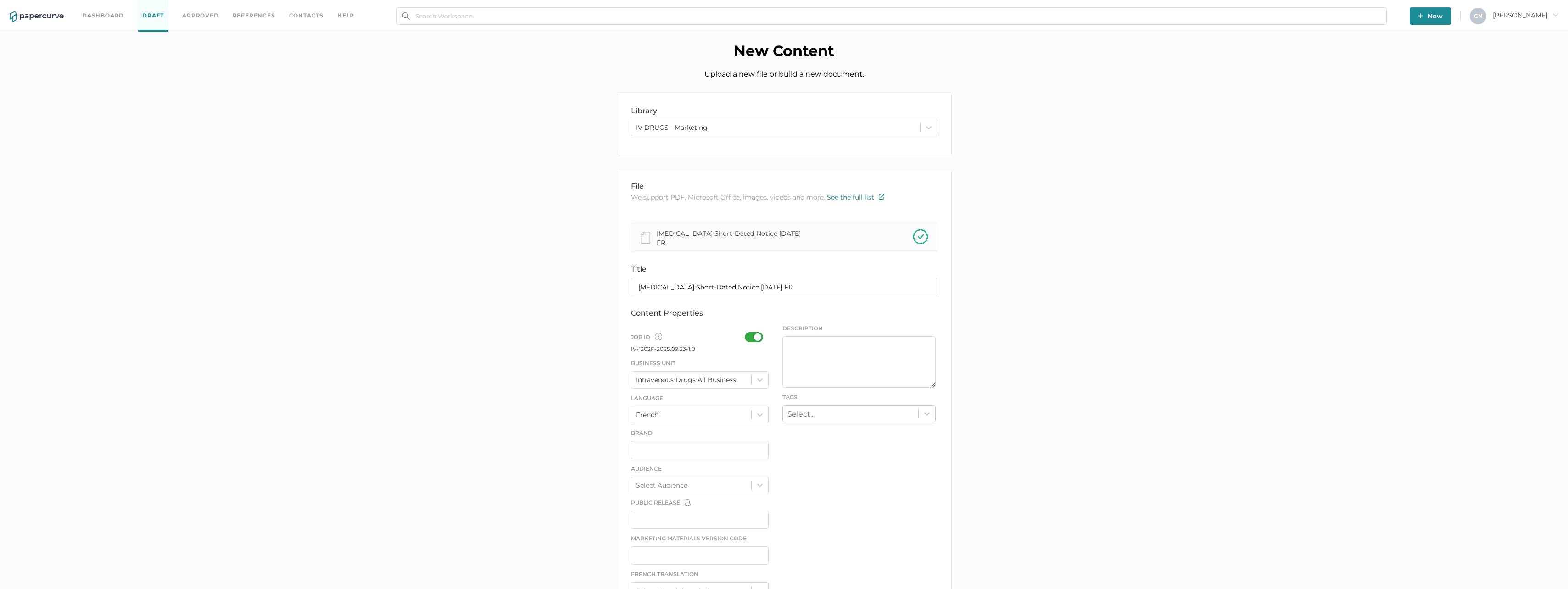
type input "Cristina.Nunez@fresenius-kabi.com"
click at [845, 416] on div "Cristina.Nunez@fresenius-kabi.com" at bounding box center [850, 414] width 136 height 15
click at [845, 413] on div "Select..." at bounding box center [850, 414] width 136 height 15
type input "short"
click at [846, 431] on div "Short-Dated Notice" at bounding box center [859, 436] width 153 height 16
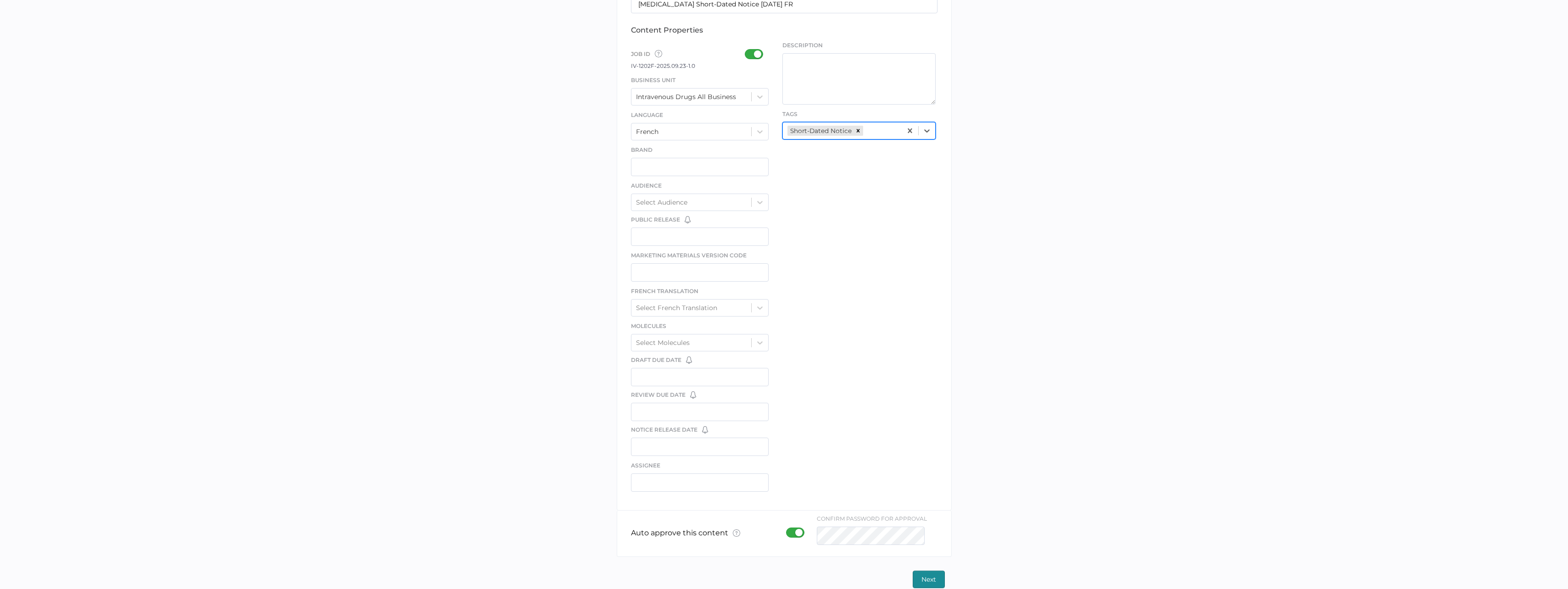
scroll to position [293, 0]
click at [927, 561] on span "Next" at bounding box center [929, 569] width 15 height 17
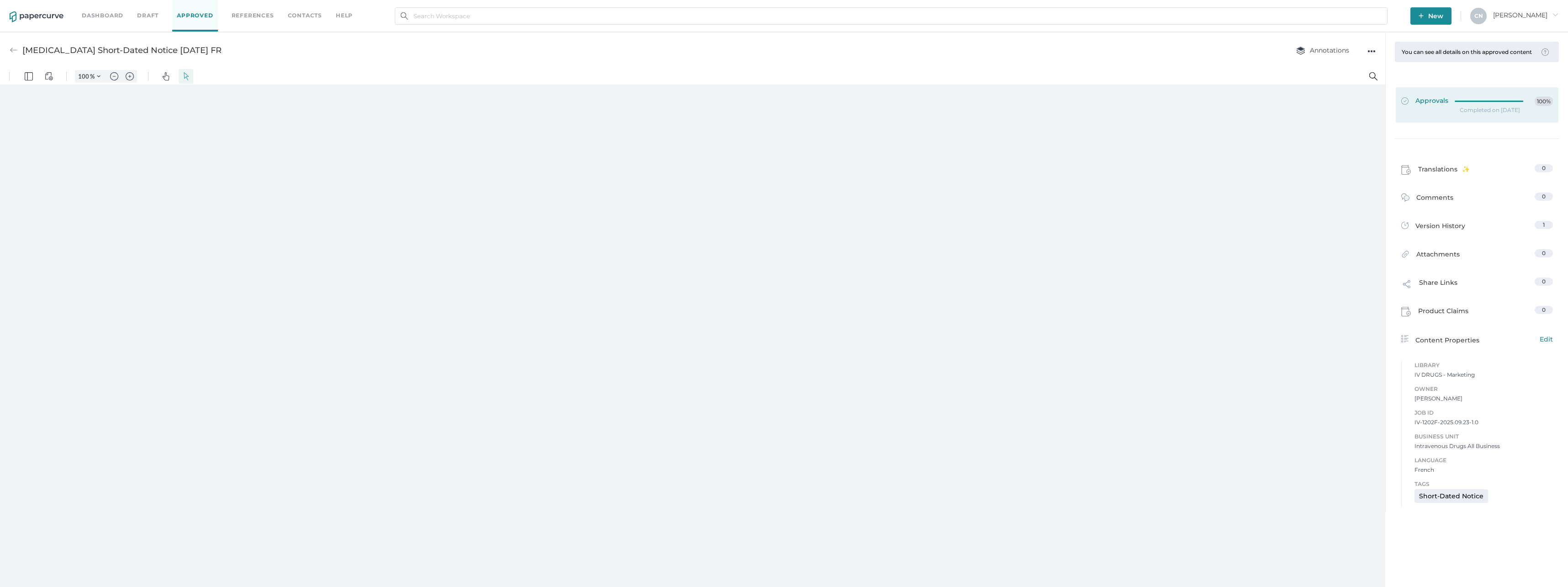
type input "133"
click at [17, 43] on div at bounding box center [14, 50] width 8 height 17
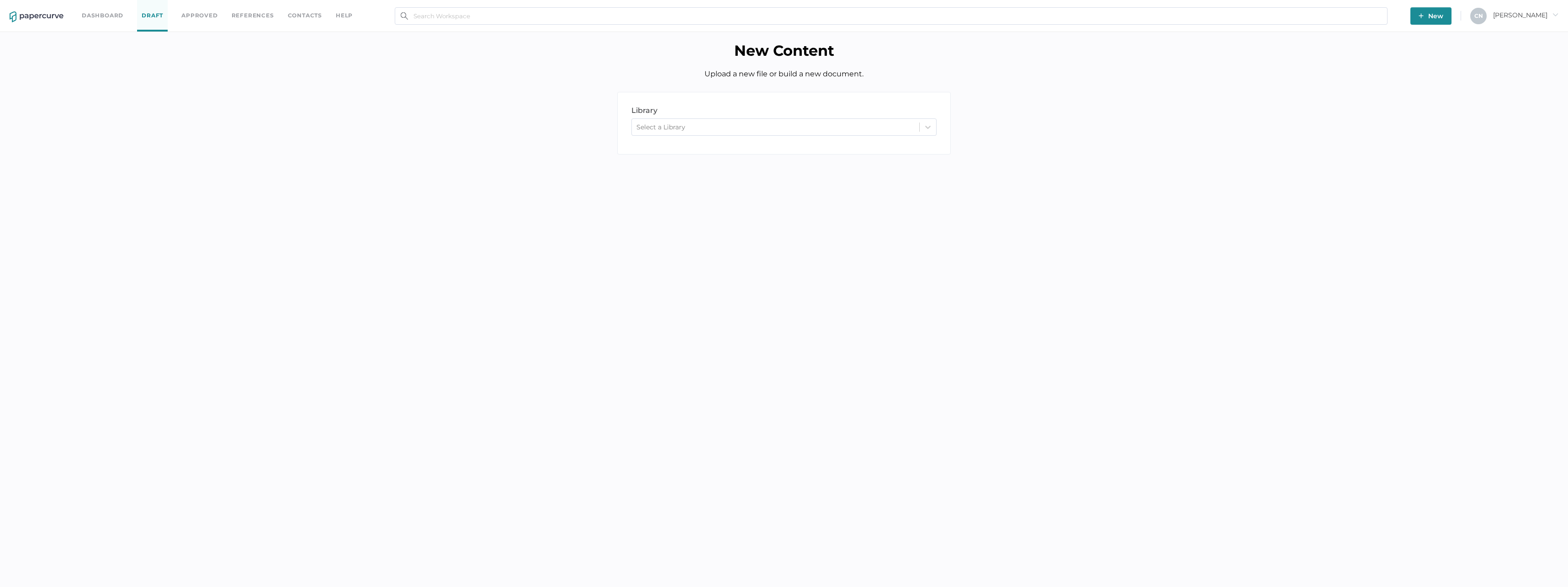
click at [336, 18] on div "help" at bounding box center [344, 15] width 17 height 10
click at [307, 50] on span "Live Chat" at bounding box center [316, 49] width 84 height 17
click at [82, 16] on link "Dashboard" at bounding box center [102, 15] width 41 height 10
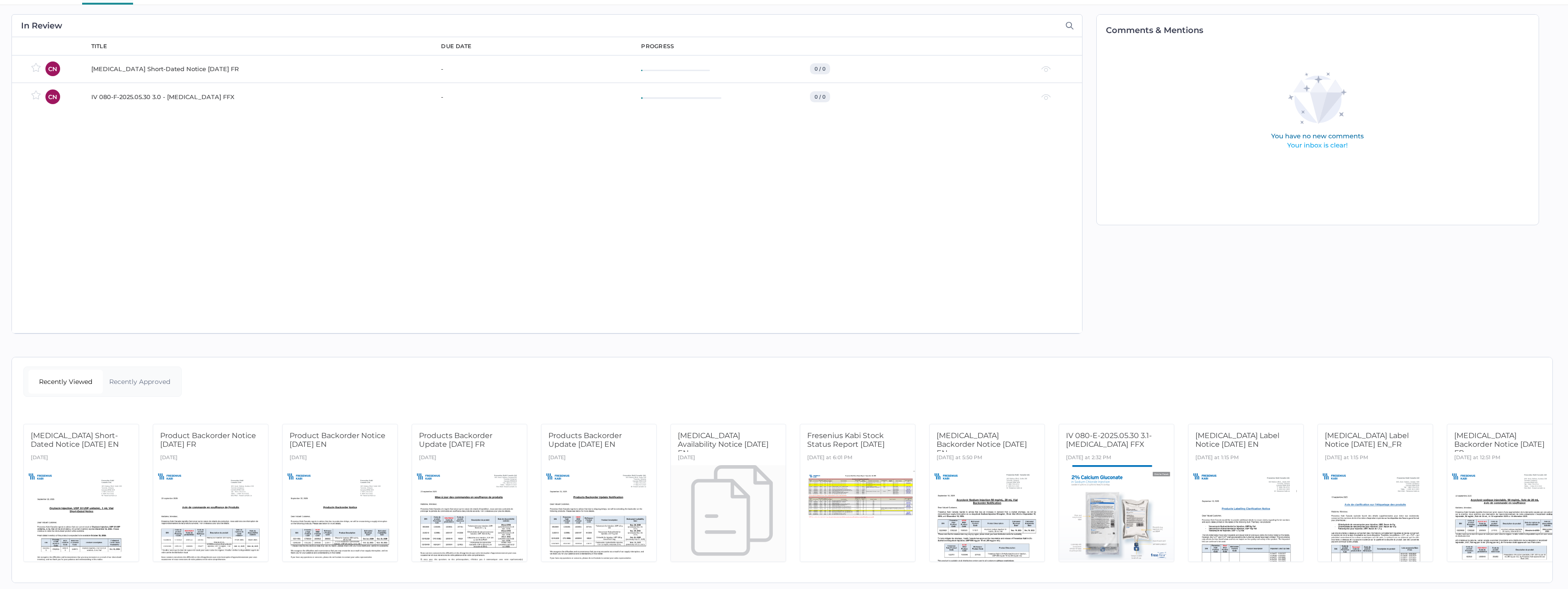
scroll to position [42, 0]
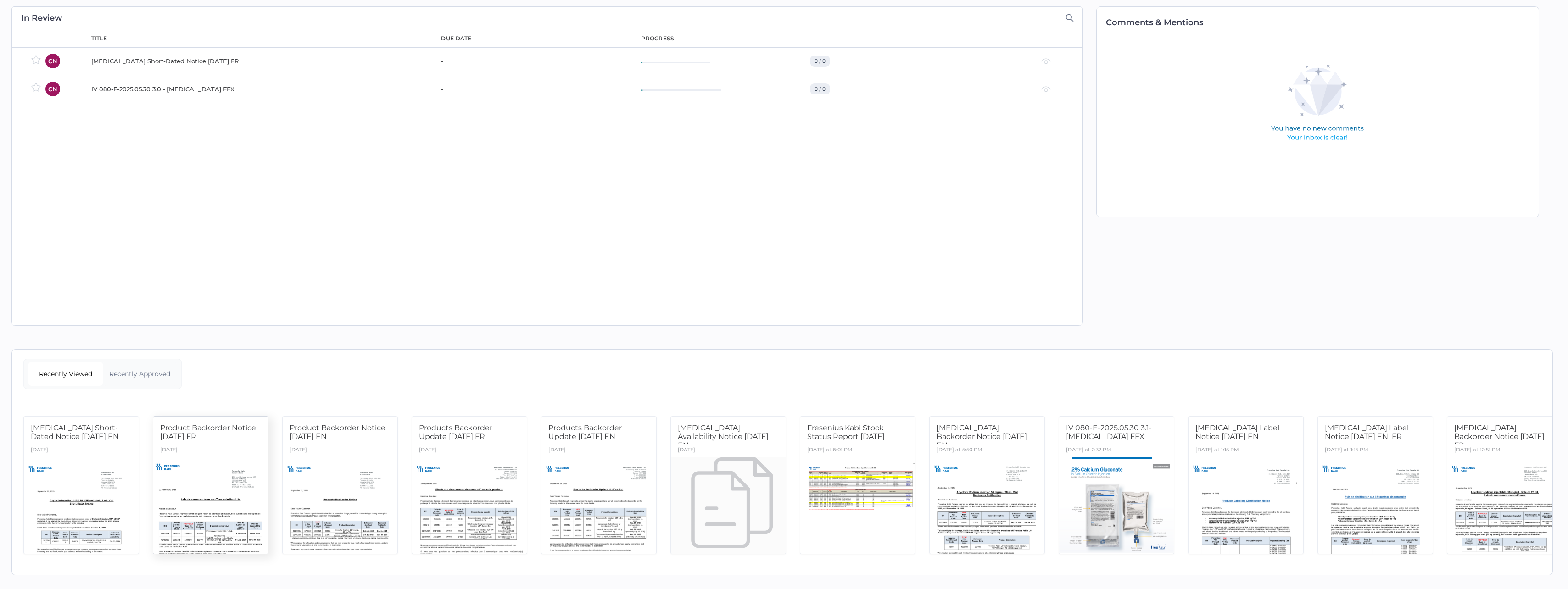
click at [249, 465] on div at bounding box center [211, 505] width 121 height 101
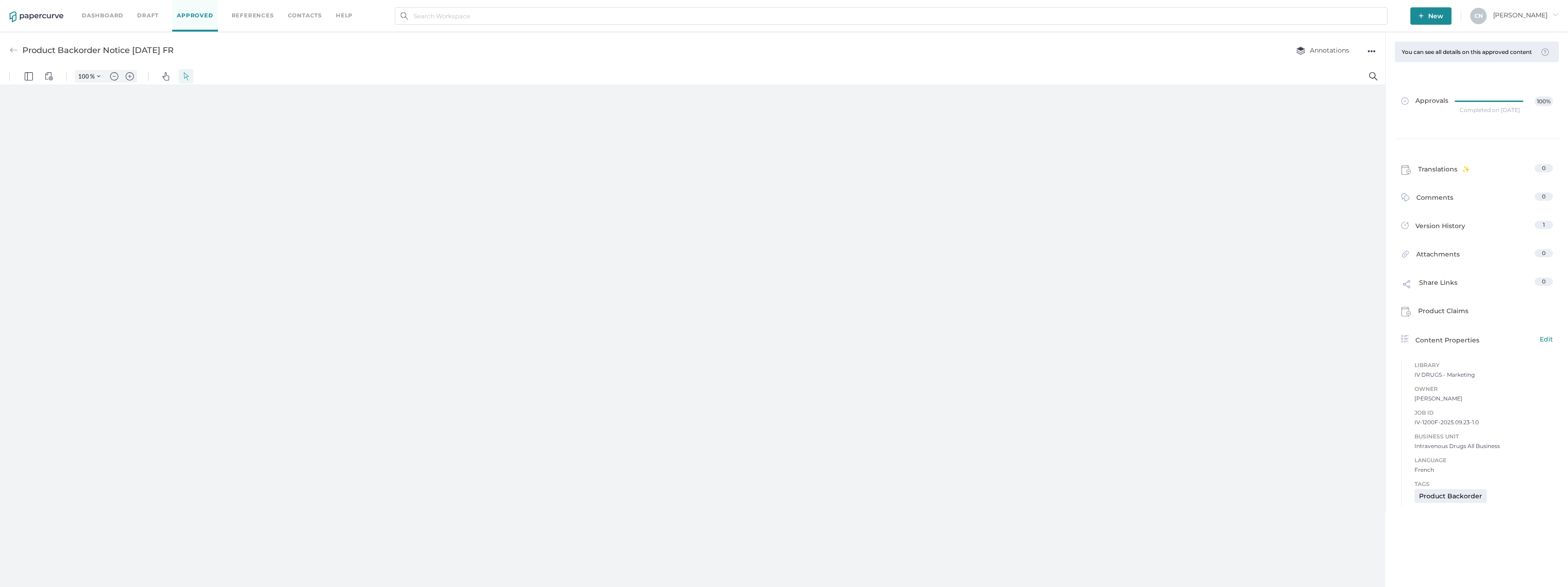
type input "133"
click at [728, 536] on div at bounding box center [691, 339] width 369 height 478
click at [21, 47] on div "Product Backorder Notice [DATE] FR" at bounding box center [91, 50] width 164 height 17
click at [98, 16] on link "Dashboard" at bounding box center [102, 15] width 41 height 10
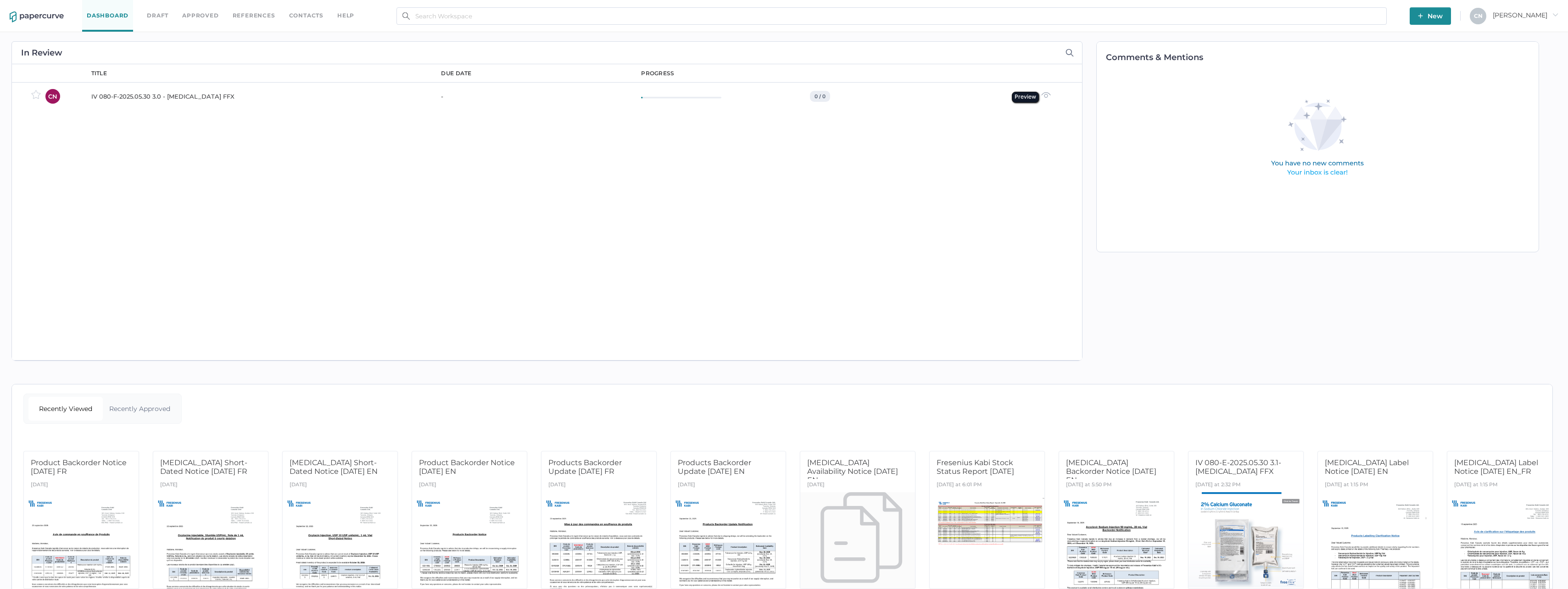
click at [1051, 97] on img at bounding box center [1046, 95] width 10 height 7
type input "75"
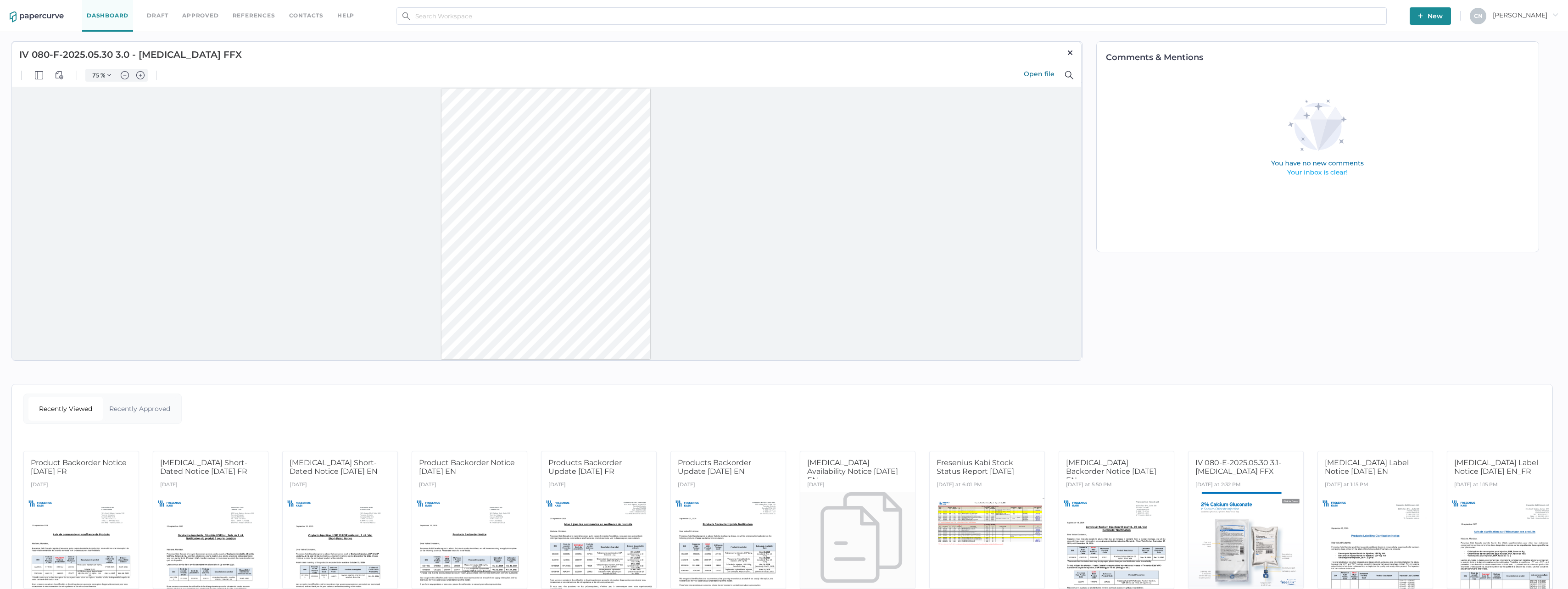
click at [1071, 50] on img at bounding box center [1070, 52] width 7 height 7
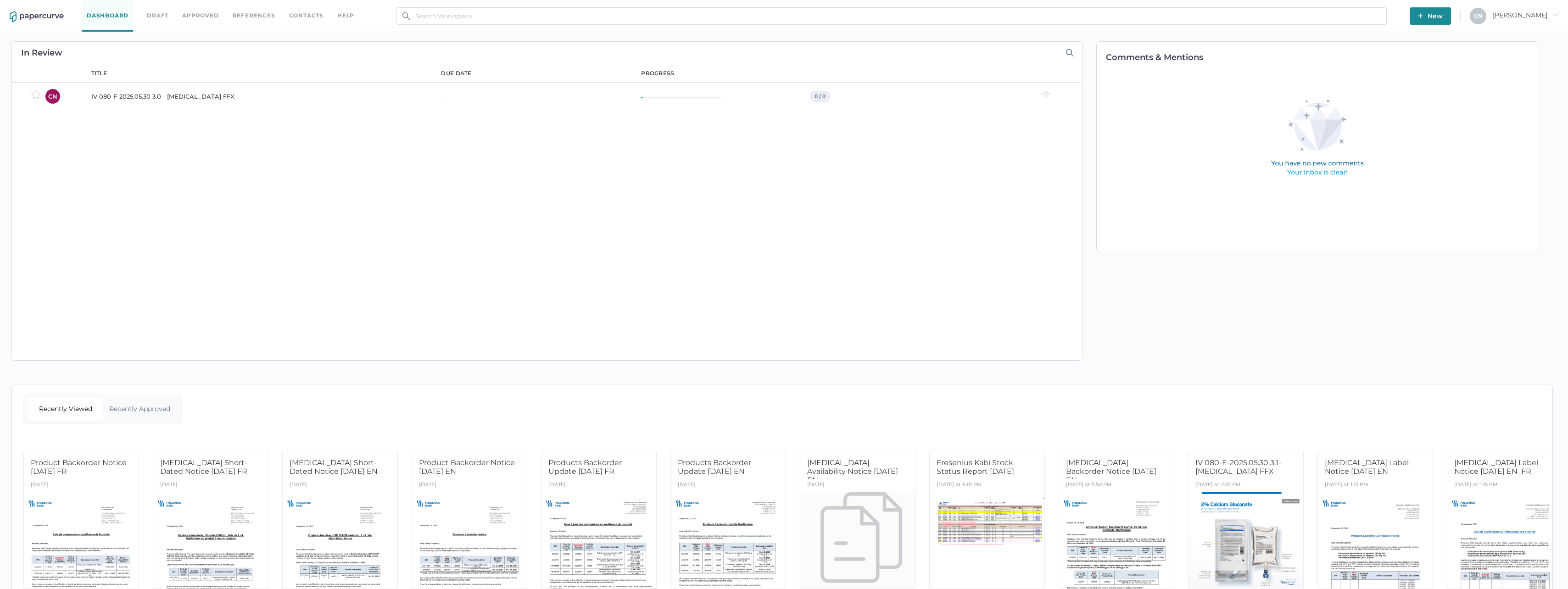
click at [705, 239] on div "title due date progress IV 080-F-2025.05.30 3.0 - [MEDICAL_DATA] FFX - 0 / 0 Th…" at bounding box center [582, 212] width 1000 height 296
click at [1443, 12] on span "New" at bounding box center [1430, 16] width 24 height 17
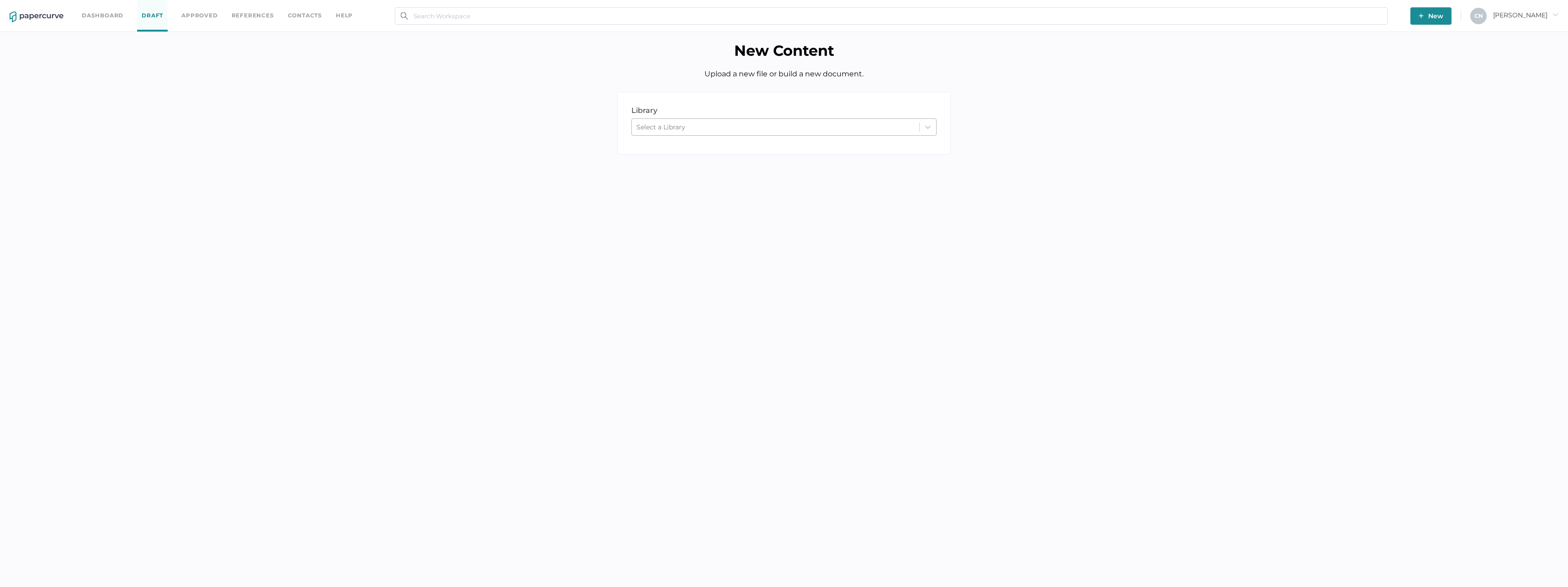
click at [912, 132] on div "Select a Library" at bounding box center [775, 127] width 288 height 14
drag, startPoint x: 1182, startPoint y: 105, endPoint x: 1344, endPoint y: 94, distance: 162.4
click at [1184, 105] on div "library LIBRARY option IV DRUGS focused, 1 of 4. 4 results available. Use Up an…" at bounding box center [783, 130] width 1554 height 76
click at [1550, 11] on span "[PERSON_NAME]" at bounding box center [1525, 15] width 65 height 8
click at [1506, 38] on span "Workspace" at bounding box center [1511, 35] width 77 height 17
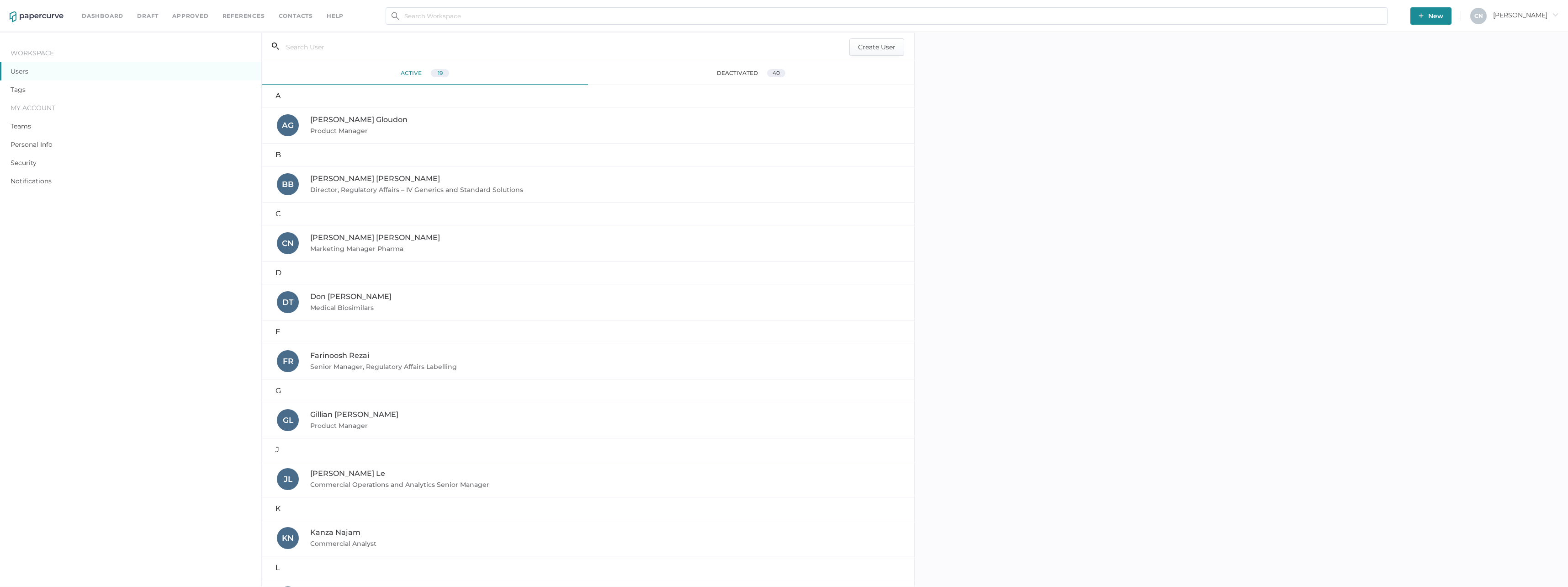
click at [100, 16] on link "Dashboard" at bounding box center [102, 16] width 41 height 10
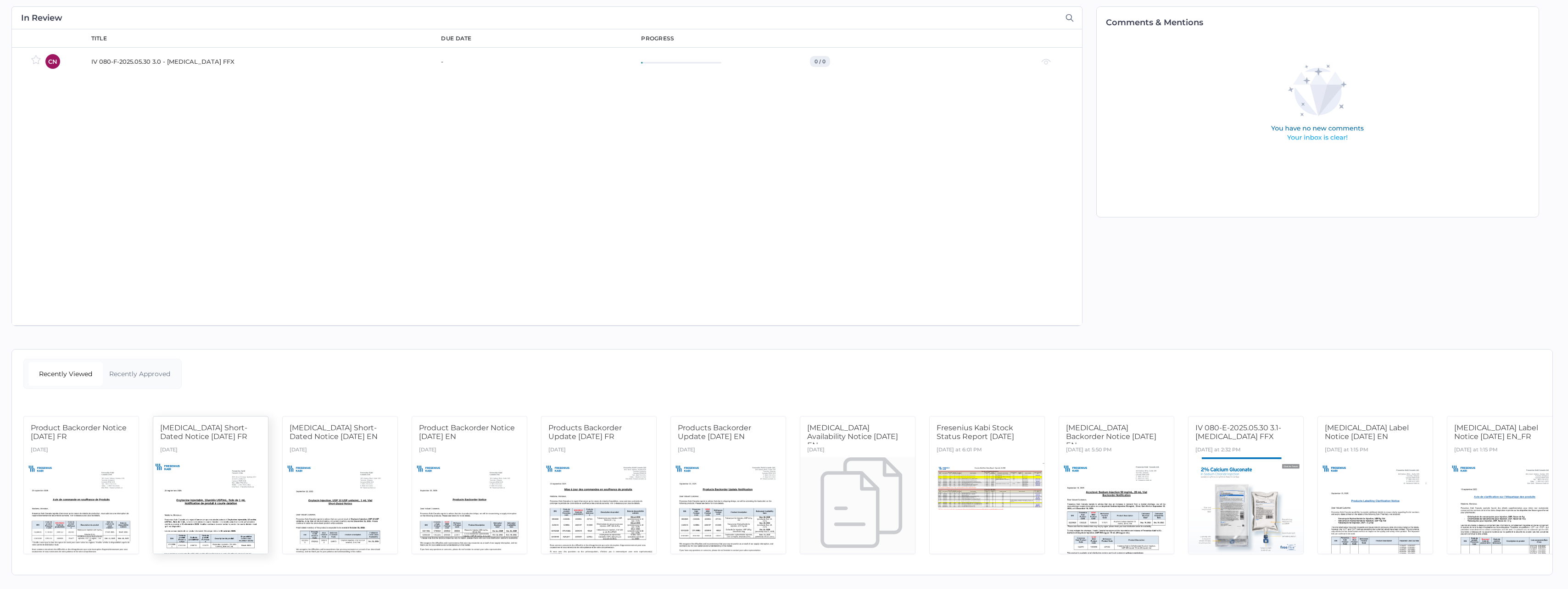
scroll to position [42, 0]
click at [354, 455] on div at bounding box center [340, 505] width 121 height 101
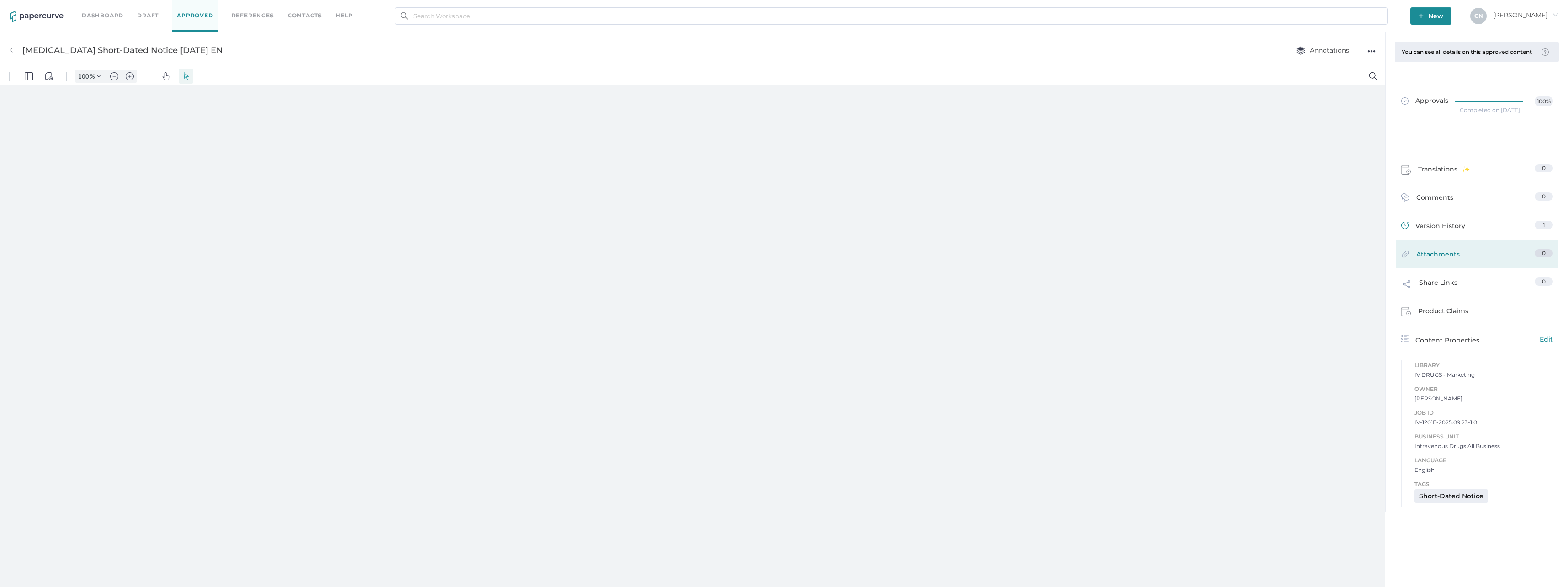
type input "133"
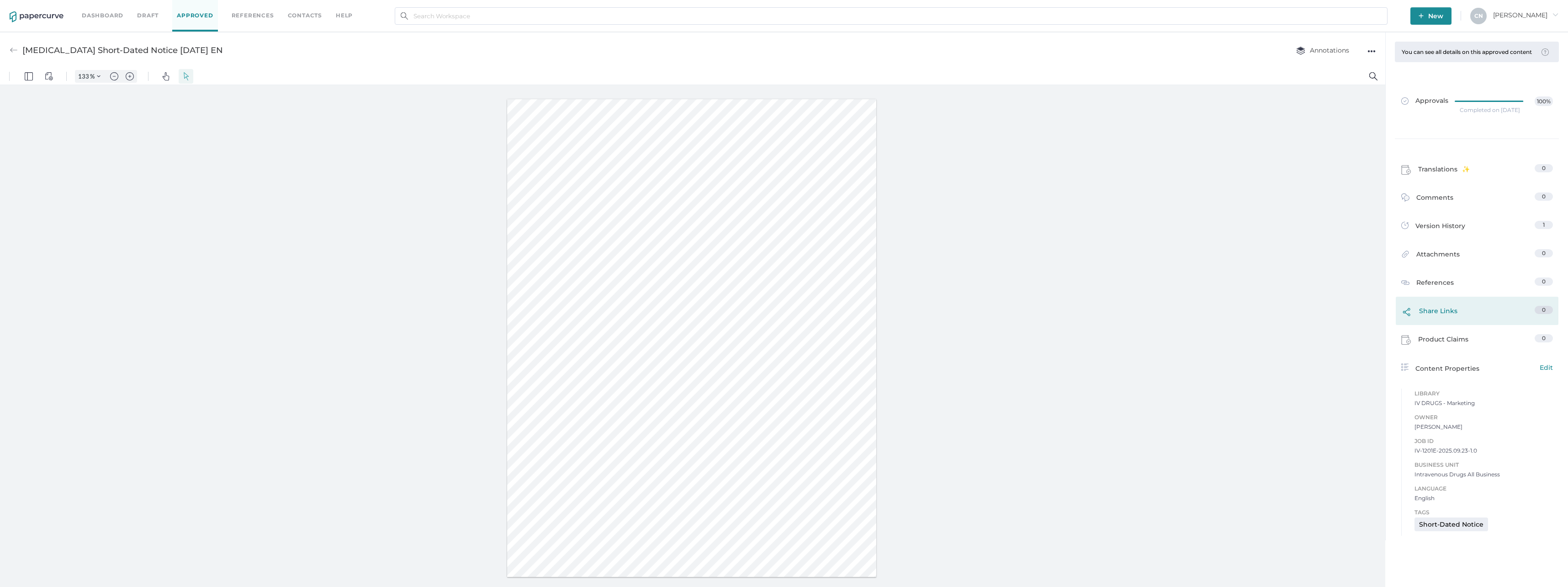
click at [1430, 308] on span "Share Links" at bounding box center [1438, 313] width 38 height 15
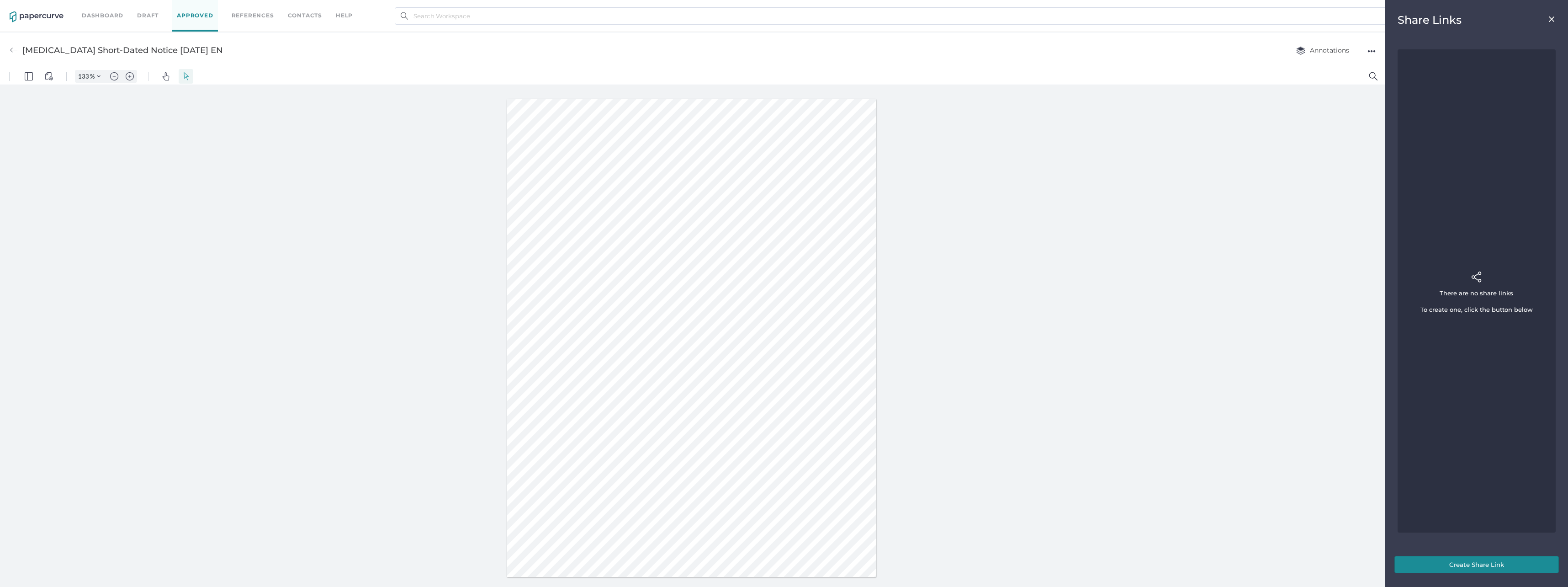
click at [1465, 564] on button "Create Share Link" at bounding box center [1477, 565] width 165 height 17
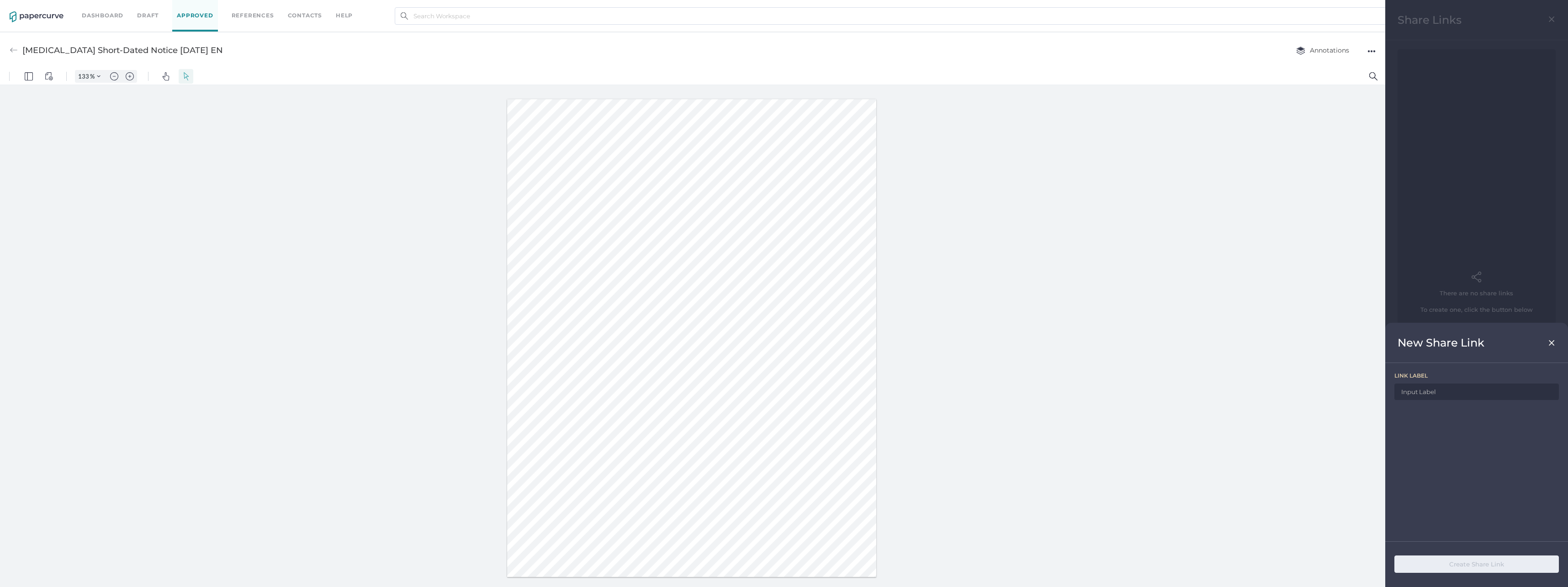
click at [1430, 394] on input at bounding box center [1477, 391] width 165 height 16
drag, startPoint x: 203, startPoint y: 49, endPoint x: 23, endPoint y: 53, distance: 180.0
click at [23, 53] on div "Oxytocin Short-Dated Notice 09.16.2025 EN Annotations ●●●" at bounding box center [693, 50] width 1385 height 36
copy div "Oxytocin Short-Dated Notice 09.16.2025 EN"
click at [1416, 389] on input at bounding box center [1477, 391] width 165 height 16
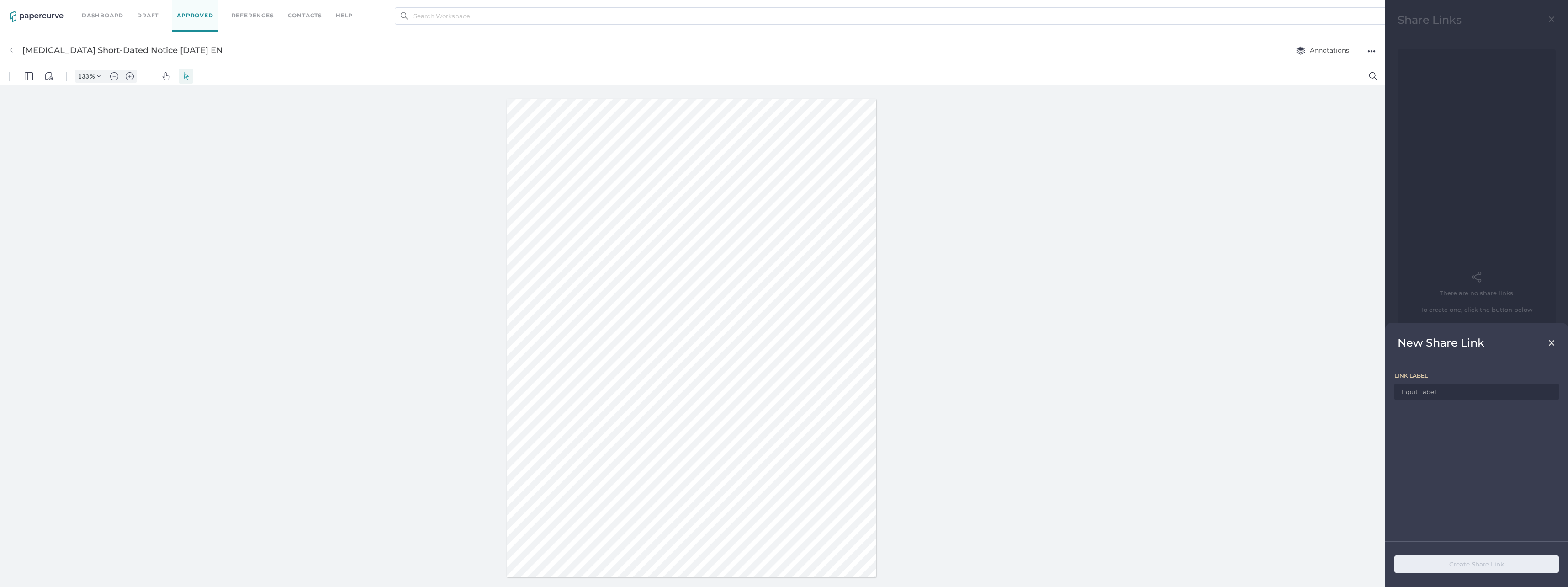
paste input "[MEDICAL_DATA] Short-Dated Notice [DATE] EN"
type input "[MEDICAL_DATA] Short-Dated Notice [DATE] EN"
click at [1491, 564] on button "Create Share Link" at bounding box center [1477, 564] width 165 height 17
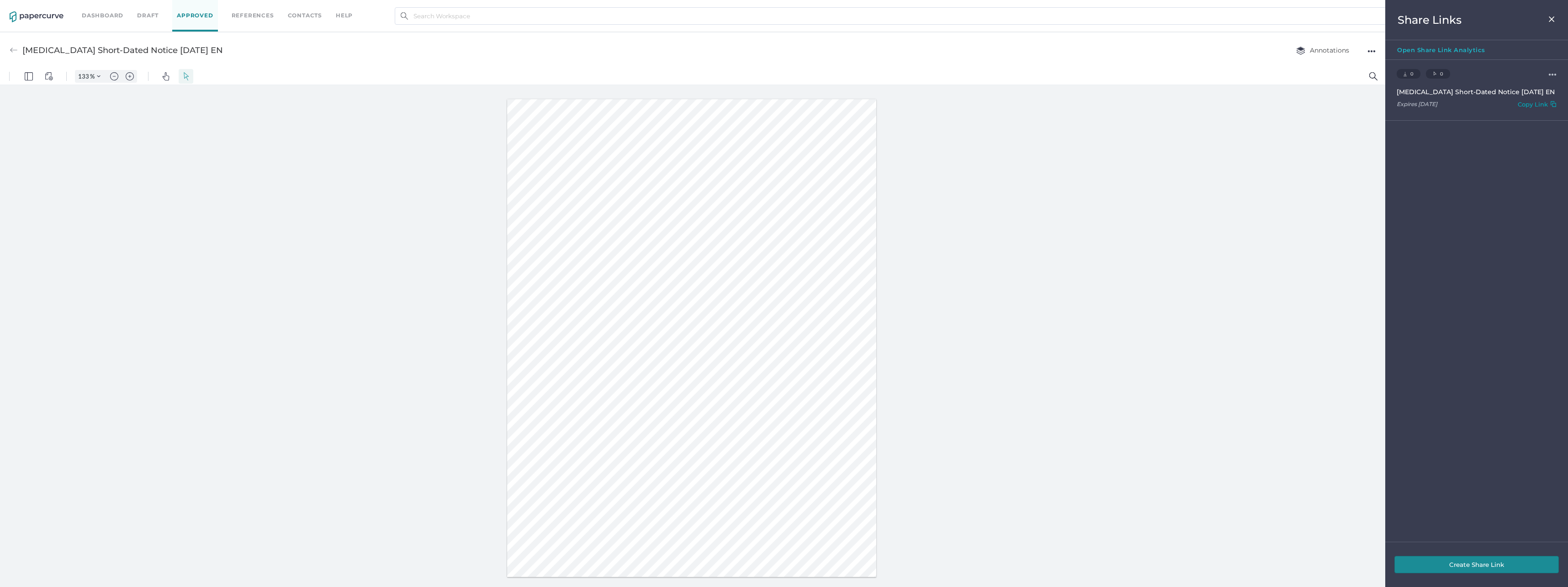
click at [1548, 73] on div "●●●" at bounding box center [1552, 74] width 8 height 6
click at [1515, 173] on div "0 Downloads 0 Clicks ●●● Rename View Activity Log Delete Oxytocin Short-Dated N…" at bounding box center [1477, 300] width 183 height 482
click at [1549, 71] on div "●●●" at bounding box center [1552, 74] width 8 height 6
click at [1507, 186] on div "0 Downloads 0 Clicks ●●● Rename View Activity Log Delete Oxytocin Short-Dated N…" at bounding box center [1477, 300] width 183 height 482
click at [339, 11] on div "help" at bounding box center [344, 15] width 17 height 10
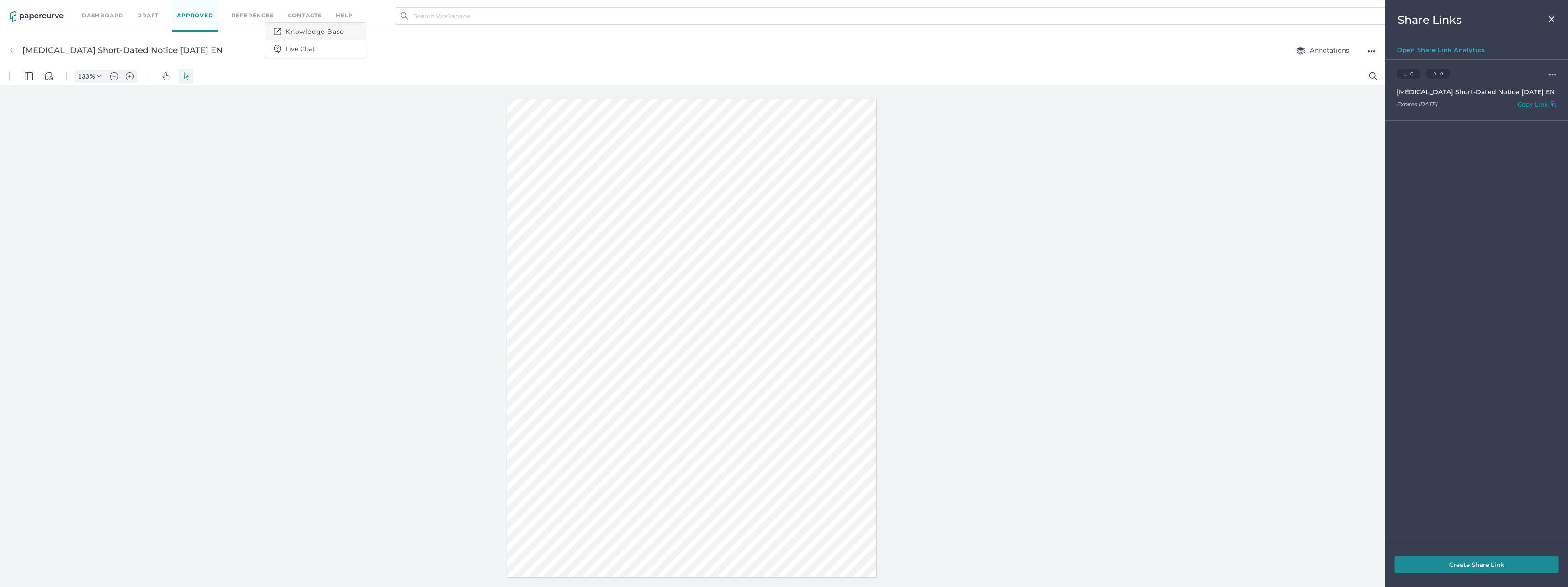
click at [330, 30] on link "Knowledge Base" at bounding box center [309, 31] width 70 height 10
click at [280, 39] on span "Knowledge Base" at bounding box center [316, 32] width 84 height 17
click at [284, 44] on span "Live Chat" at bounding box center [316, 49] width 84 height 17
click at [302, 53] on span "Live Chat" at bounding box center [316, 49] width 84 height 17
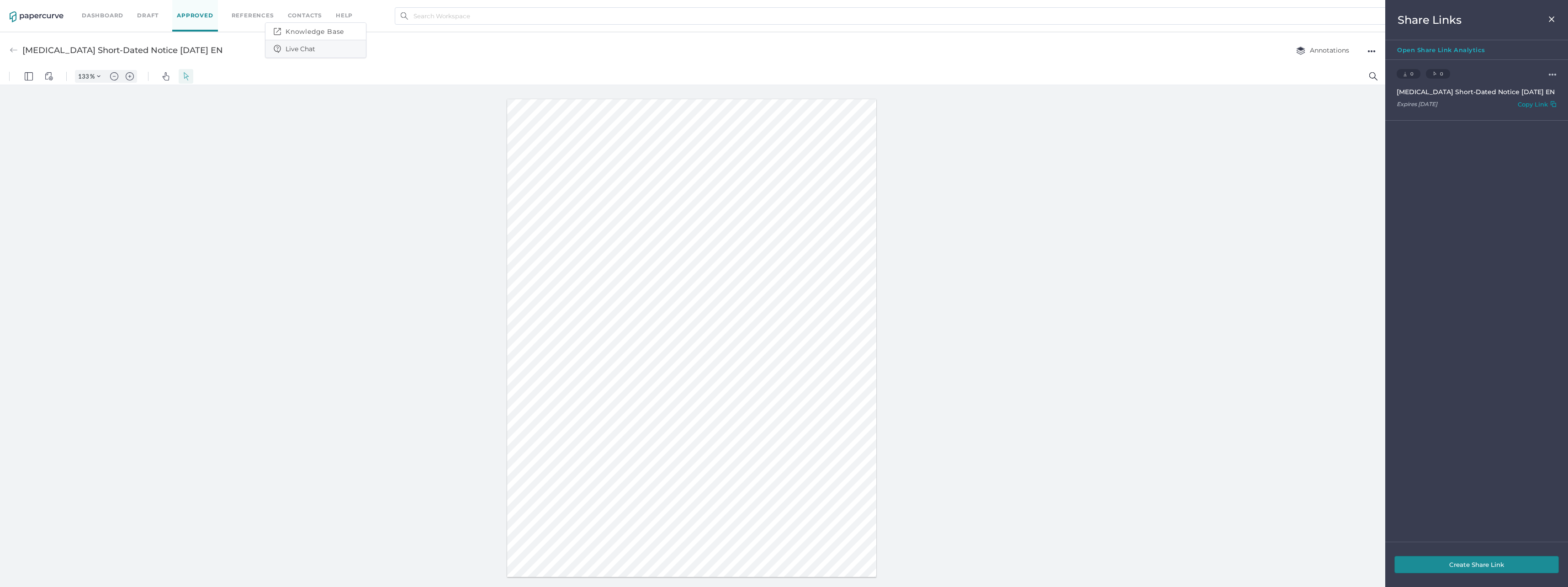
click at [301, 49] on span "Live Chat" at bounding box center [316, 49] width 84 height 17
click at [1554, 14] on div "Share Links" at bounding box center [1477, 20] width 183 height 40
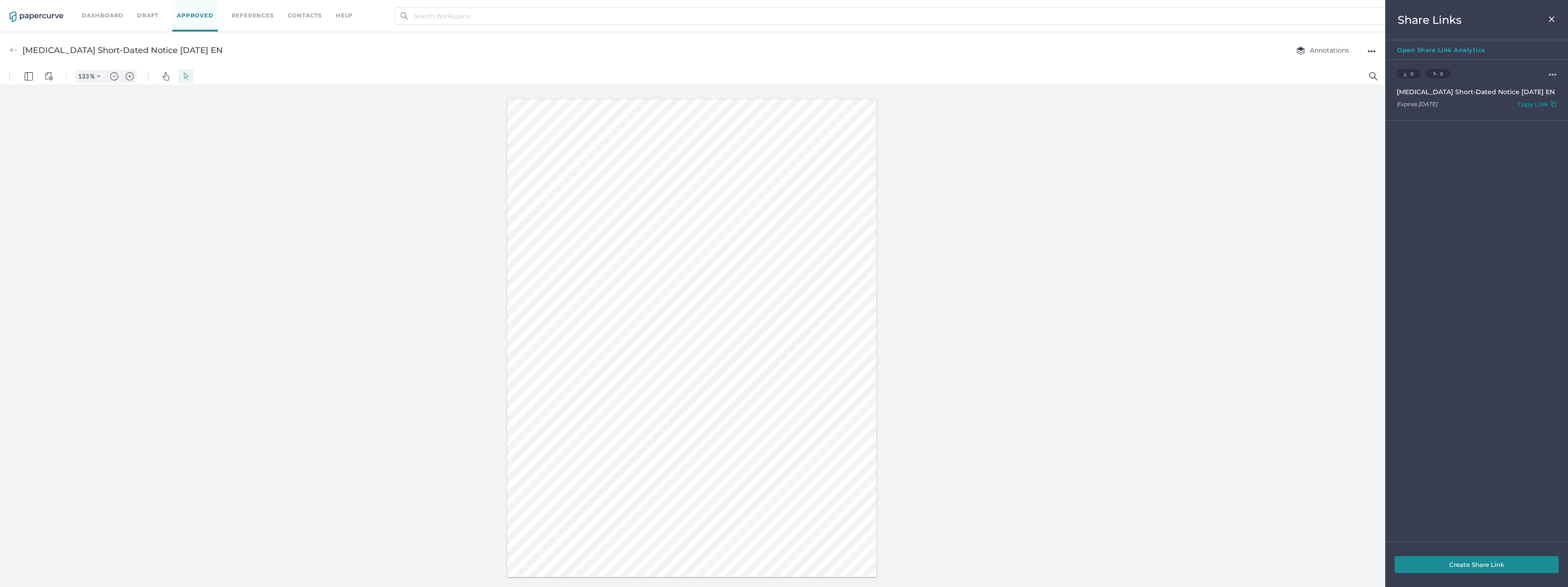
click at [1554, 18] on img at bounding box center [1552, 19] width 8 height 7
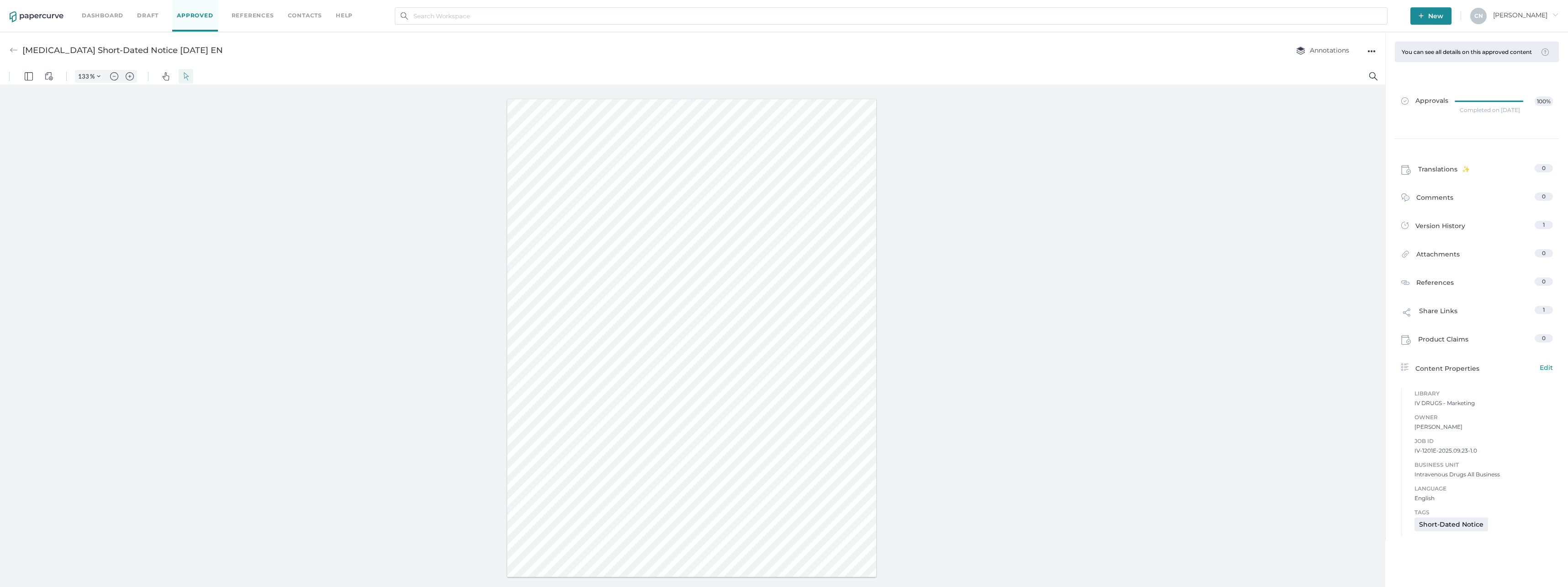
click at [1193, 362] on div at bounding box center [693, 338] width 1385 height 506
click at [305, 13] on link "Contacts" at bounding box center [305, 11] width 34 height 10
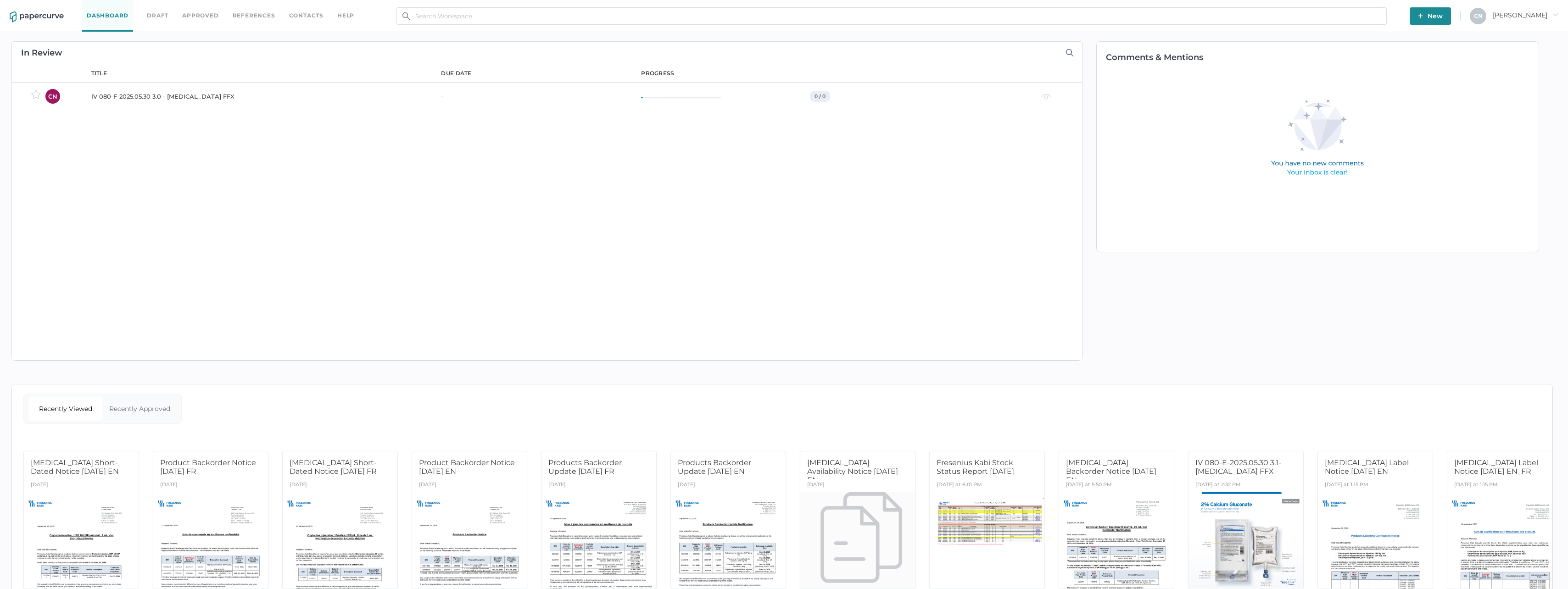
click at [1537, 14] on span "[PERSON_NAME]" at bounding box center [1526, 15] width 65 height 8
click at [1537, 13] on span "[PERSON_NAME]" at bounding box center [1526, 15] width 65 height 8
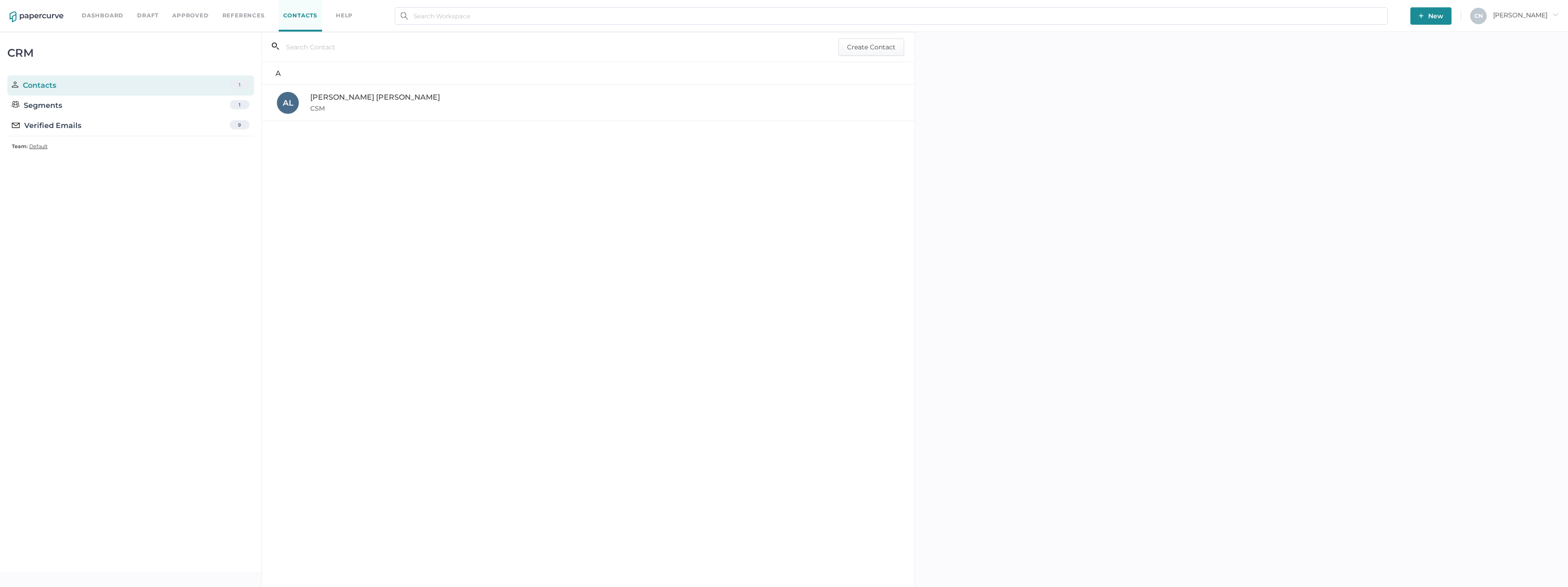
click at [301, 159] on div "search_left Create Contact A A L [PERSON_NAME] CSM" at bounding box center [588, 310] width 653 height 555
click at [868, 48] on span "Create Contact" at bounding box center [872, 47] width 49 height 16
click at [883, 47] on span "Create Contact" at bounding box center [872, 47] width 49 height 16
click at [1532, 359] on span "Cancel" at bounding box center [1532, 357] width 22 height 16
click at [66, 104] on div "Segments 1" at bounding box center [130, 105] width 247 height 20
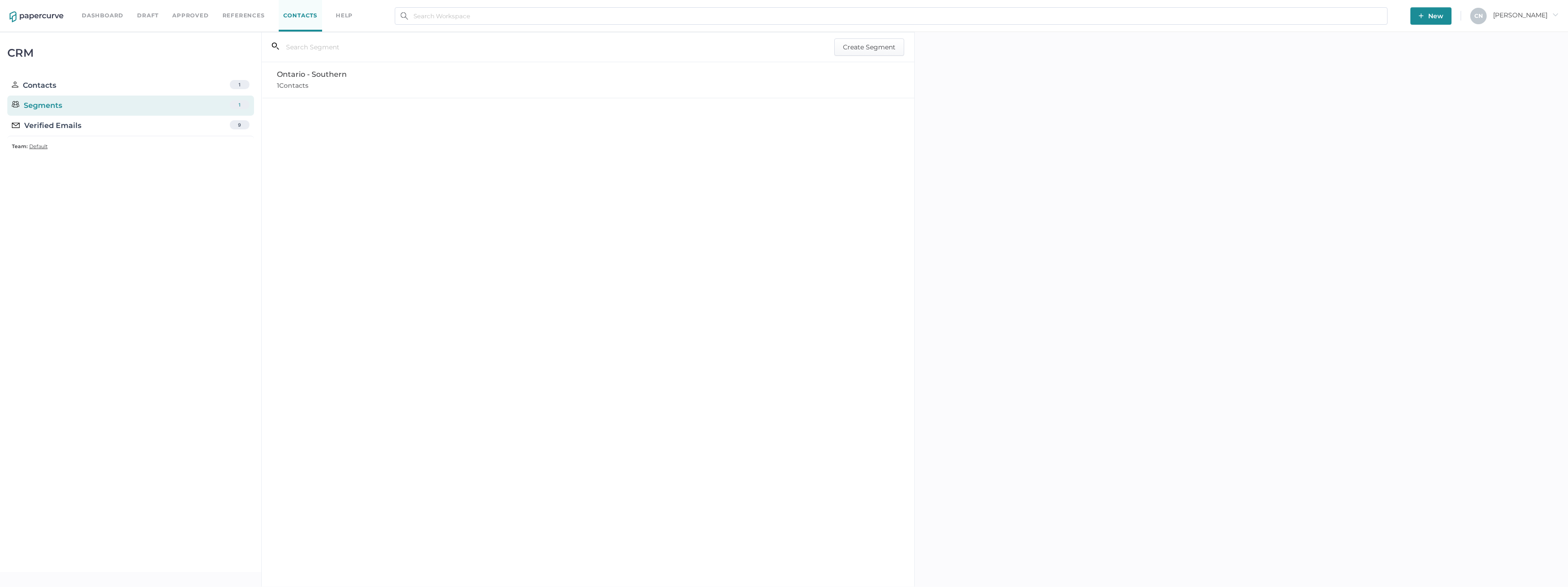
click at [63, 119] on div "Verified Emails 9" at bounding box center [130, 126] width 247 height 20
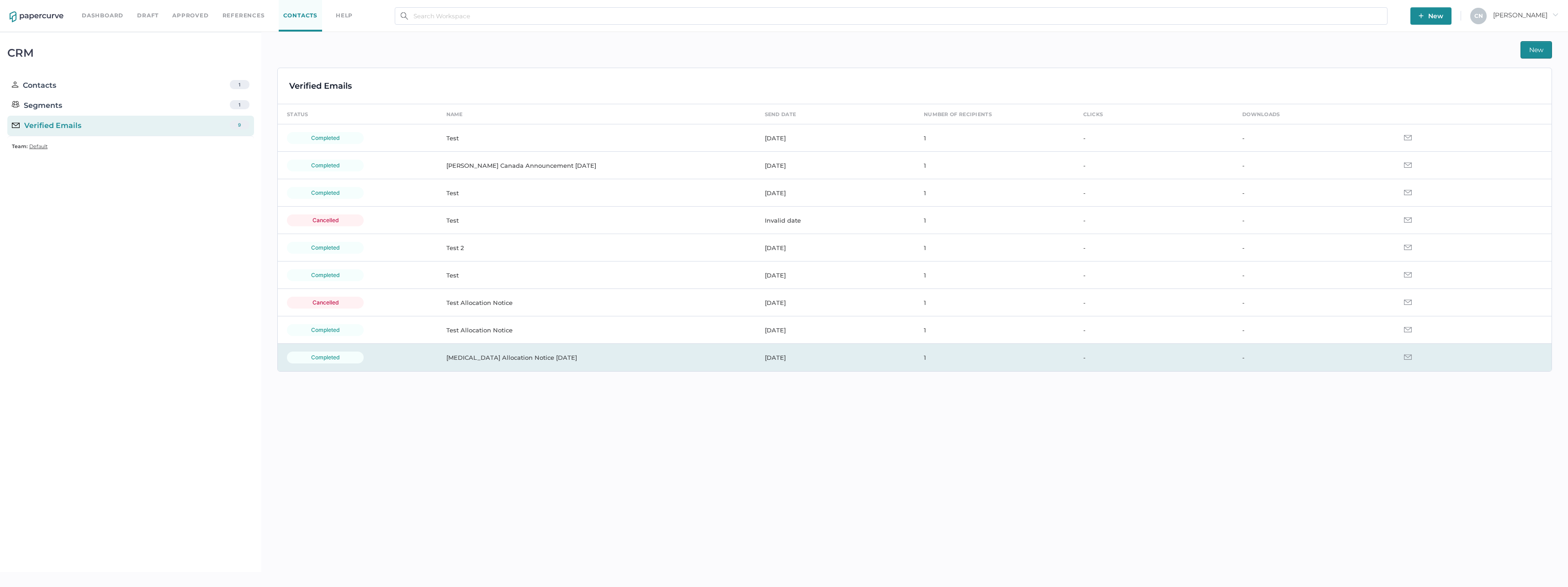
click at [481, 359] on td "Acyclovir Allocation Notice November 2023" at bounding box center [596, 358] width 319 height 28
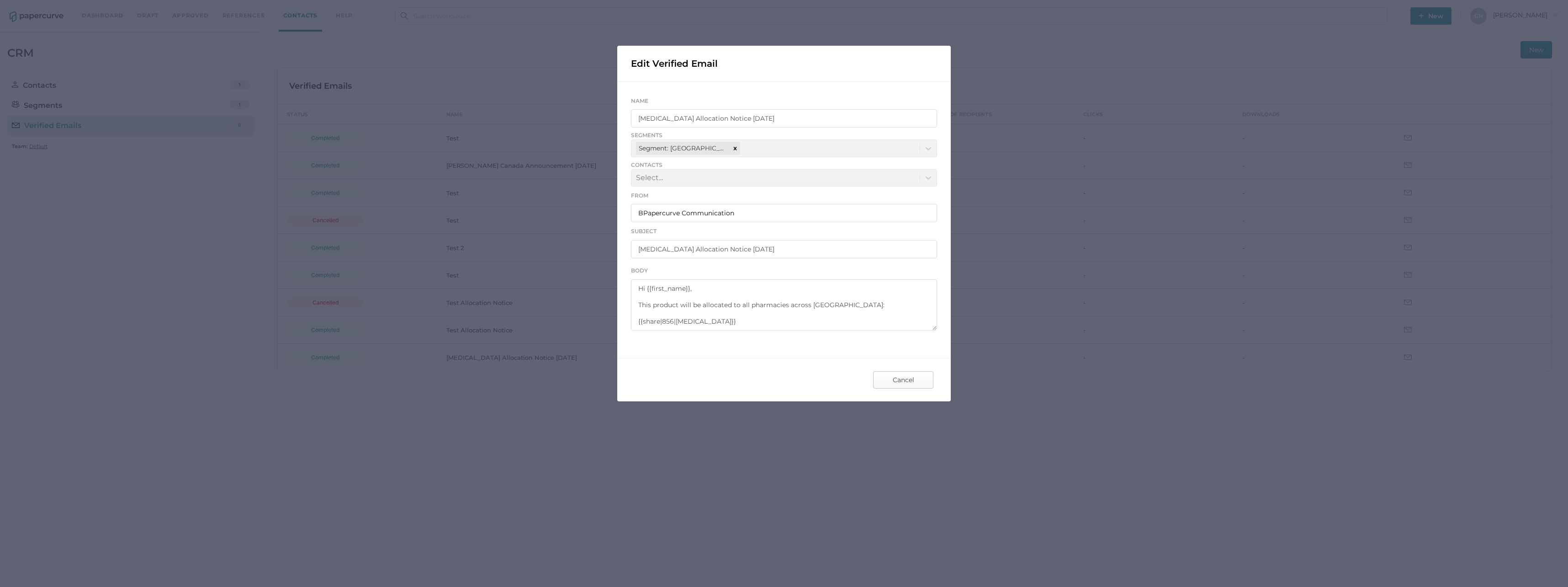
click at [893, 376] on span "Cancel" at bounding box center [902, 379] width 43 height 16
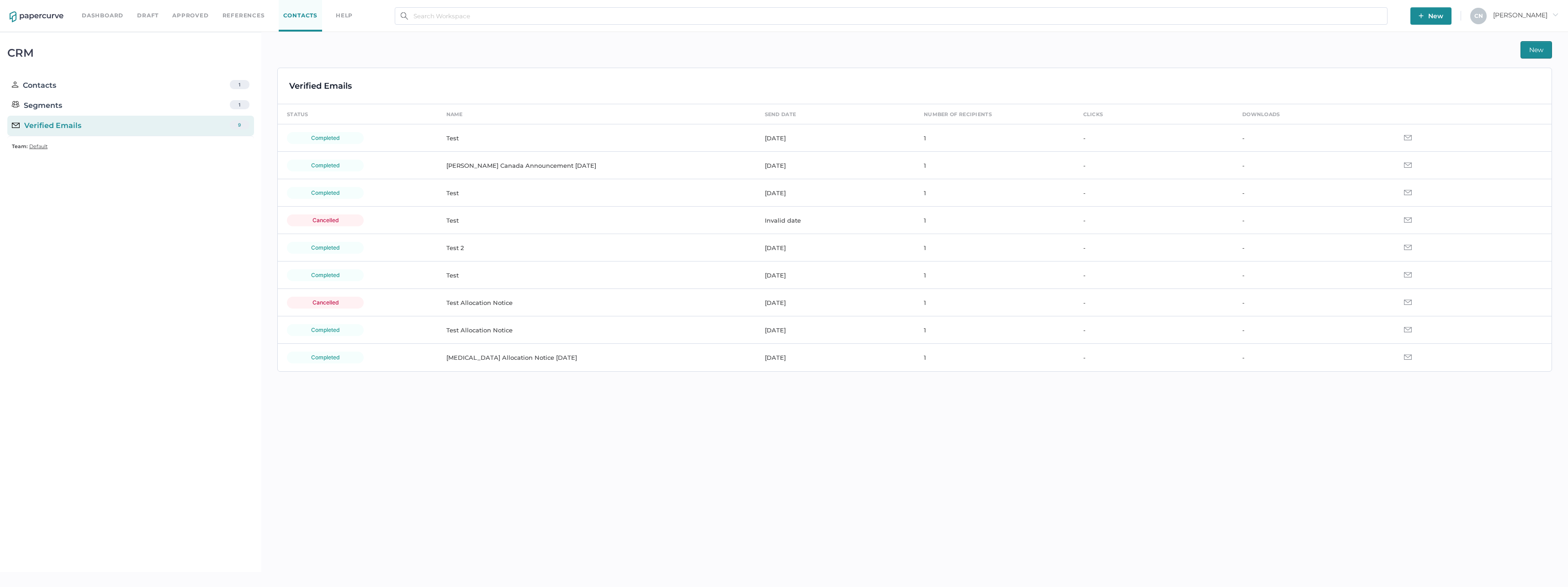
click at [36, 145] on span "Default" at bounding box center [38, 146] width 18 height 7
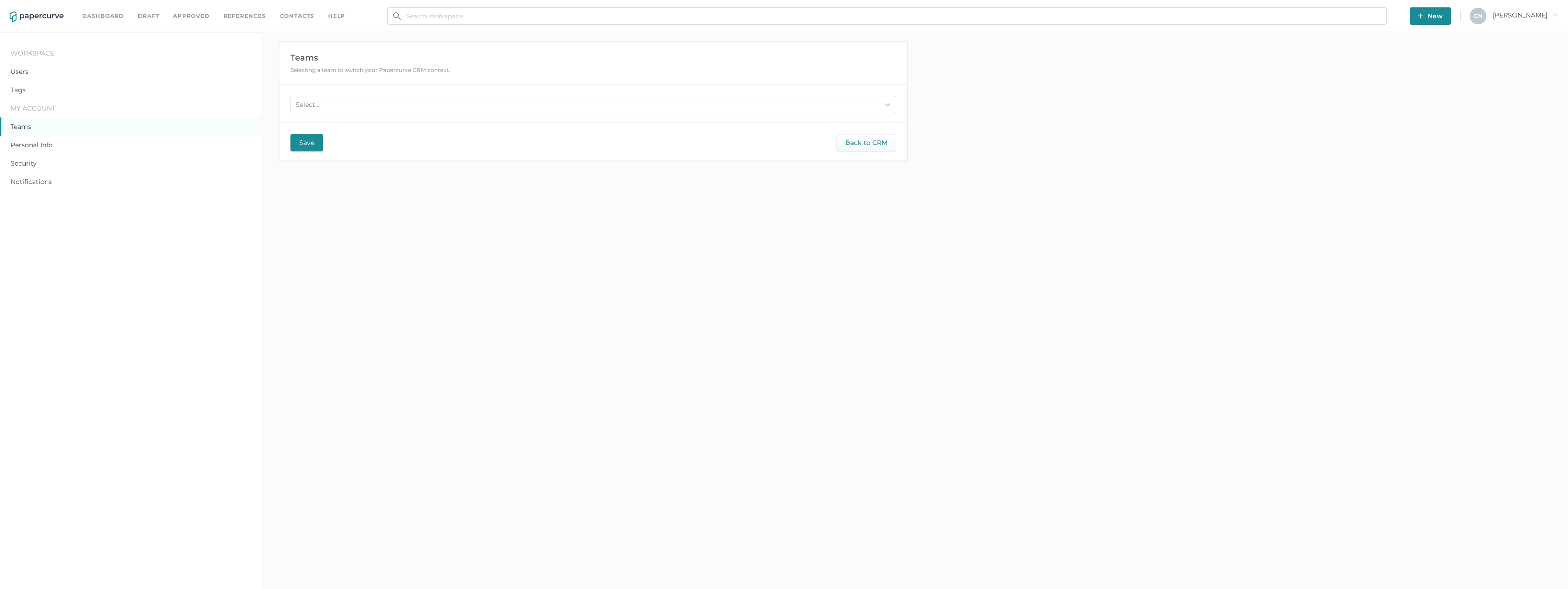
click at [287, 16] on link "Contacts" at bounding box center [297, 16] width 34 height 10
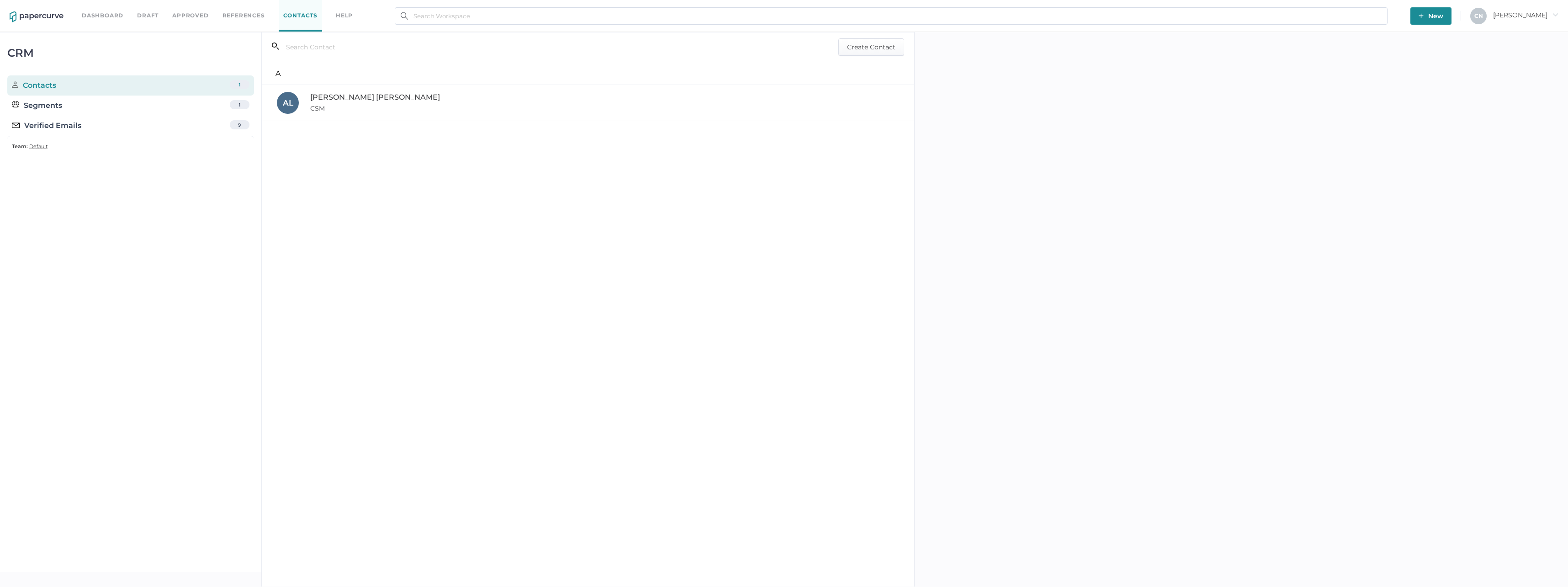
click at [54, 125] on div "Verified Emails" at bounding box center [46, 126] width 69 height 11
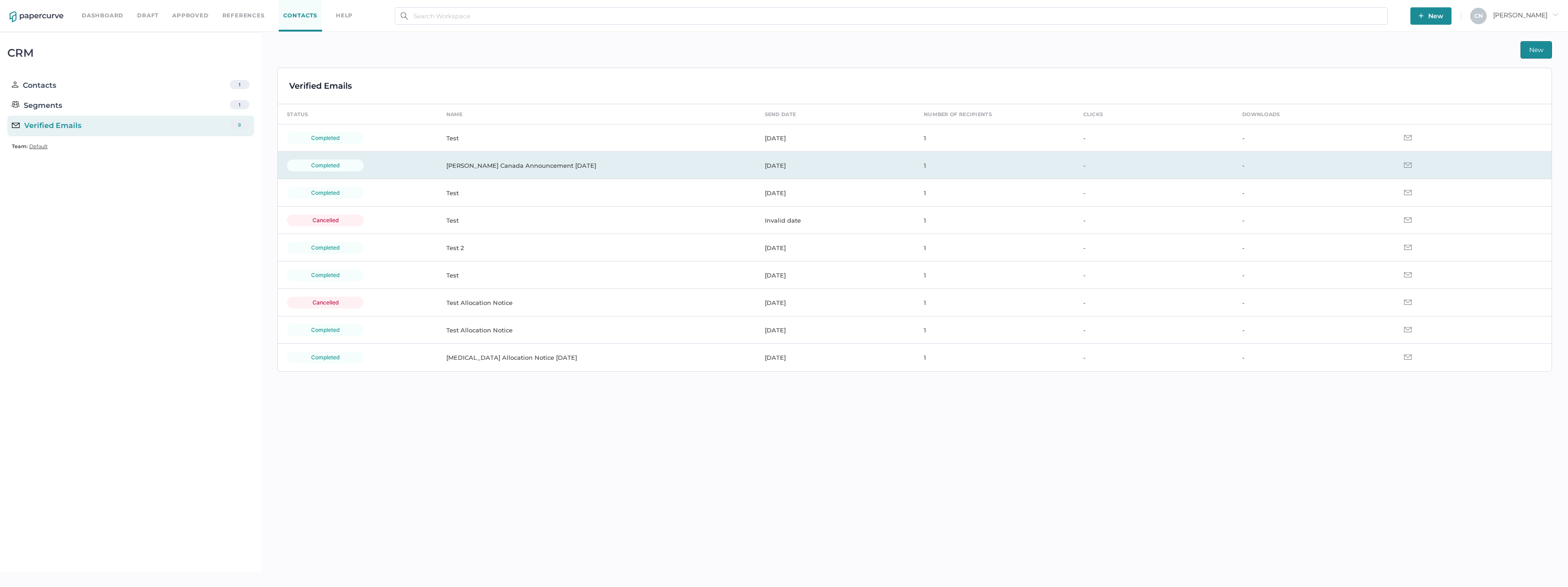
click at [569, 162] on td "[PERSON_NAME] Canada Announcement [DATE]" at bounding box center [596, 165] width 319 height 28
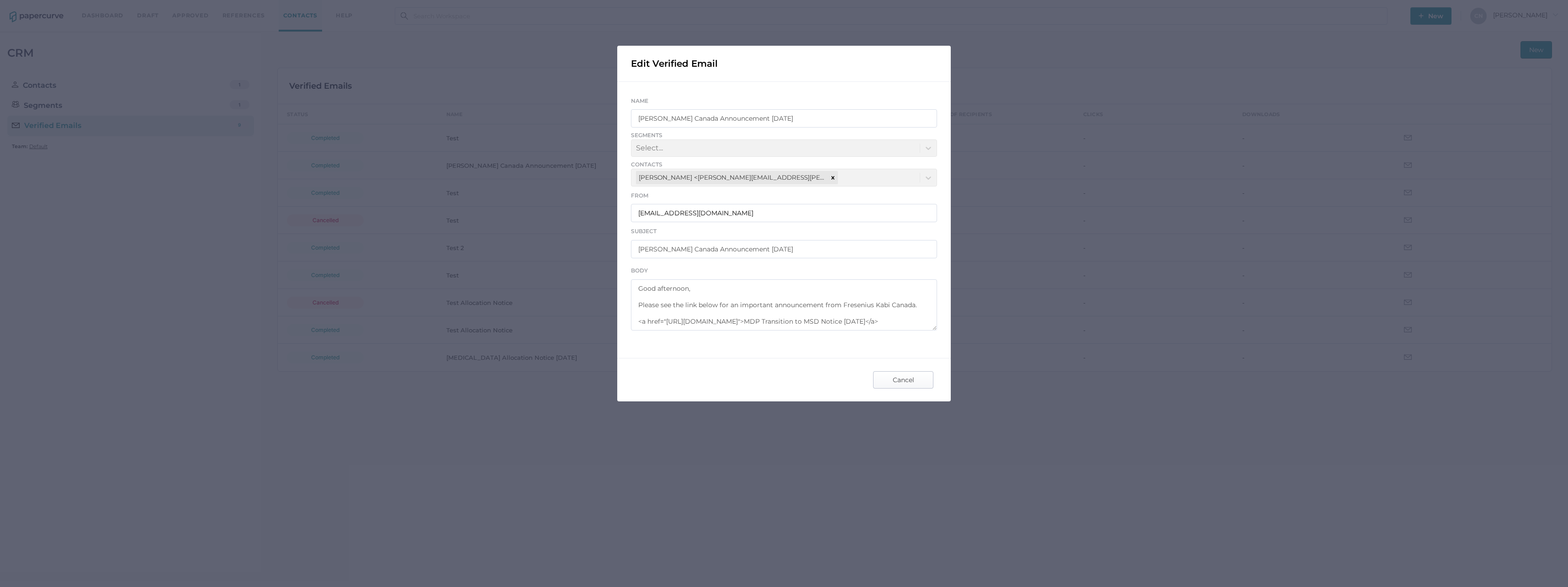
click at [908, 383] on span "Cancel" at bounding box center [902, 379] width 43 height 16
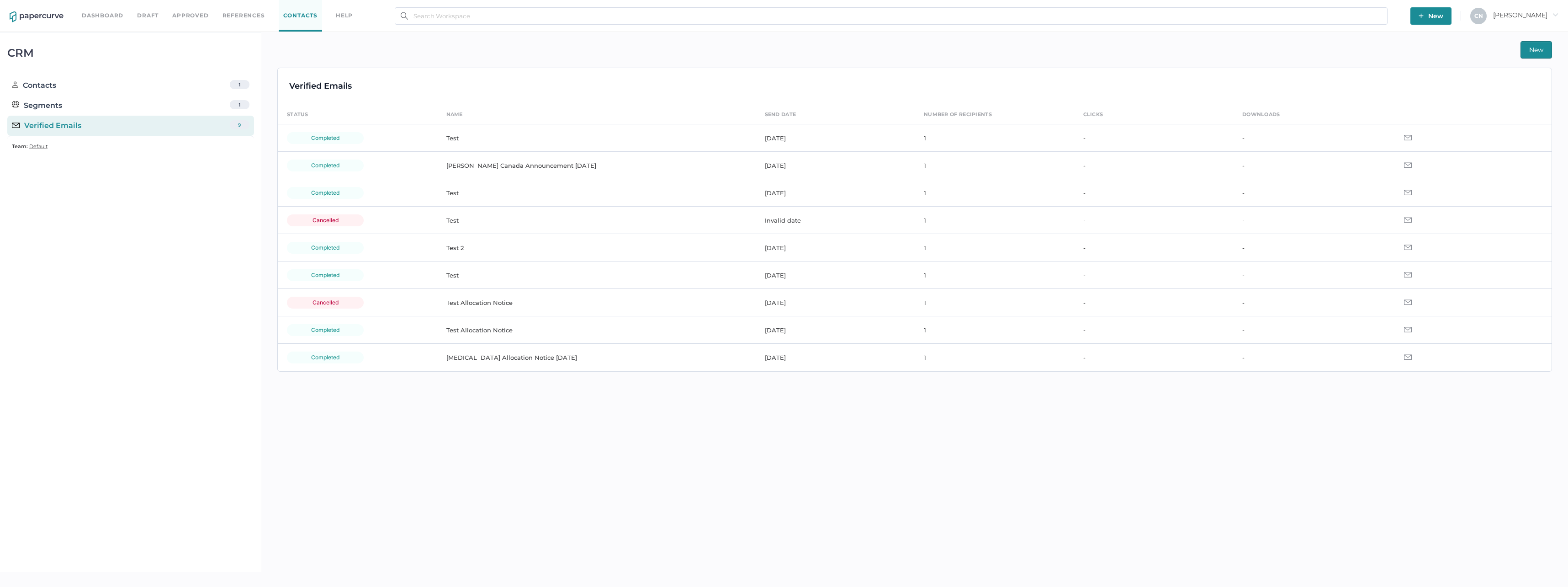
click at [1538, 47] on span "New" at bounding box center [1536, 49] width 14 height 16
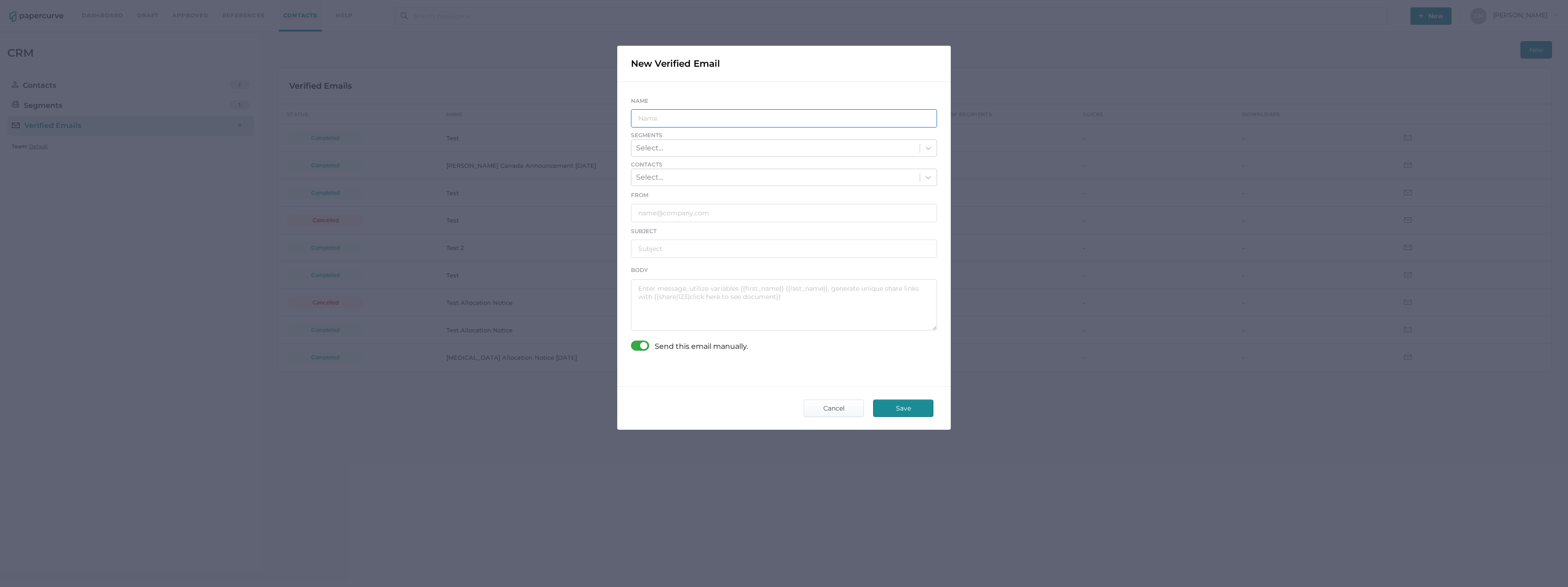
click at [685, 117] on input "text" at bounding box center [783, 119] width 306 height 18
click at [683, 161] on span "Contacts" at bounding box center [783, 165] width 306 height 8
click at [681, 150] on div "Select..." at bounding box center [775, 148] width 288 height 16
click at [683, 168] on div "Segment: Ontario - Southern" at bounding box center [783, 171] width 306 height 17
click at [681, 173] on div "Select..." at bounding box center [775, 178] width 288 height 16
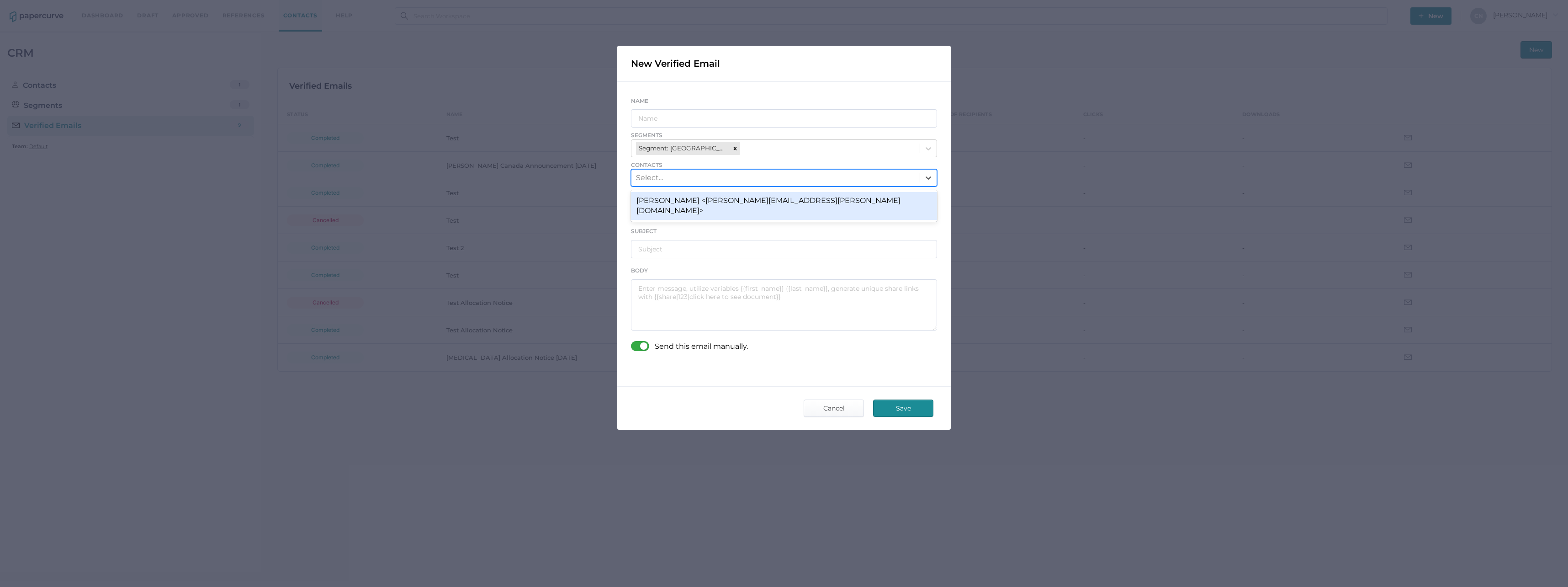
click at [687, 235] on div "Subject" at bounding box center [783, 242] width 306 height 32
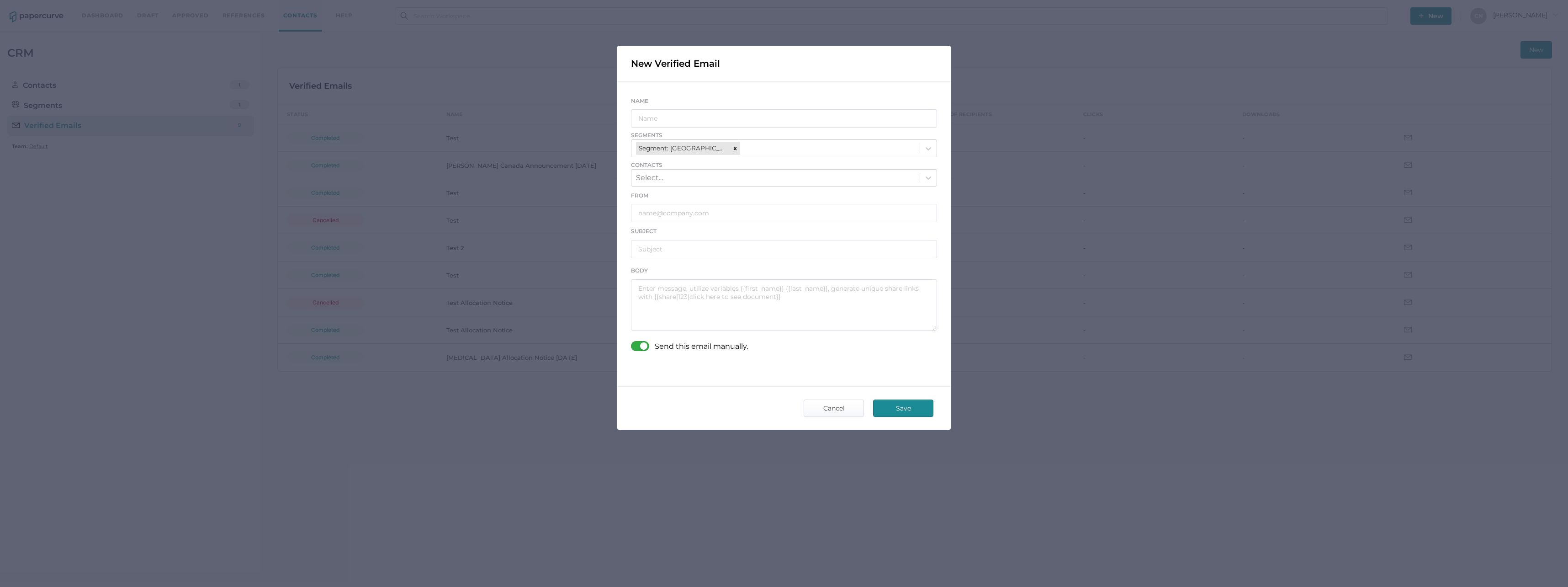
click at [685, 345] on p "Send this email manually." at bounding box center [702, 346] width 93 height 10
click at [637, 348] on div at bounding box center [642, 346] width 24 height 10
click at [633, 343] on input "checkbox" at bounding box center [633, 343] width 0 height 0
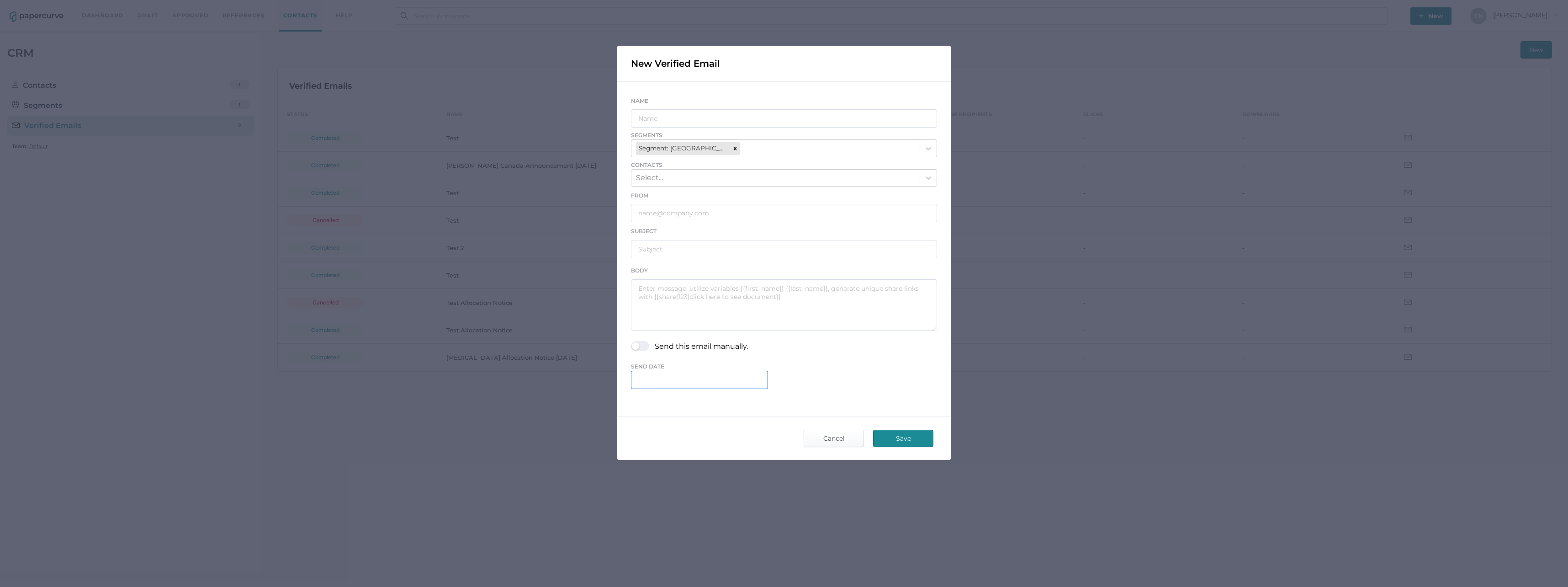
click at [669, 377] on input "text" at bounding box center [699, 380] width 137 height 18
click at [687, 155] on div "Segment: Ontario - Southern" at bounding box center [688, 148] width 106 height 14
click at [680, 169] on div "No options" at bounding box center [783, 171] width 306 height 17
click at [684, 148] on div "Segment: Ontario - Southern" at bounding box center [683, 148] width 94 height 13
click at [681, 178] on div "Select..." at bounding box center [775, 178] width 288 height 16
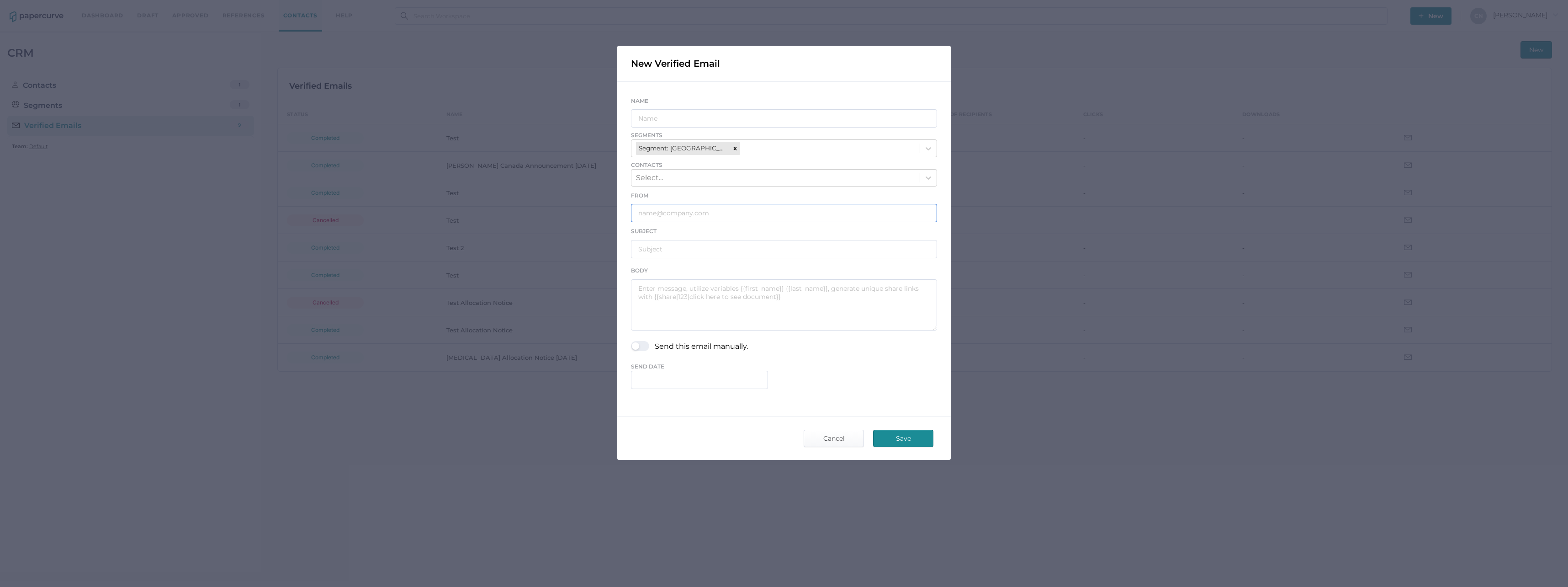
click at [677, 217] on input "text" at bounding box center [783, 213] width 306 height 18
click at [629, 254] on div "Name Segments Segment: Ontario - Southern Contacts Select... From Subject Body …" at bounding box center [784, 242] width 334 height 321
click at [644, 248] on input "text" at bounding box center [783, 249] width 306 height 18
click at [852, 445] on span "Cancel" at bounding box center [833, 438] width 43 height 16
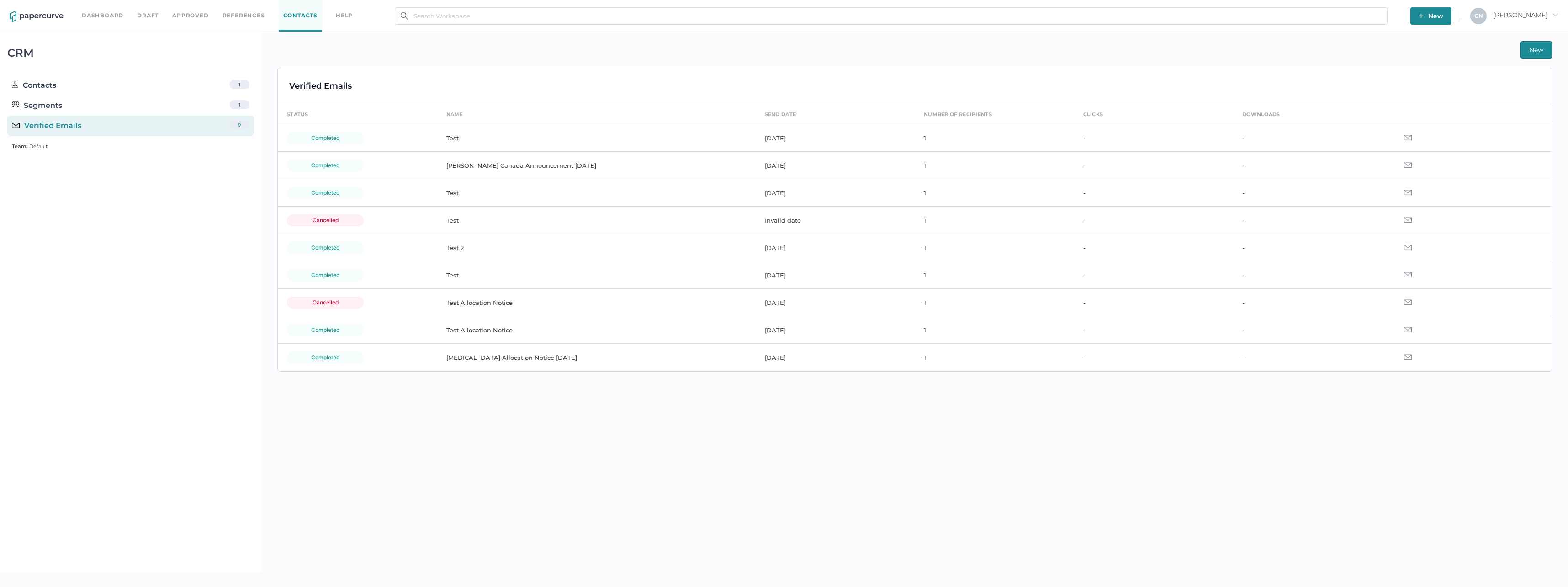
click at [61, 125] on div "Verified Emails" at bounding box center [46, 126] width 69 height 11
click at [47, 108] on div "Segments" at bounding box center [37, 105] width 50 height 11
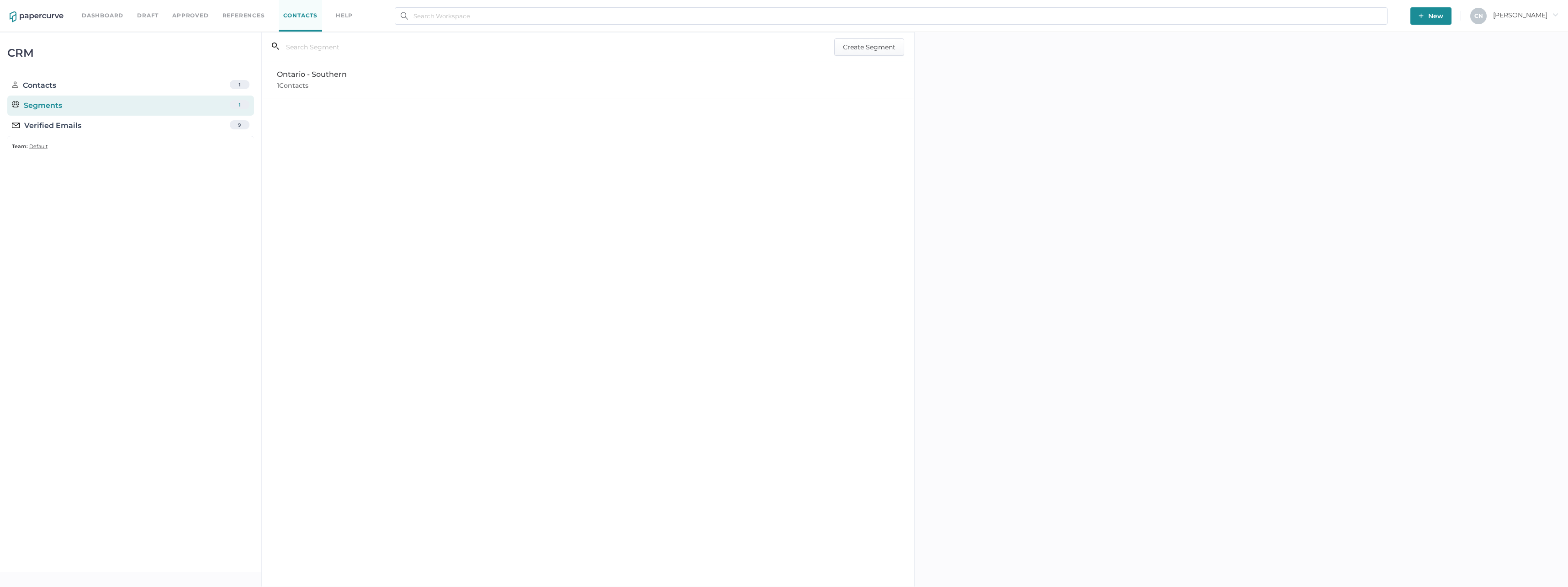
click at [45, 87] on div "Contacts" at bounding box center [34, 85] width 44 height 11
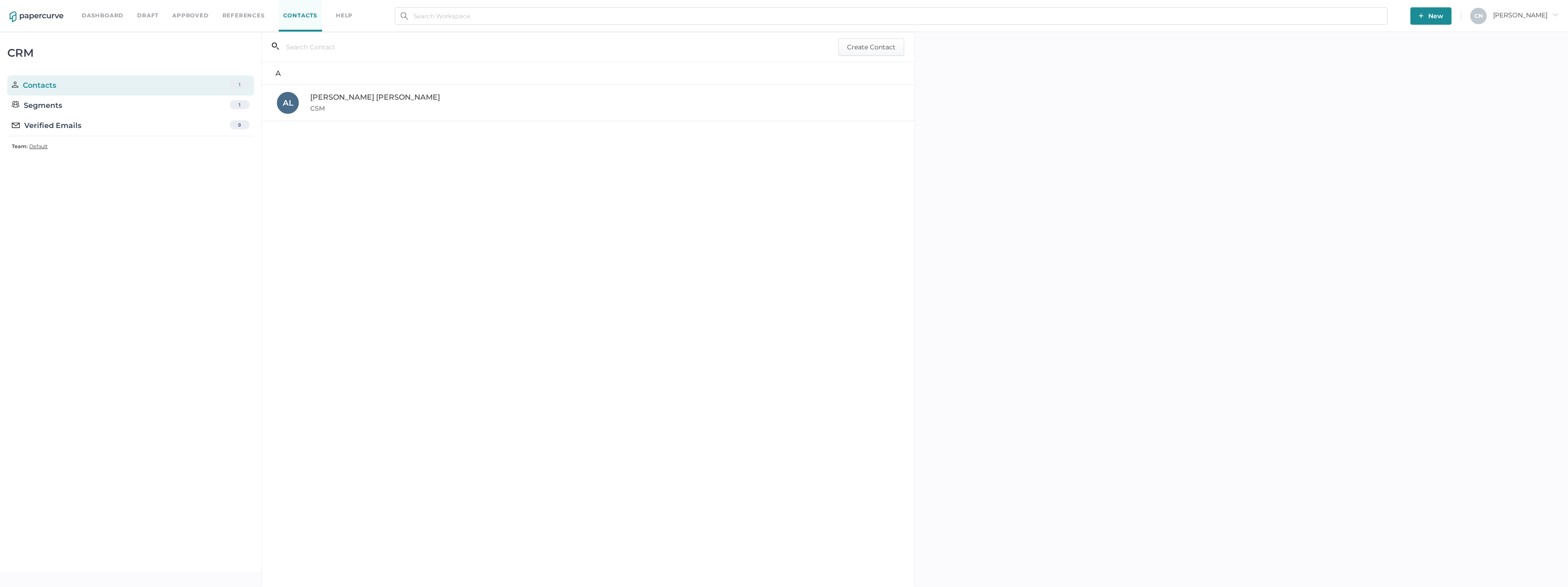
click at [49, 128] on div "Verified Emails" at bounding box center [46, 126] width 69 height 11
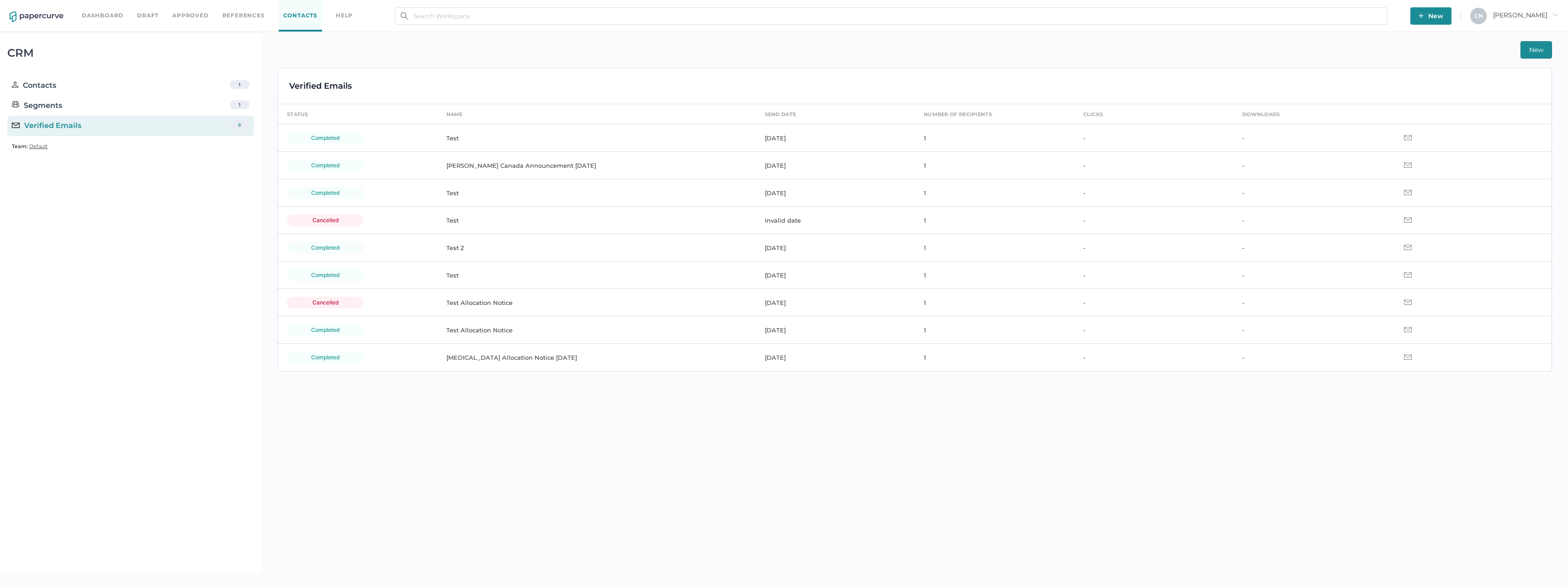
click at [1424, 16] on img "button" at bounding box center [1421, 16] width 5 height 5
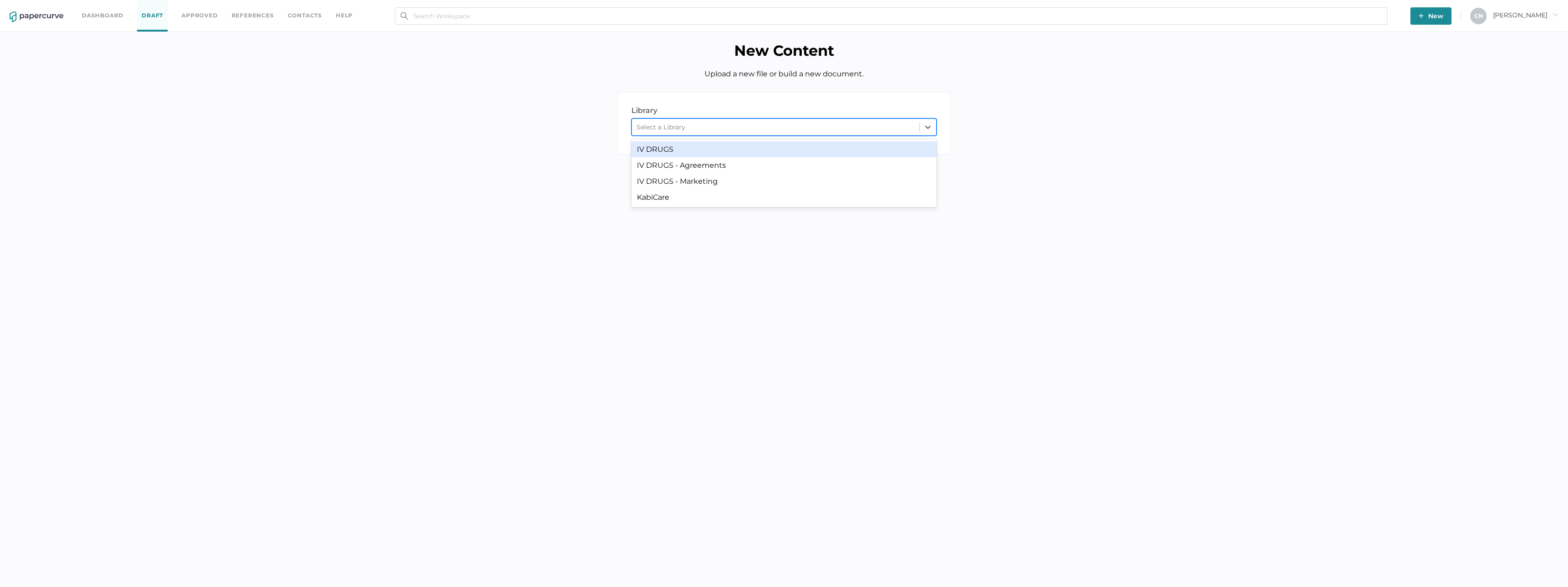
click at [859, 123] on div "Select a Library" at bounding box center [775, 127] width 288 height 14
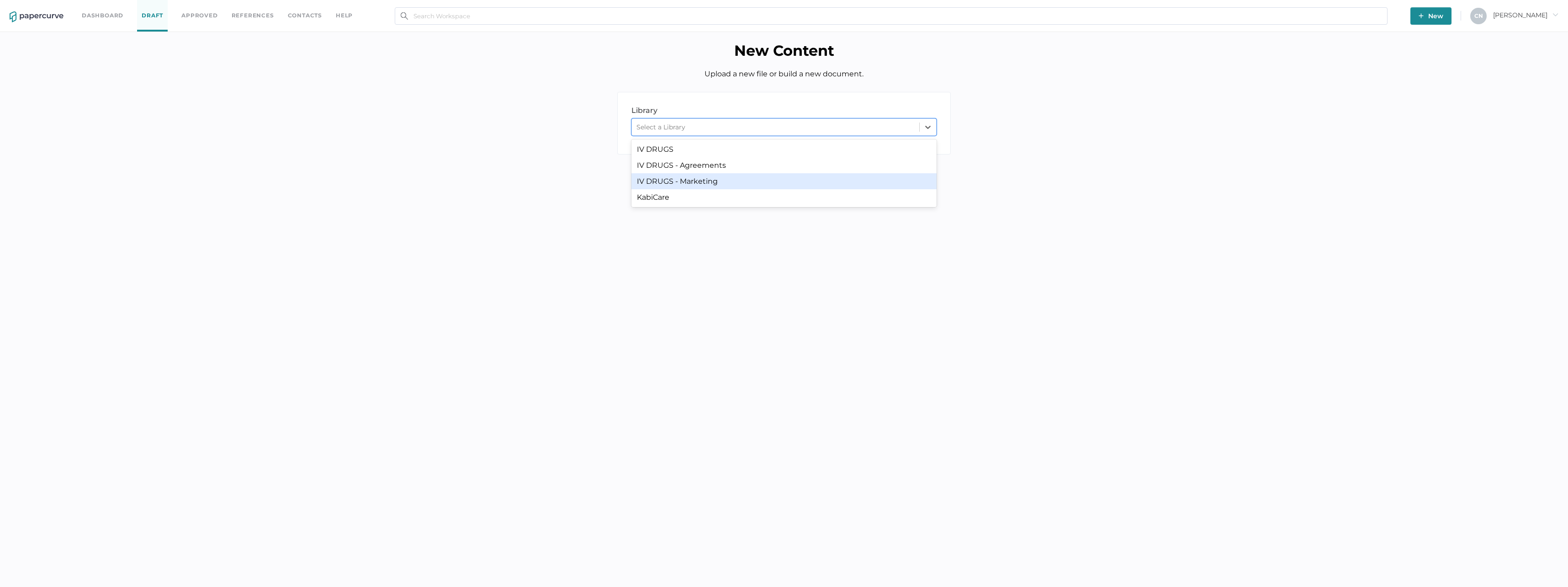
click at [759, 183] on div "IV DRUGS - Marketing" at bounding box center [784, 181] width 305 height 16
click at [882, 186] on div "build document" at bounding box center [867, 179] width 167 height 21
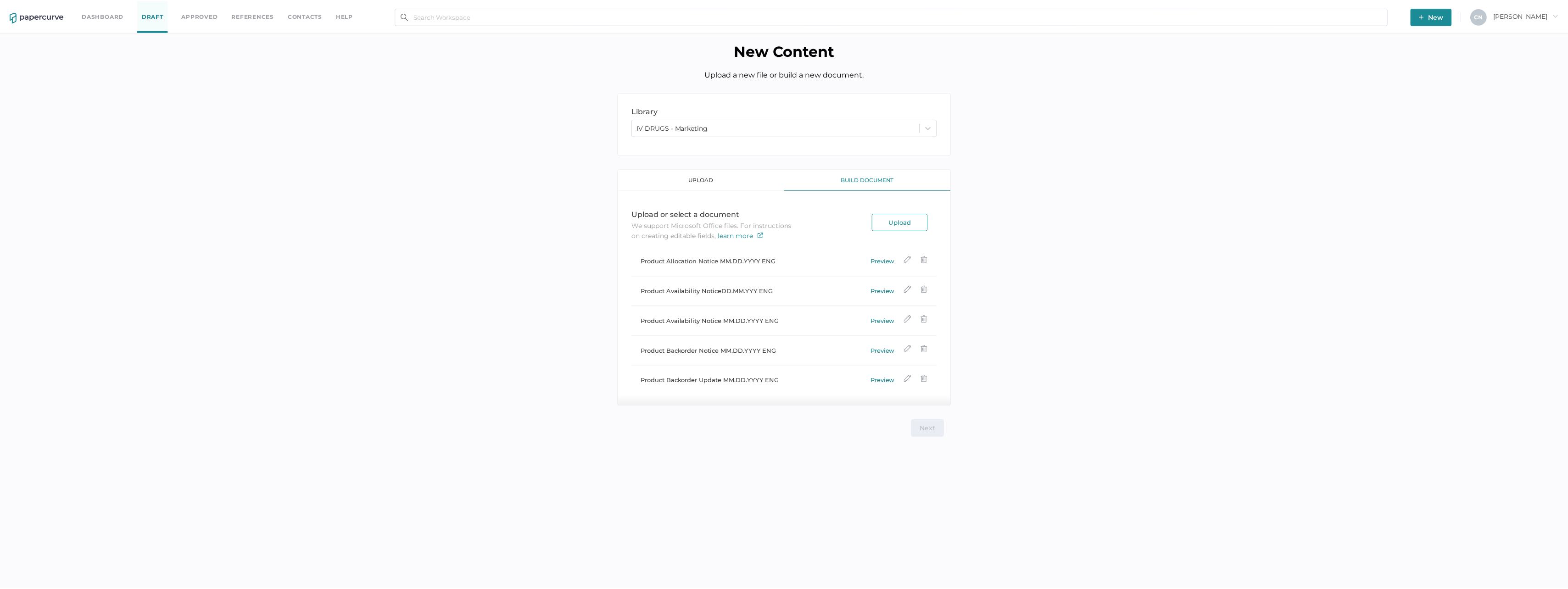
scroll to position [137, 0]
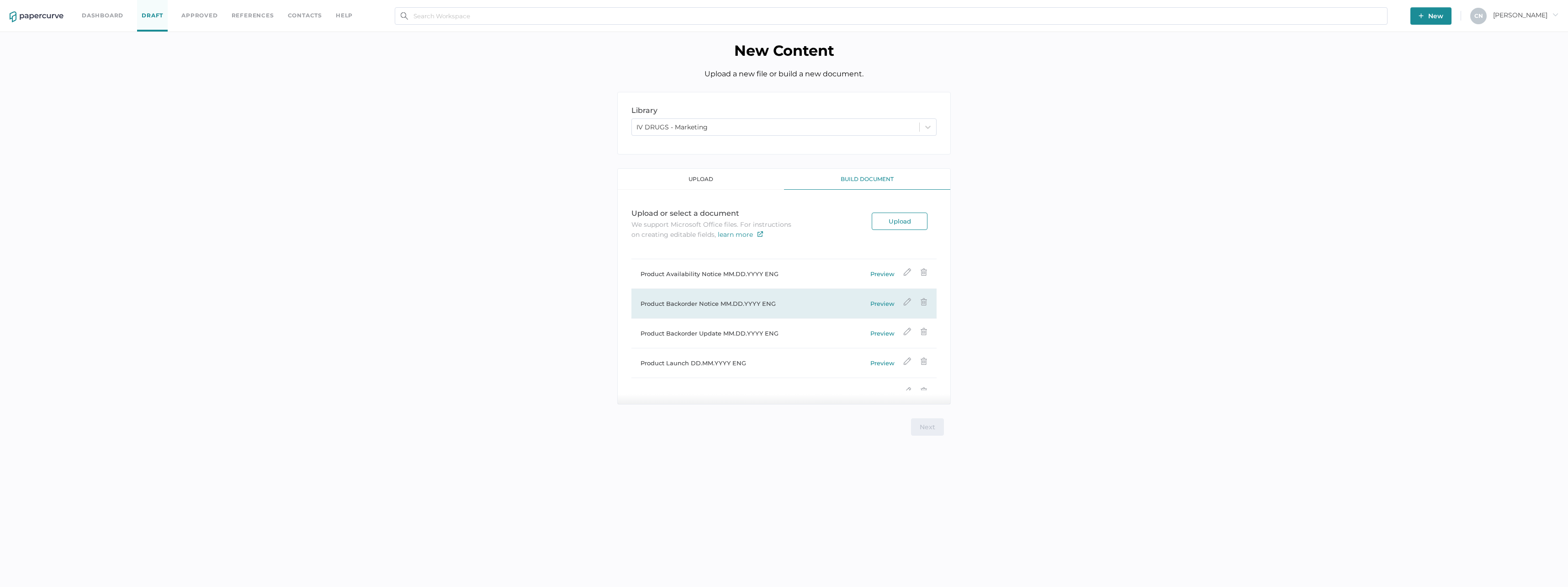
click at [752, 303] on div "Product Backorder Notice MM.DD.YYYY ENG" at bounding box center [708, 303] width 135 height 11
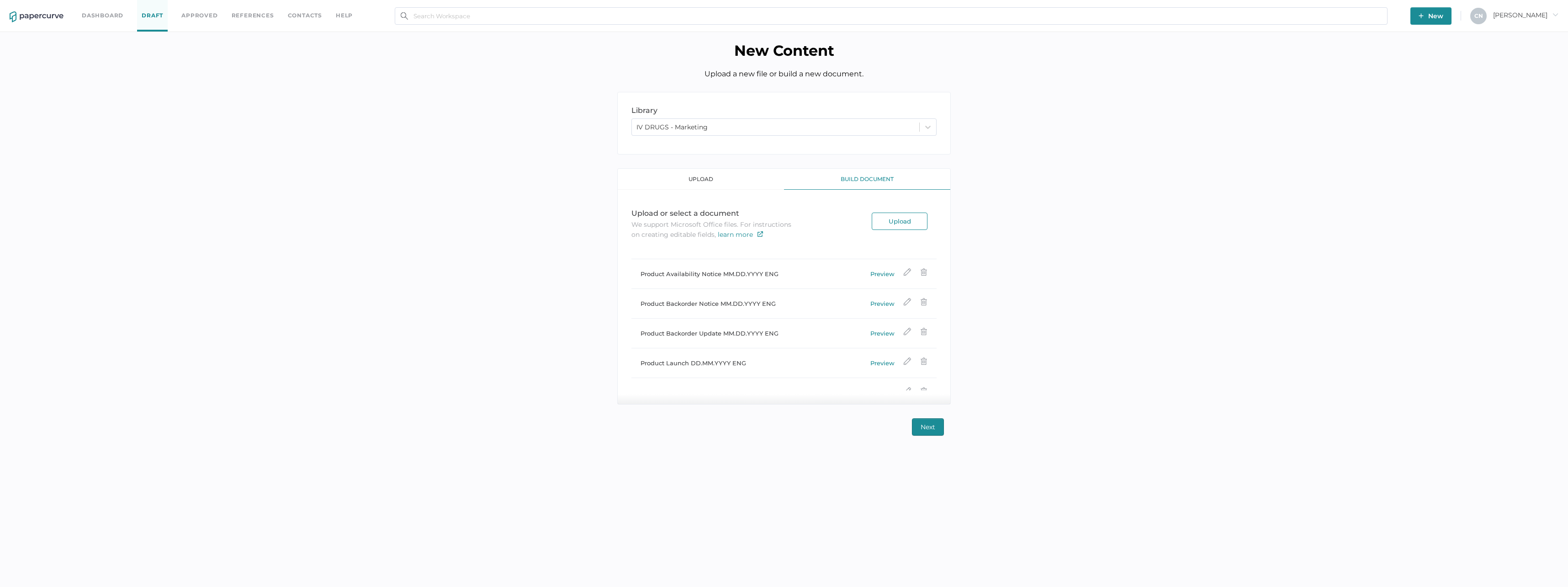
click at [924, 424] on span "Next" at bounding box center [928, 427] width 14 height 16
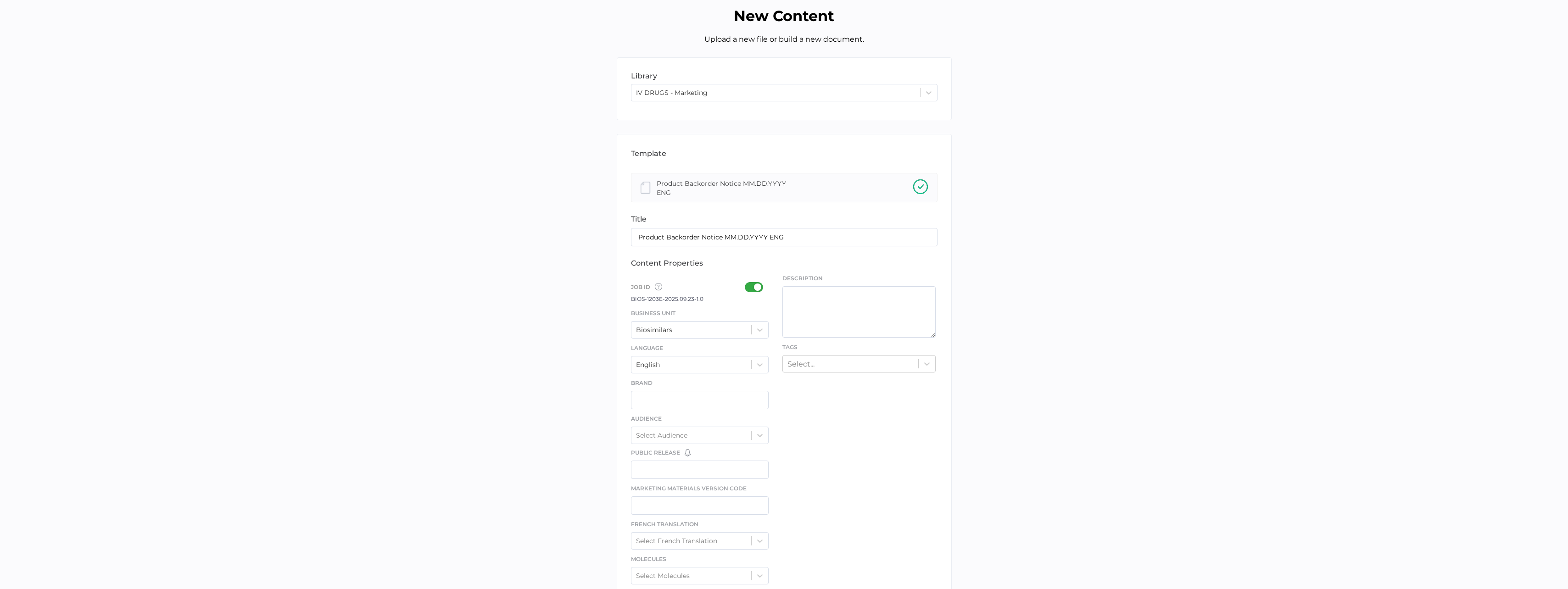
scroll to position [0, 0]
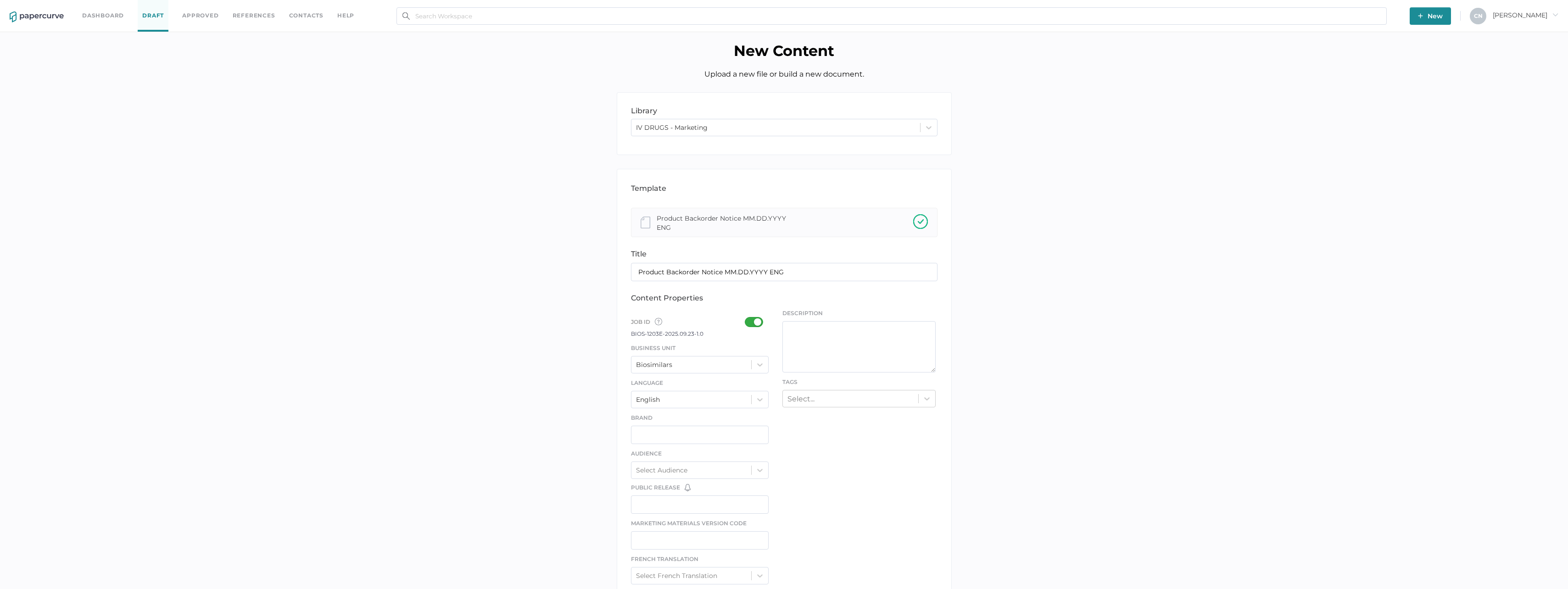
click at [32, 13] on img at bounding box center [37, 17] width 54 height 11
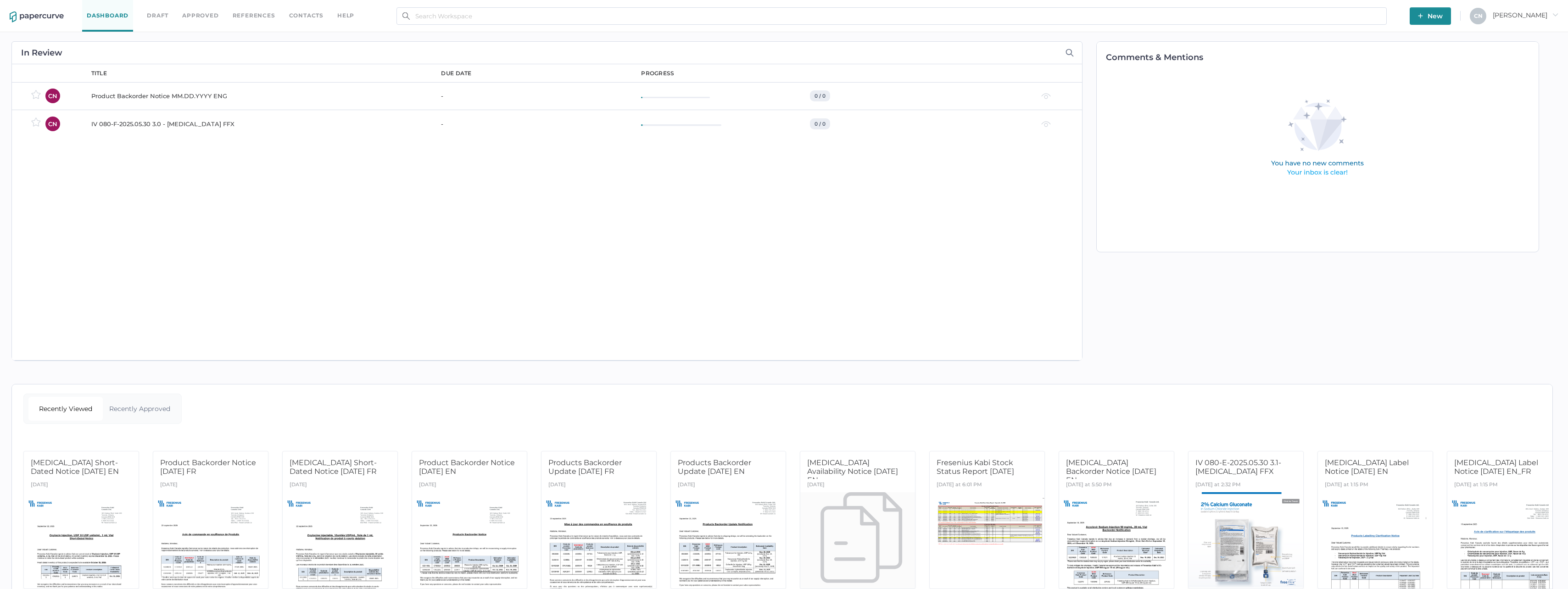
click at [144, 409] on div "Recently Approved" at bounding box center [140, 409] width 74 height 24
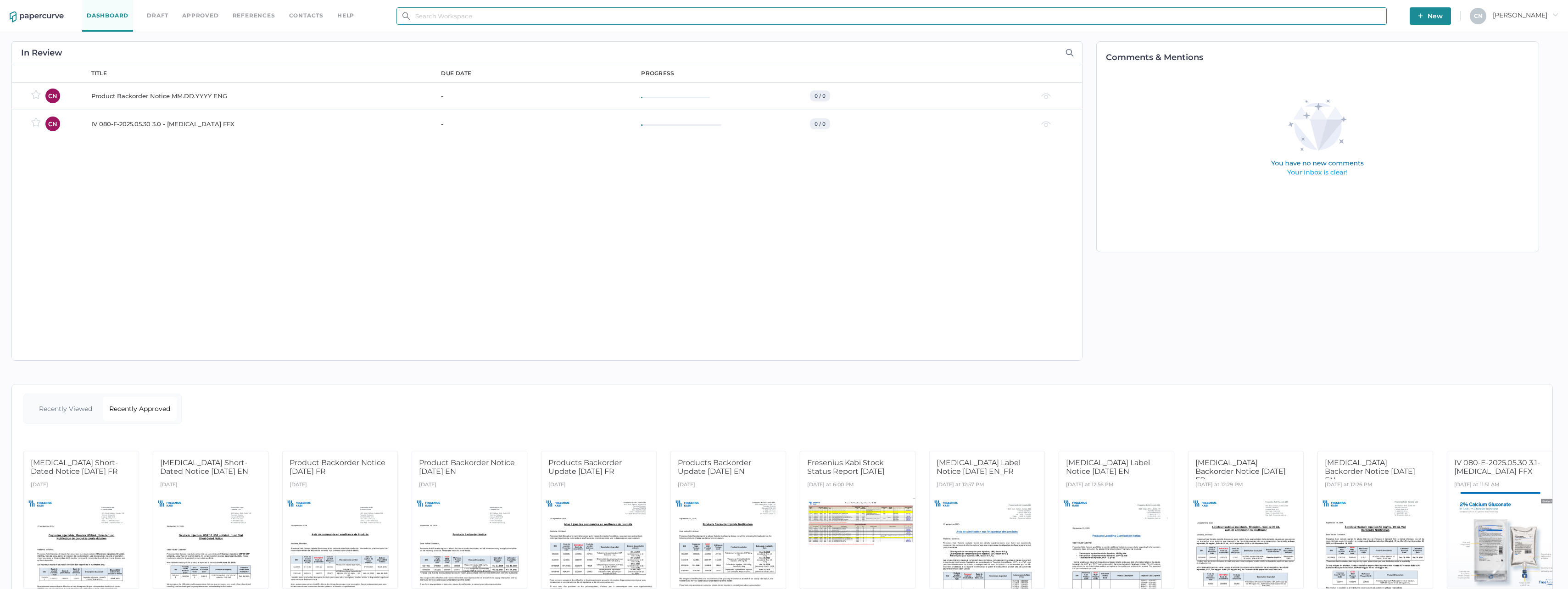
click at [434, 17] on input "text" at bounding box center [892, 16] width 991 height 17
click at [1216, 352] on div "Comments & Mentions" at bounding box center [1313, 201] width 461 height 338
click at [295, 16] on link "Contacts" at bounding box center [306, 15] width 34 height 10
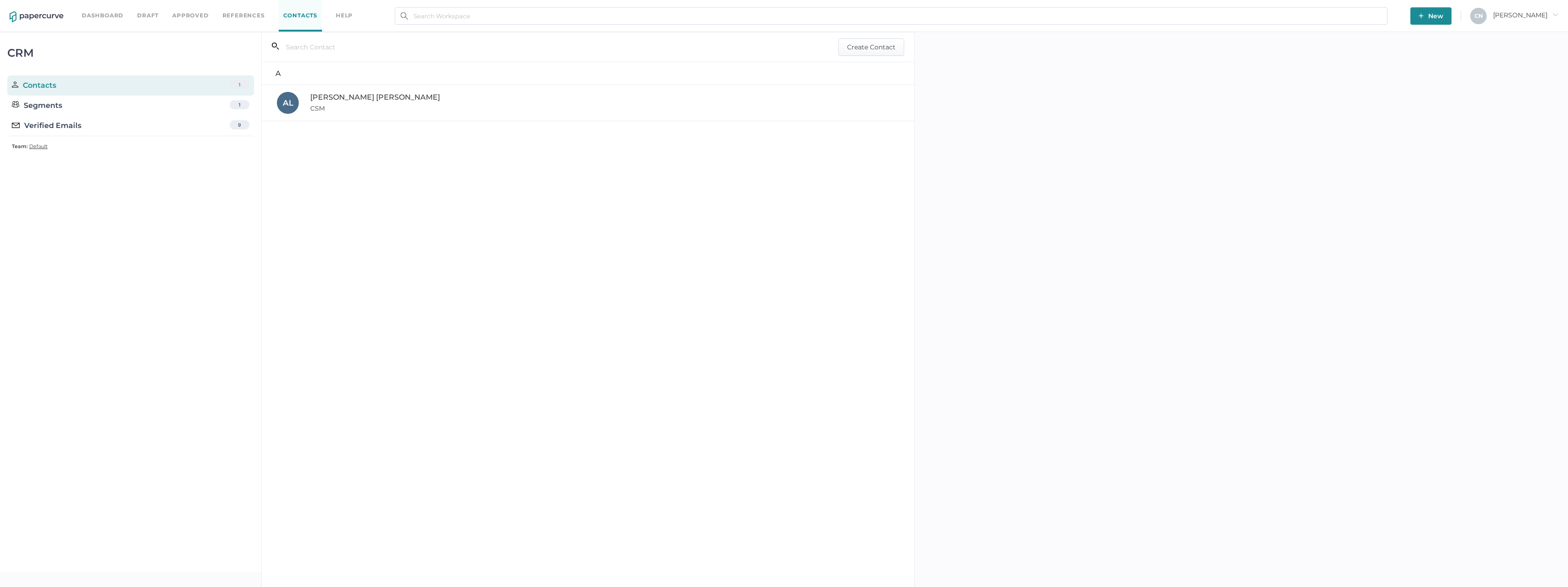
click at [71, 120] on div "Verified Emails 9" at bounding box center [130, 126] width 247 height 20
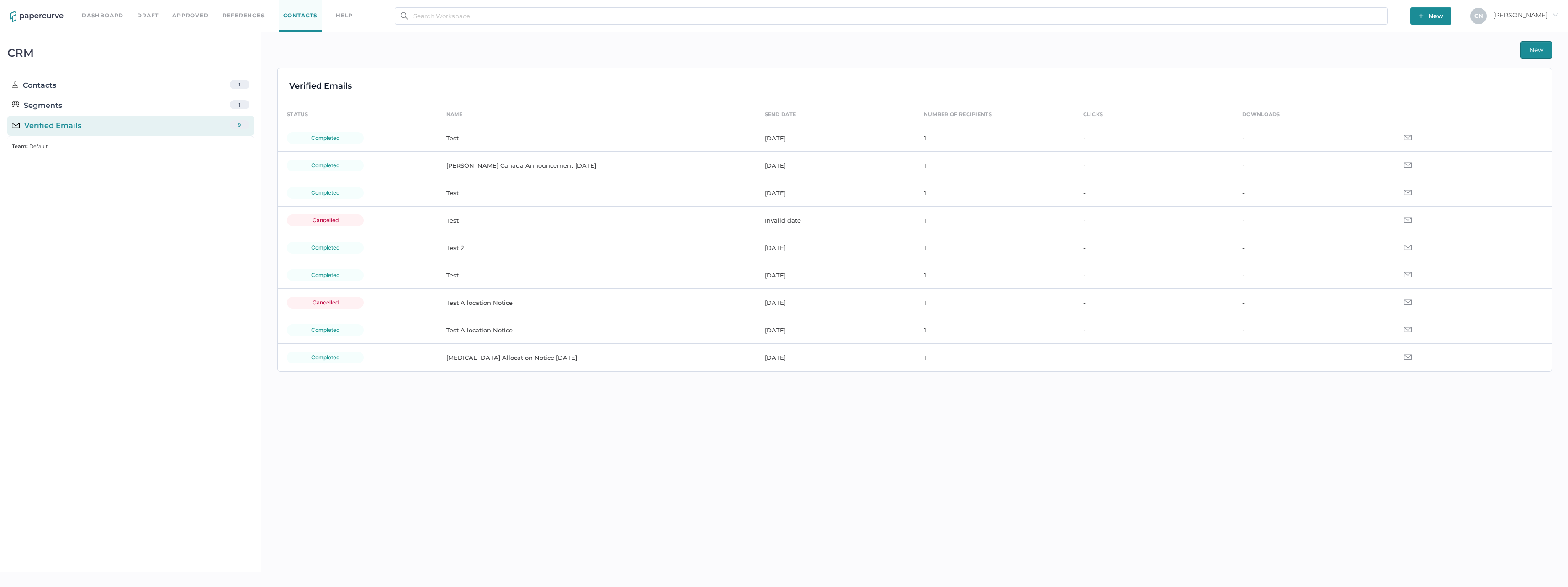
click at [1542, 49] on span "New" at bounding box center [1536, 49] width 14 height 16
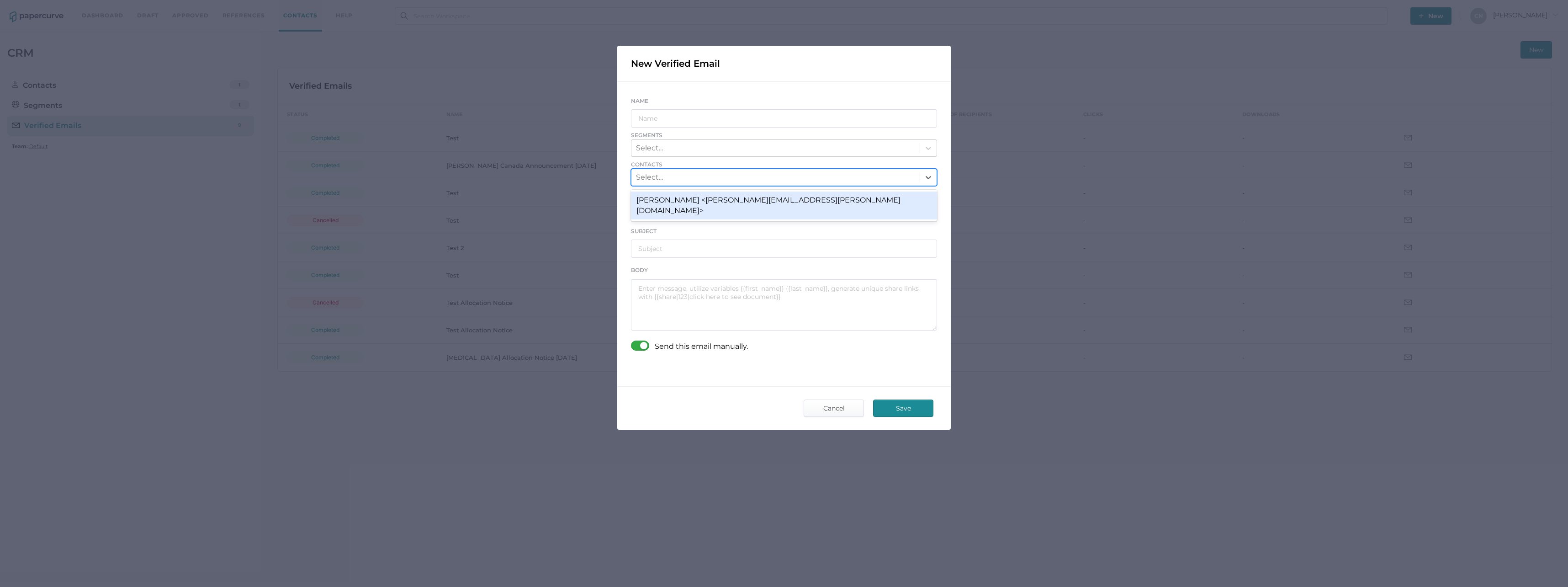
click at [684, 176] on div "Select..." at bounding box center [775, 177] width 288 height 16
click at [683, 175] on div "Select..." at bounding box center [775, 177] width 288 height 16
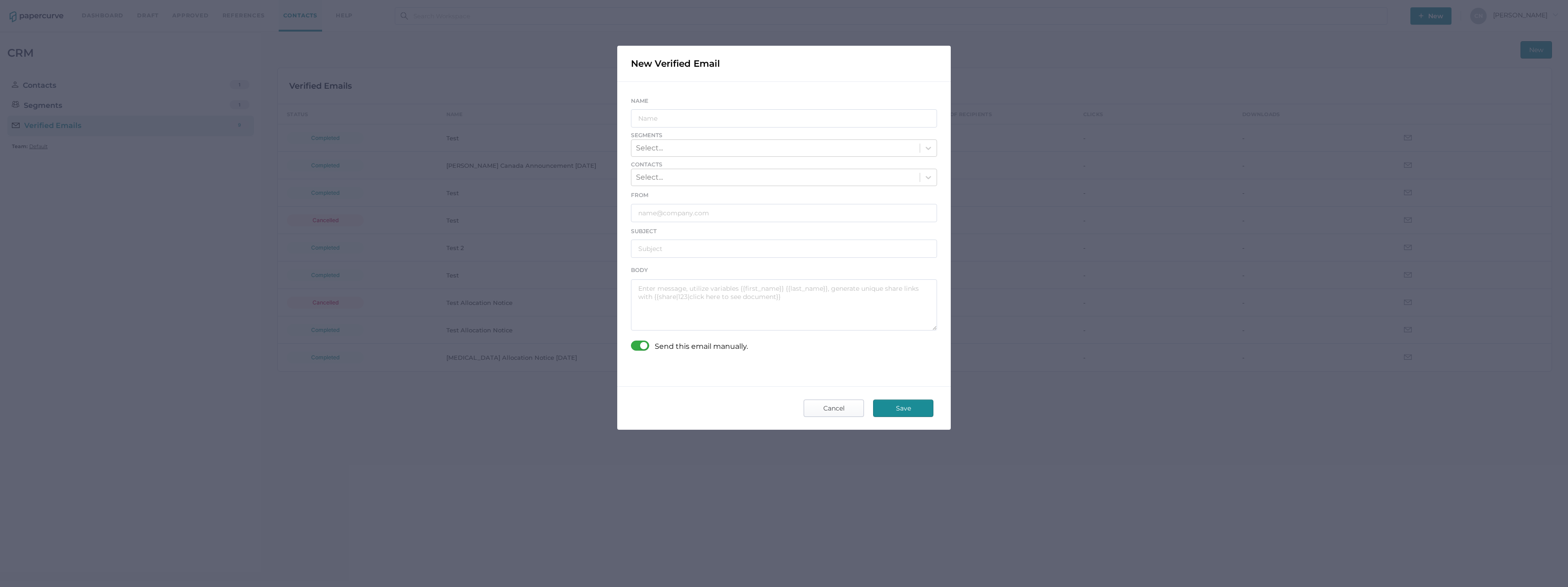
click at [827, 407] on span "Cancel" at bounding box center [833, 408] width 43 height 16
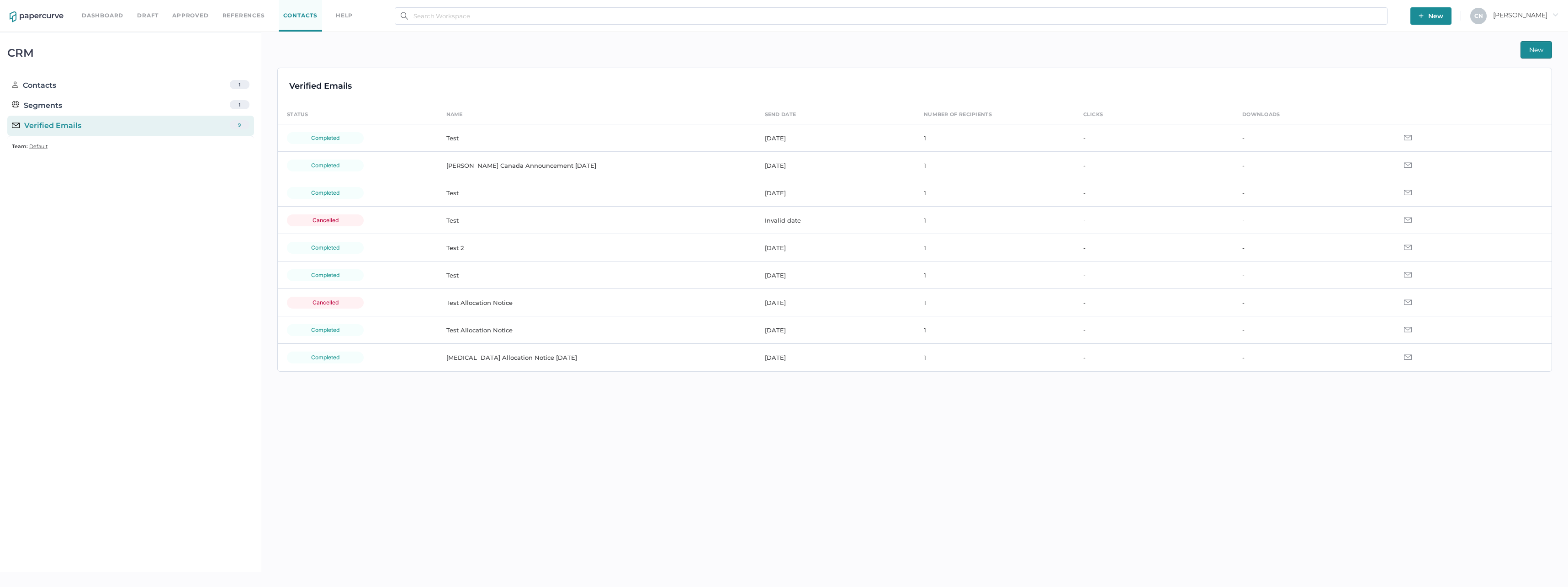
click at [1544, 18] on span "Cristina arrow_right" at bounding box center [1525, 15] width 65 height 8
click at [1532, 69] on span "Structured Content" at bounding box center [1511, 70] width 77 height 17
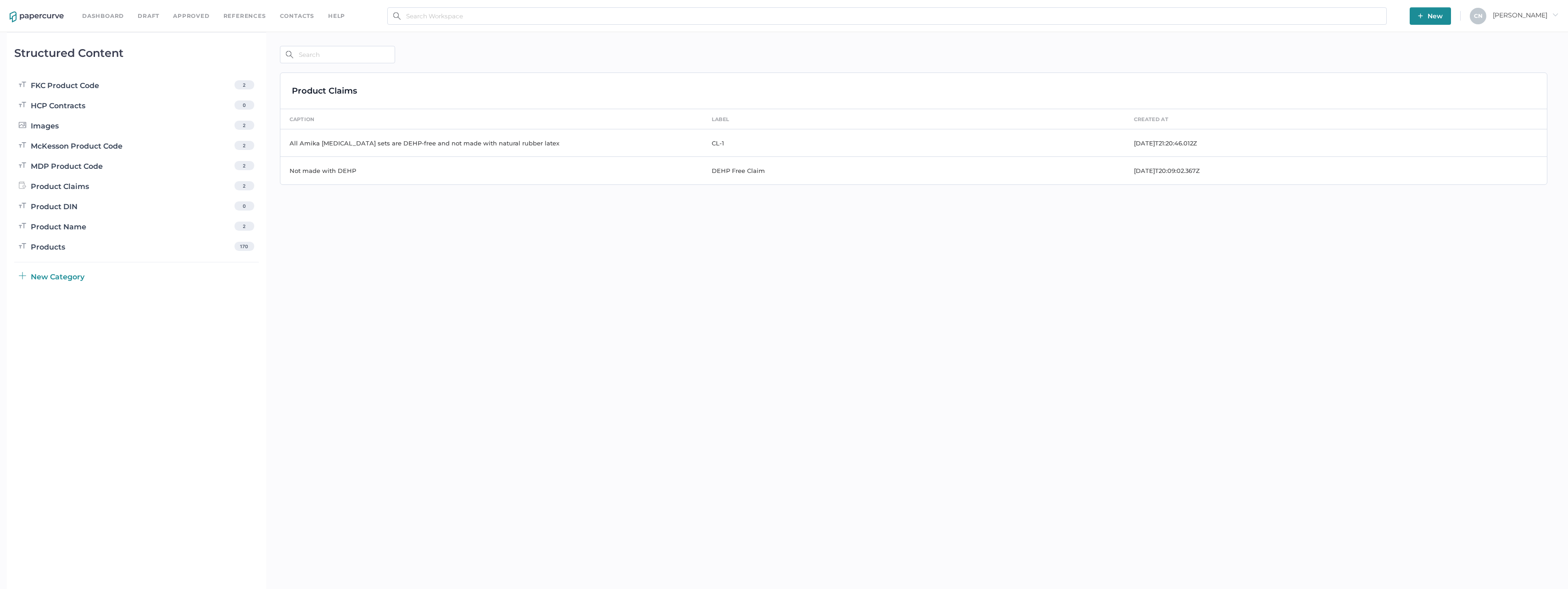
click at [1532, 15] on span "Cristina arrow_right" at bounding box center [1526, 15] width 65 height 8
